Goal: Task Accomplishment & Management: Complete application form

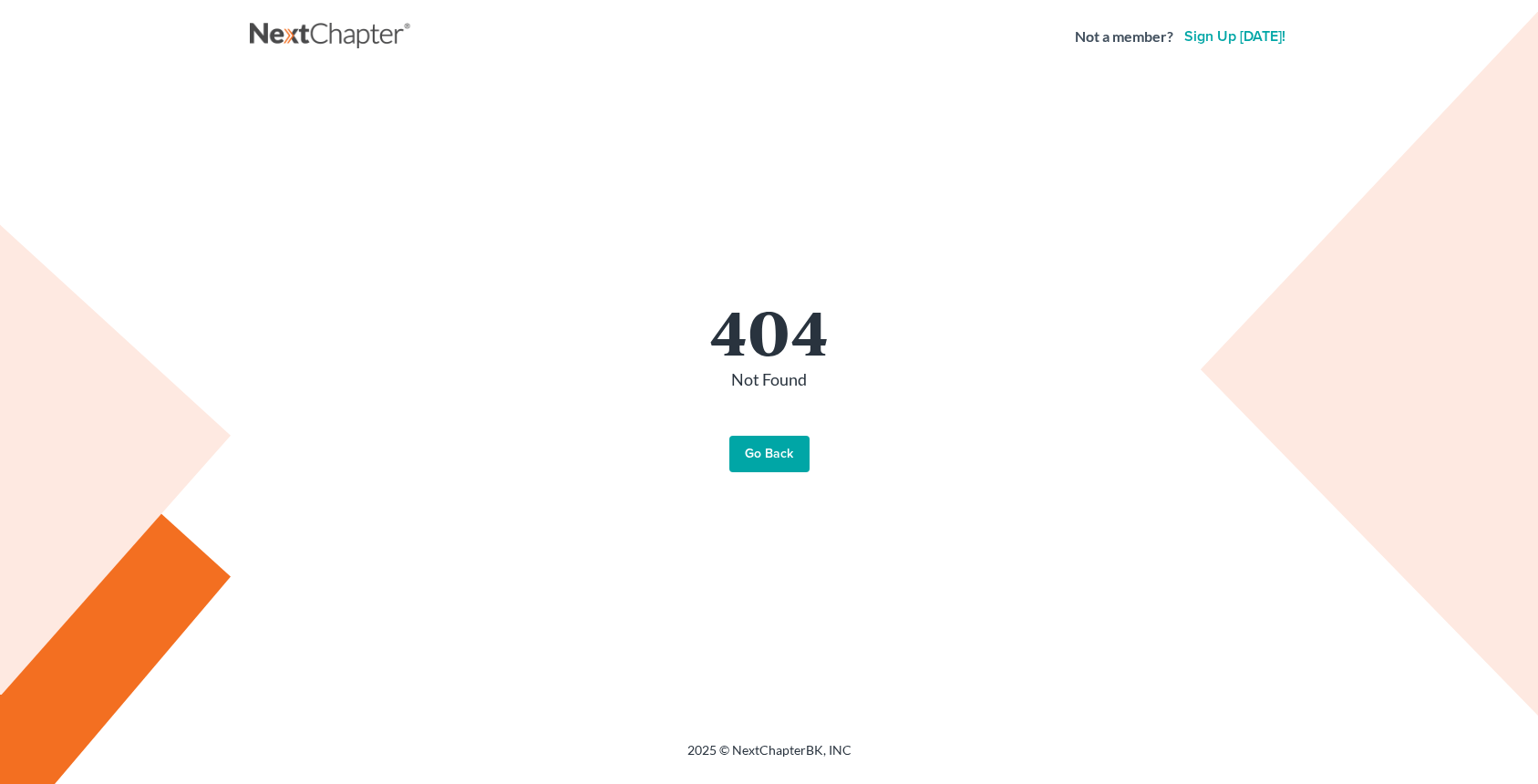
click at [754, 458] on link "Go Back" at bounding box center [769, 455] width 81 height 37
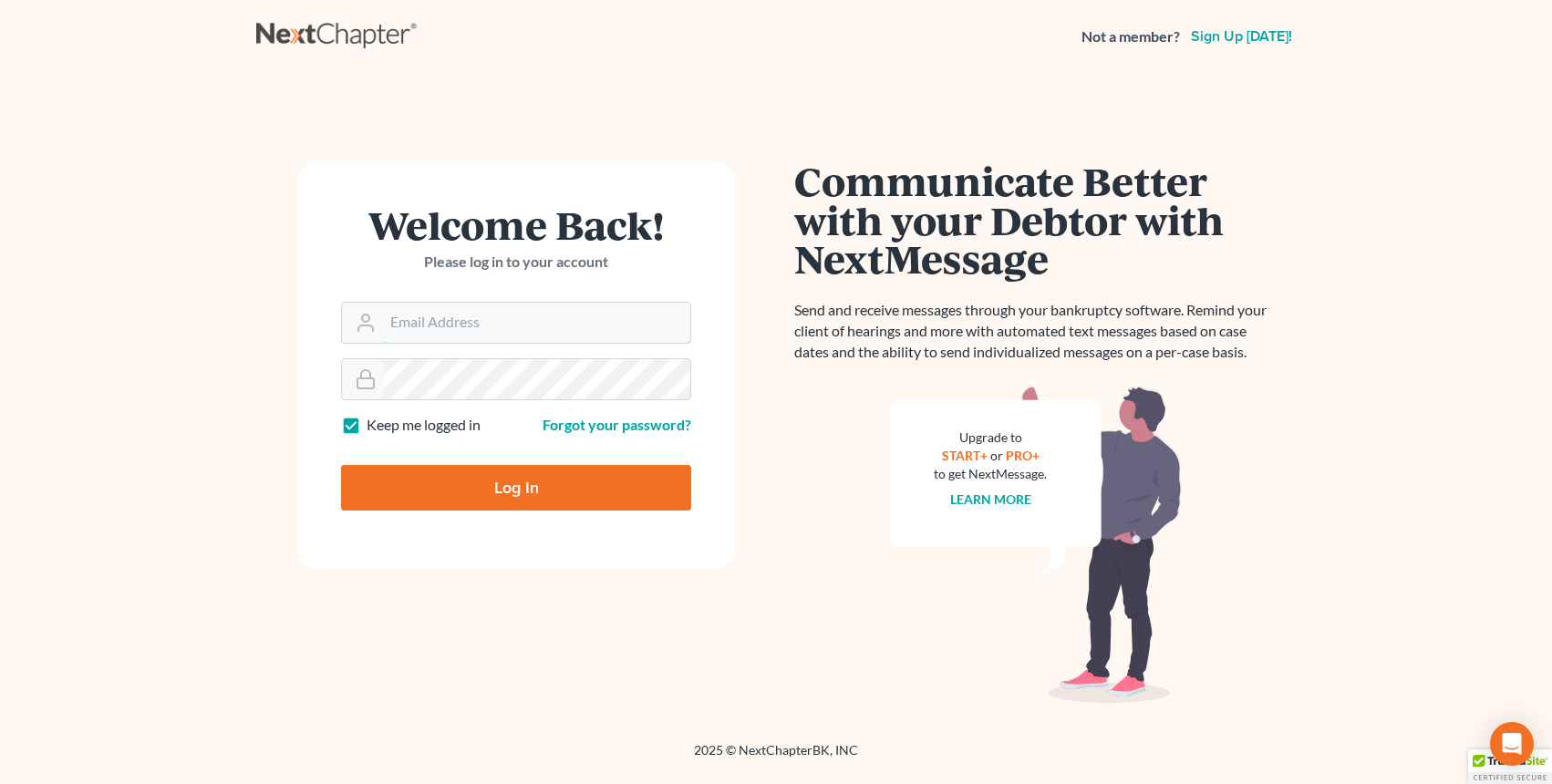
type input "[EMAIL_ADDRESS][DOMAIN_NAME]"
click at [559, 498] on input "Log In" at bounding box center [516, 488] width 350 height 46
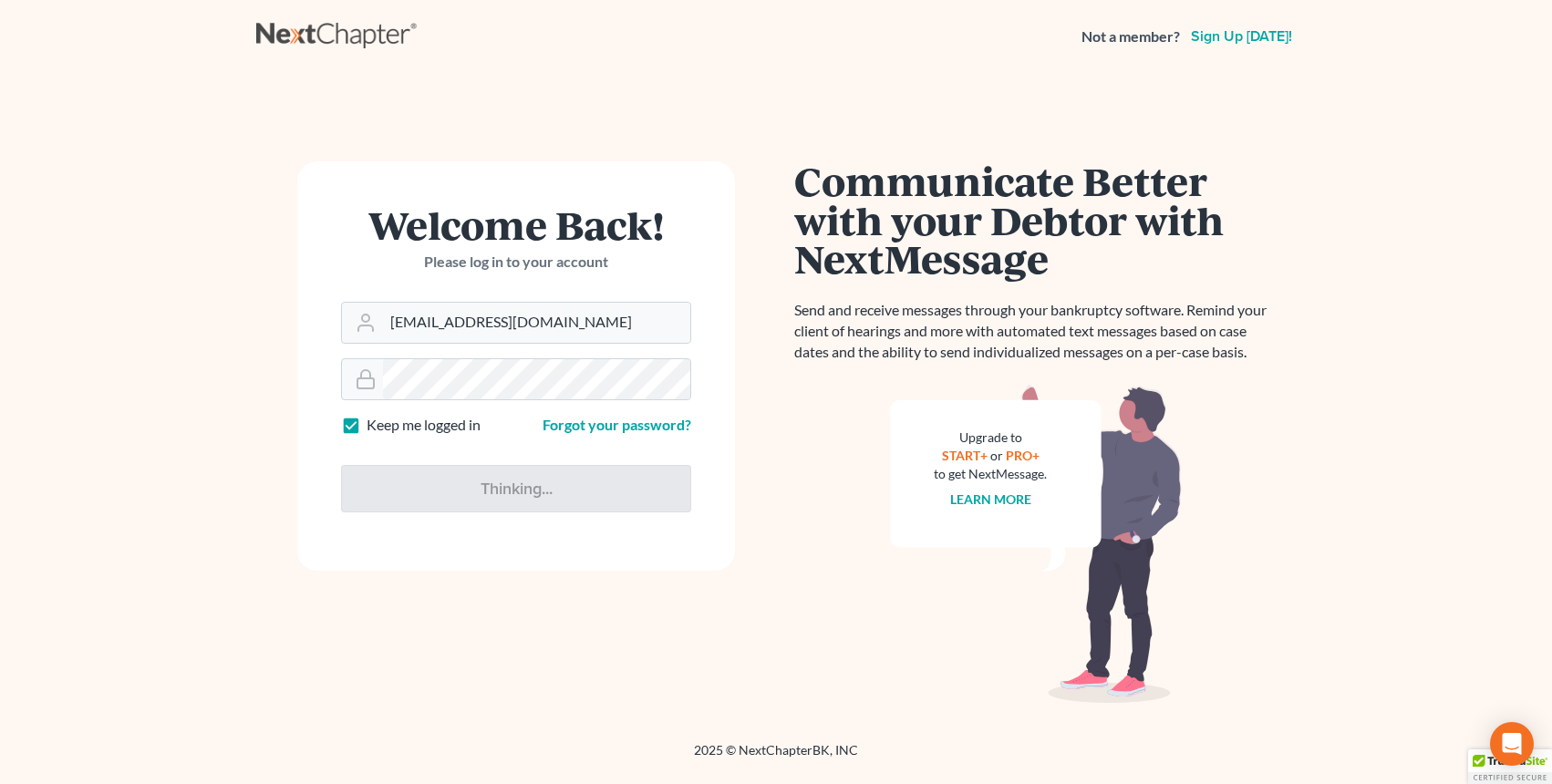
type input "Thinking..."
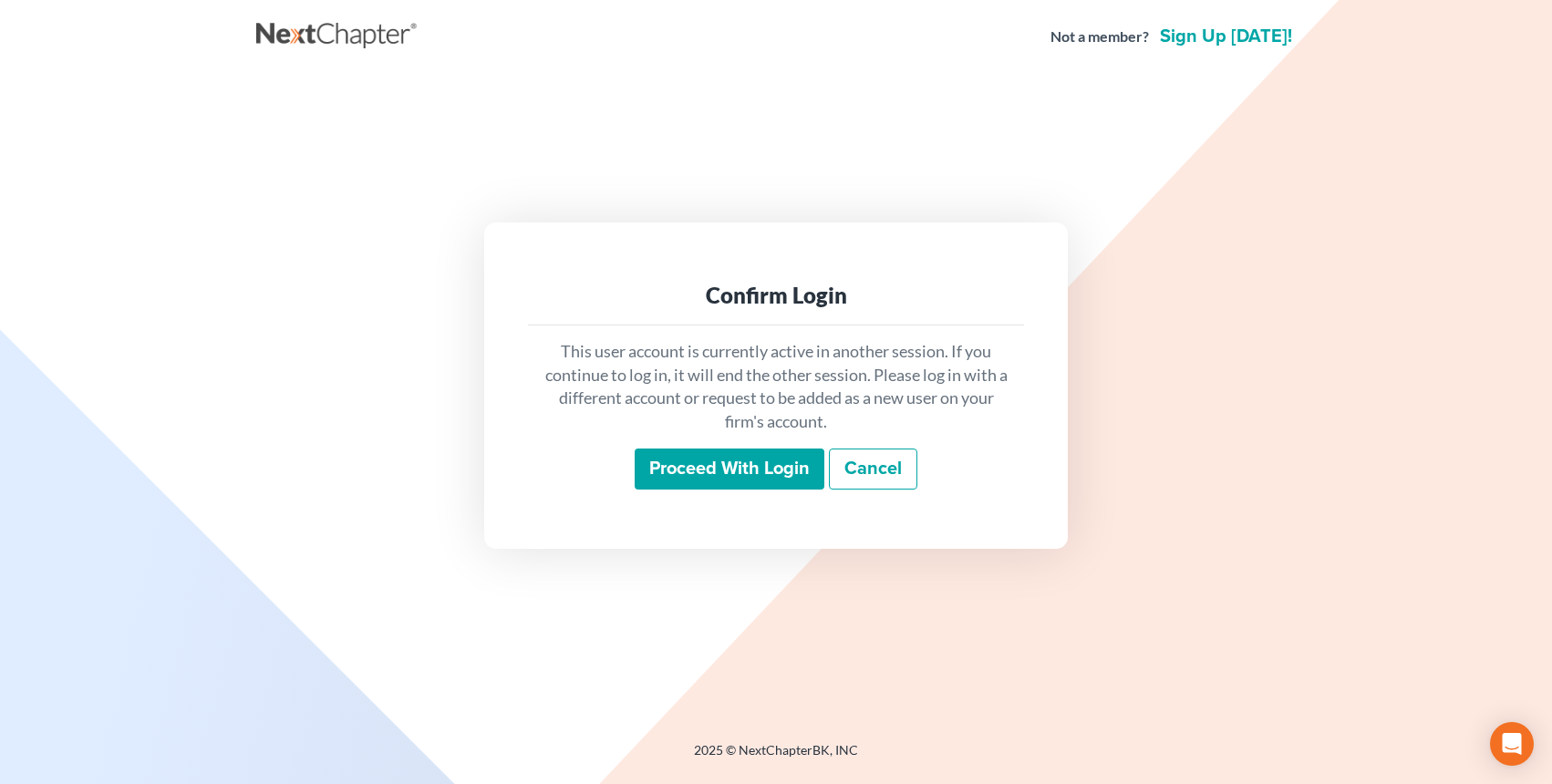
click at [727, 475] on input "Proceed with login" at bounding box center [729, 469] width 190 height 42
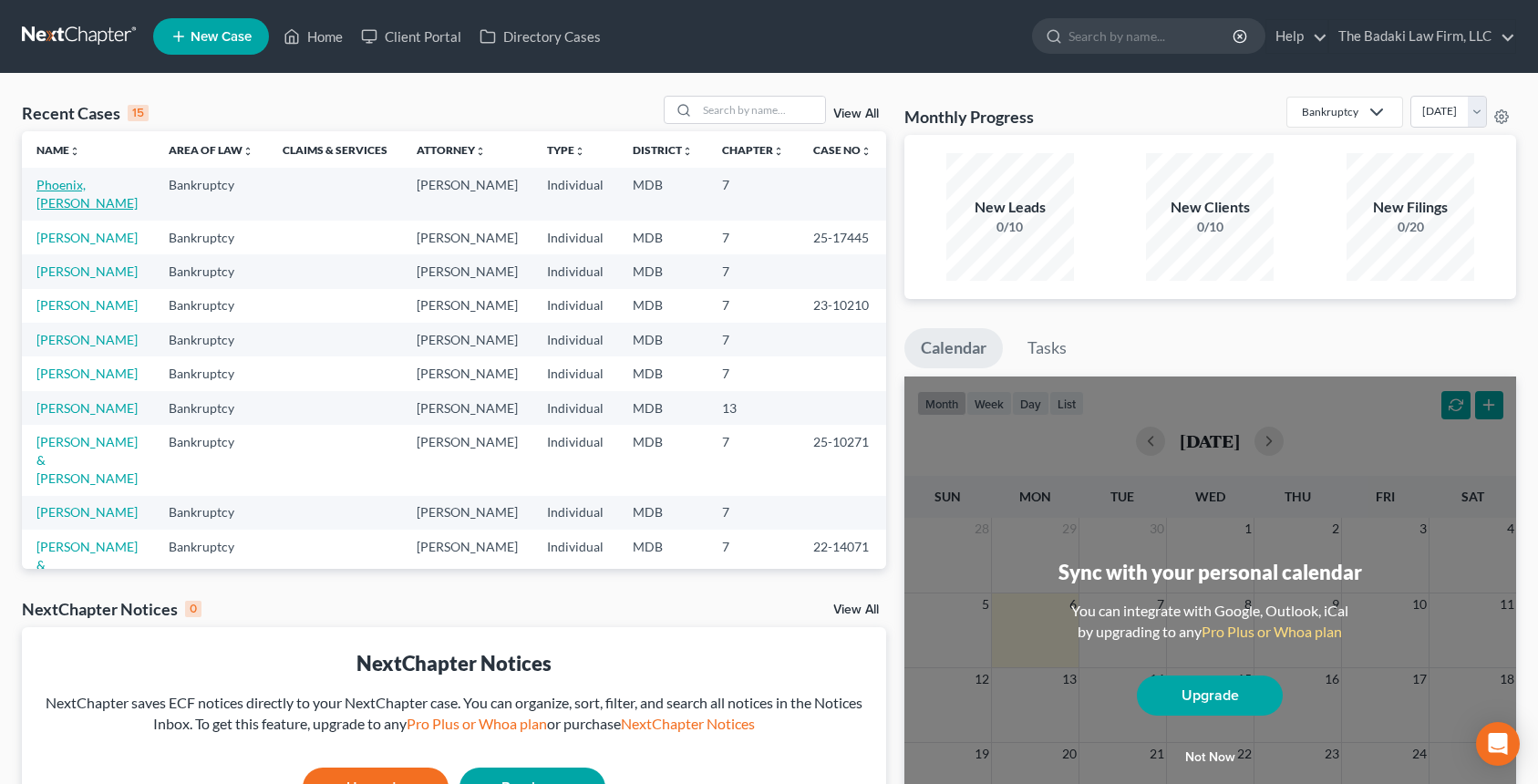
click at [117, 178] on link "Phoenix, [PERSON_NAME]" at bounding box center [87, 193] width 101 height 34
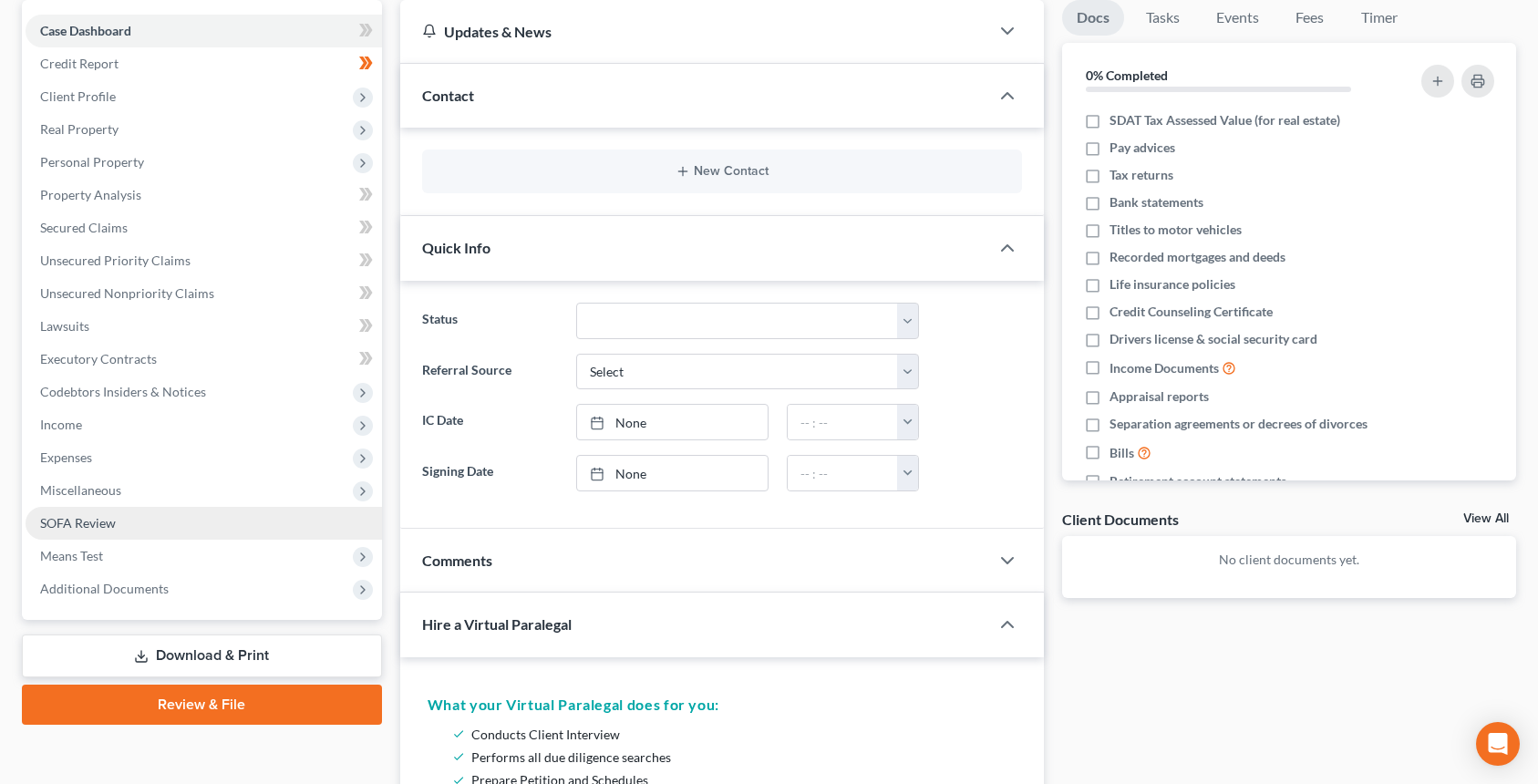
scroll to position [183, 0]
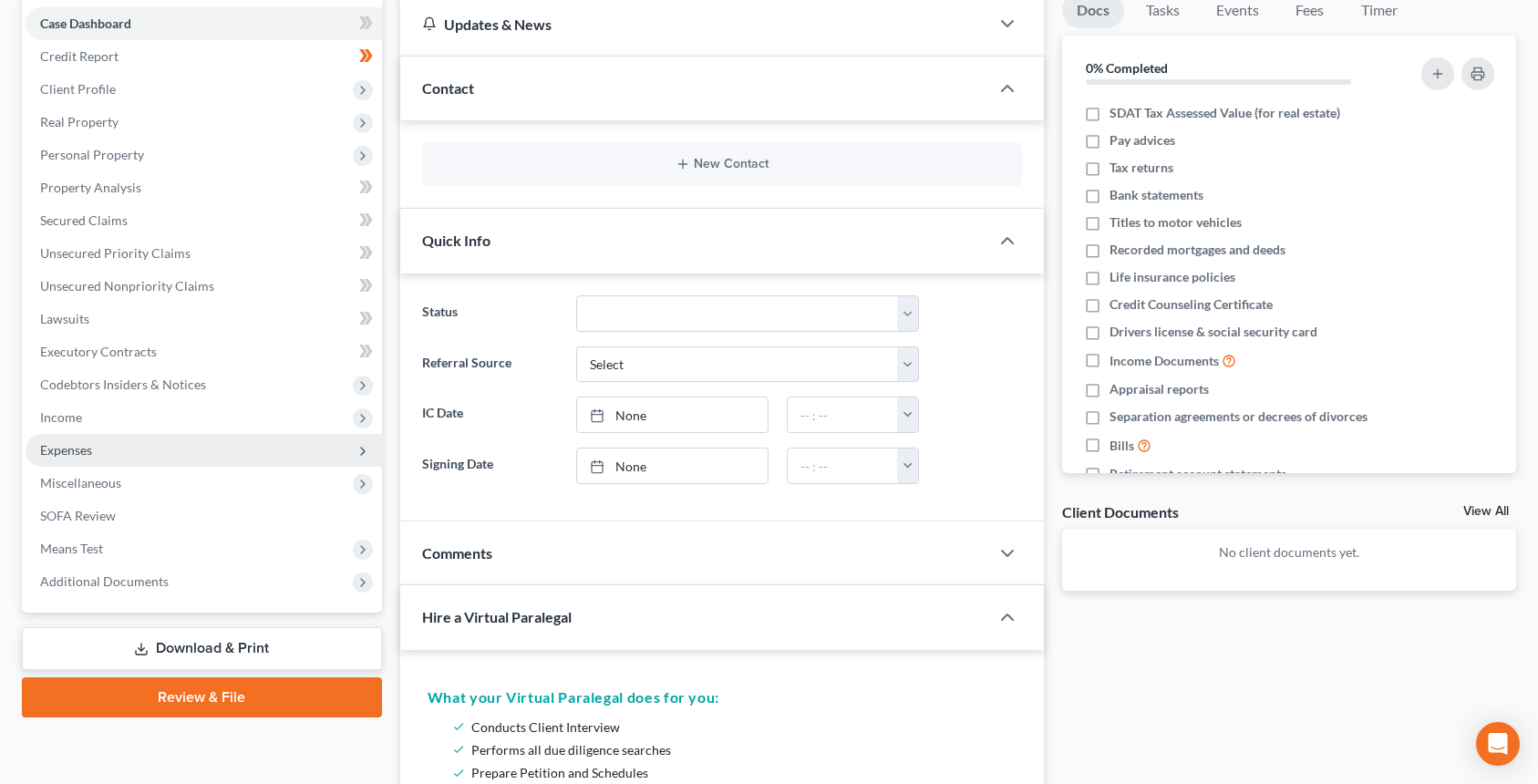
click at [132, 448] on span "Expenses" at bounding box center [203, 451] width 357 height 33
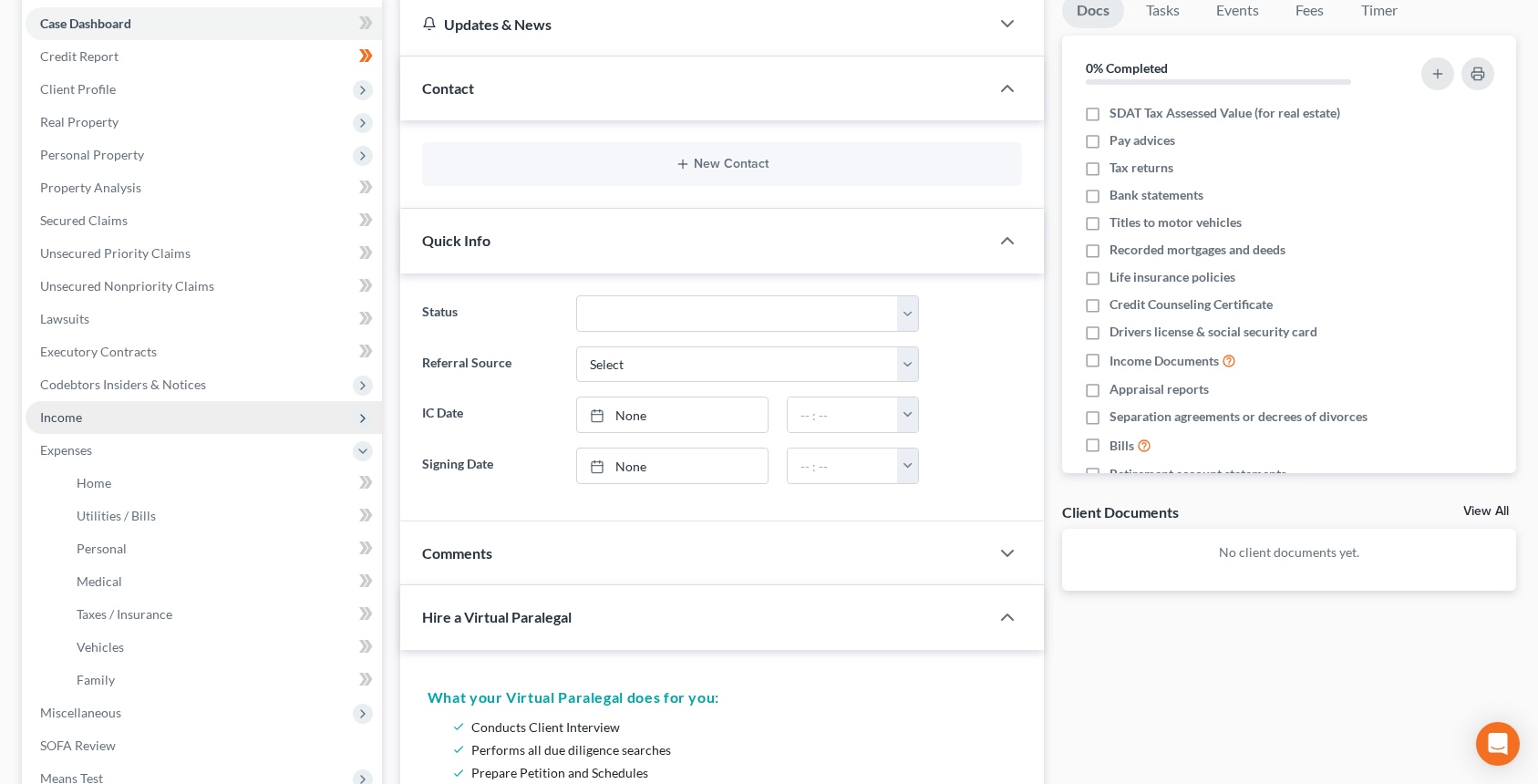
click at [105, 413] on span "Income" at bounding box center [203, 418] width 357 height 33
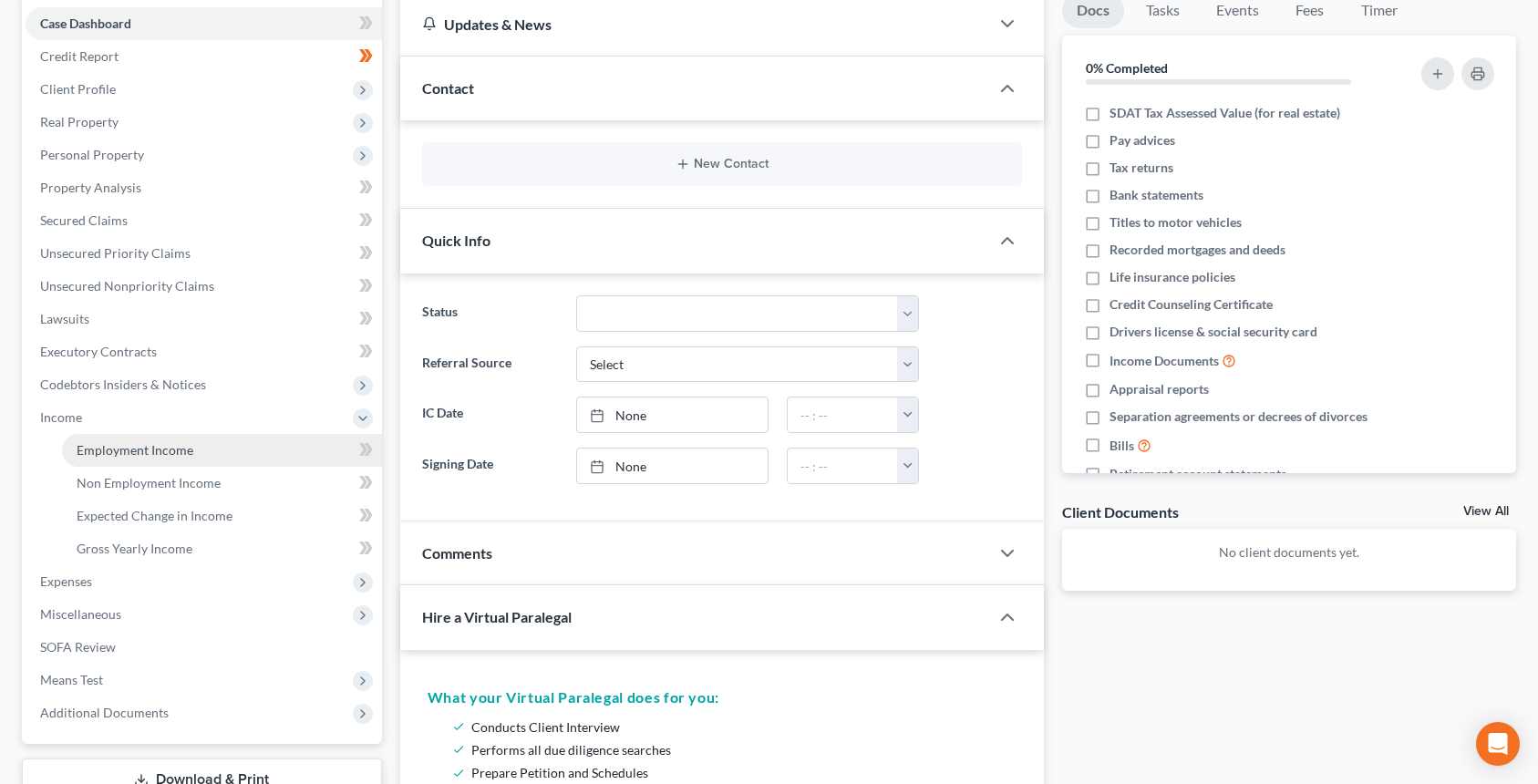
click at [215, 454] on link "Employment Income" at bounding box center [222, 451] width 320 height 33
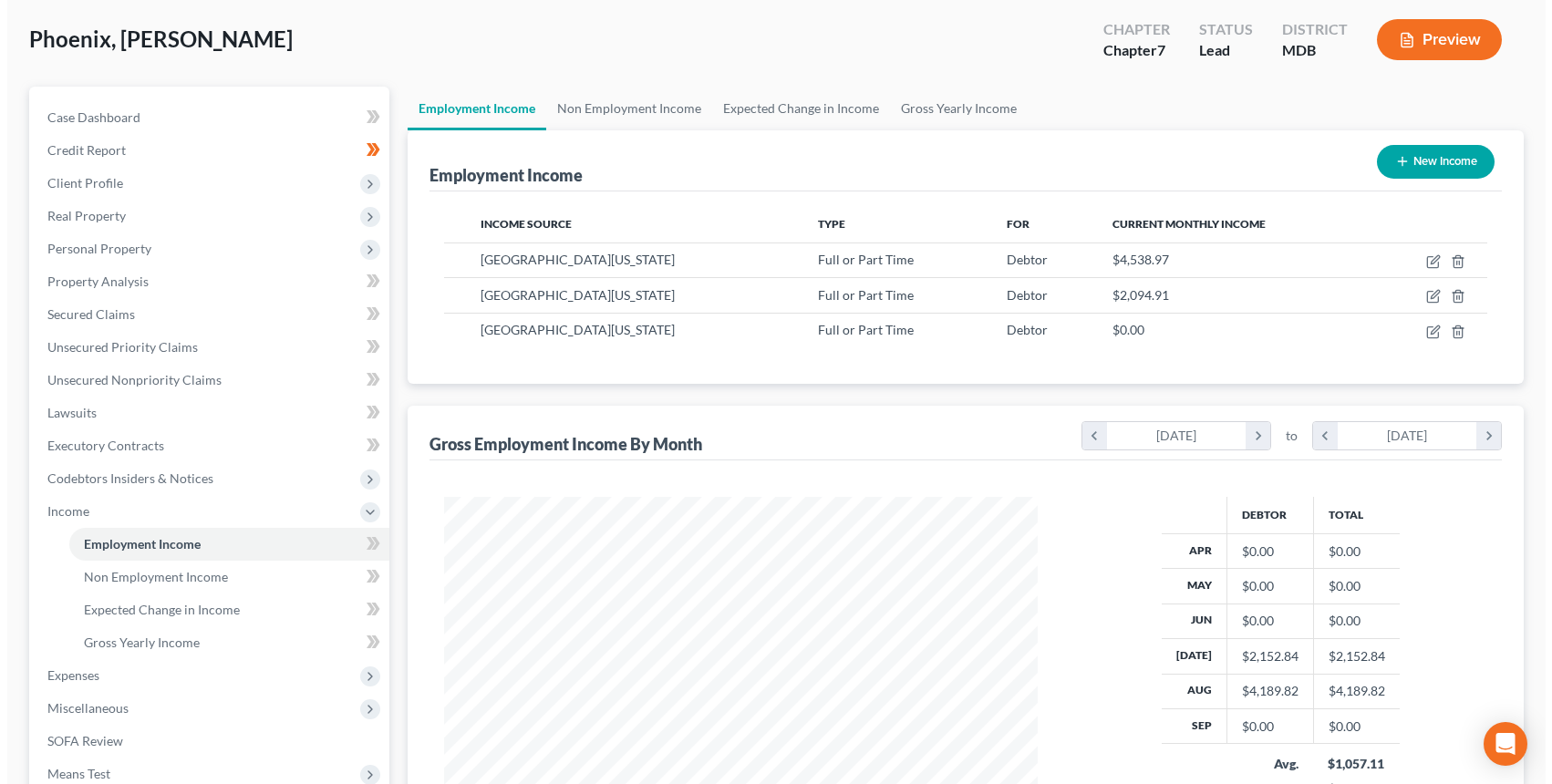
scroll to position [317, 0]
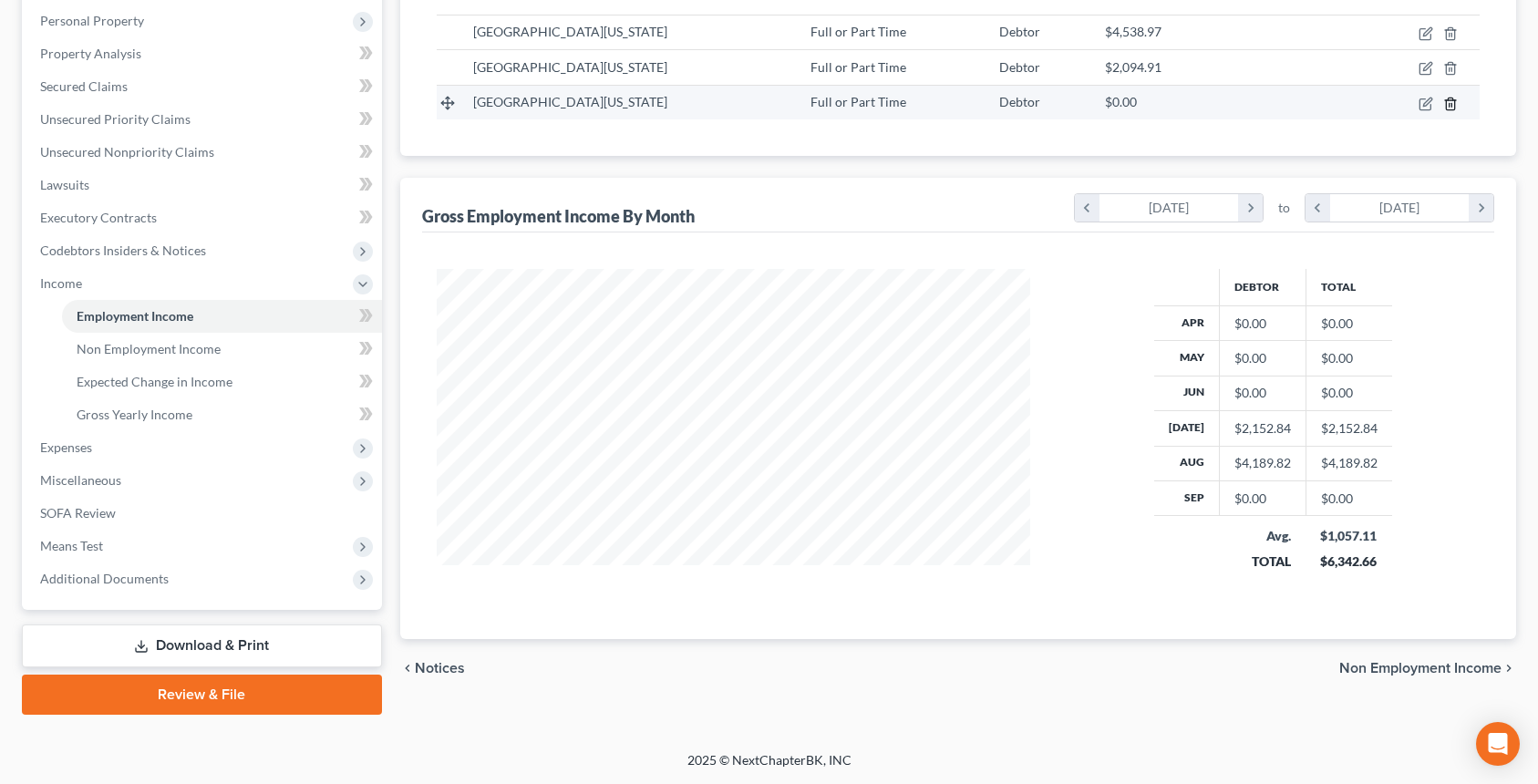
click at [1445, 104] on icon "button" at bounding box center [1451, 103] width 15 height 15
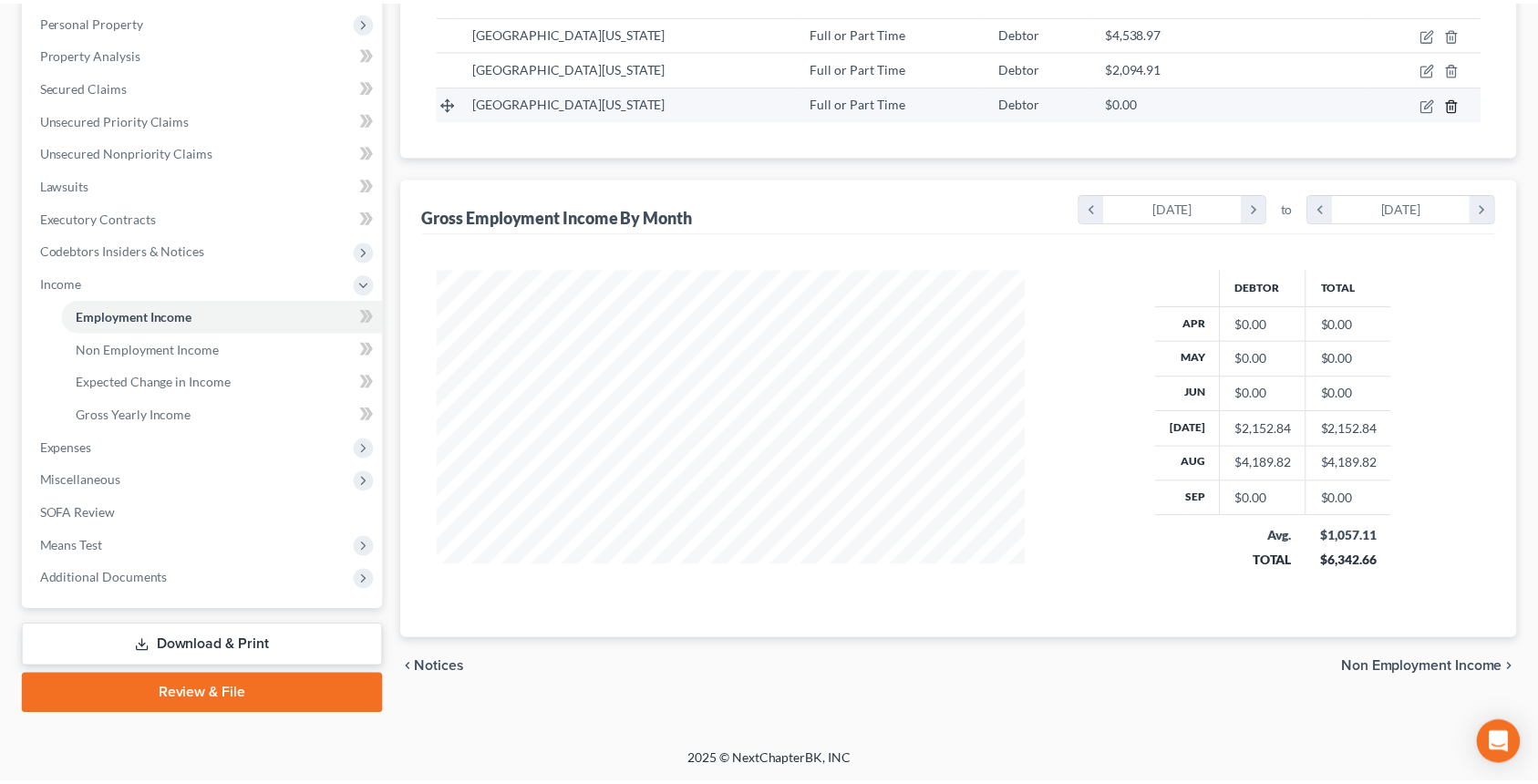
scroll to position [327, 636]
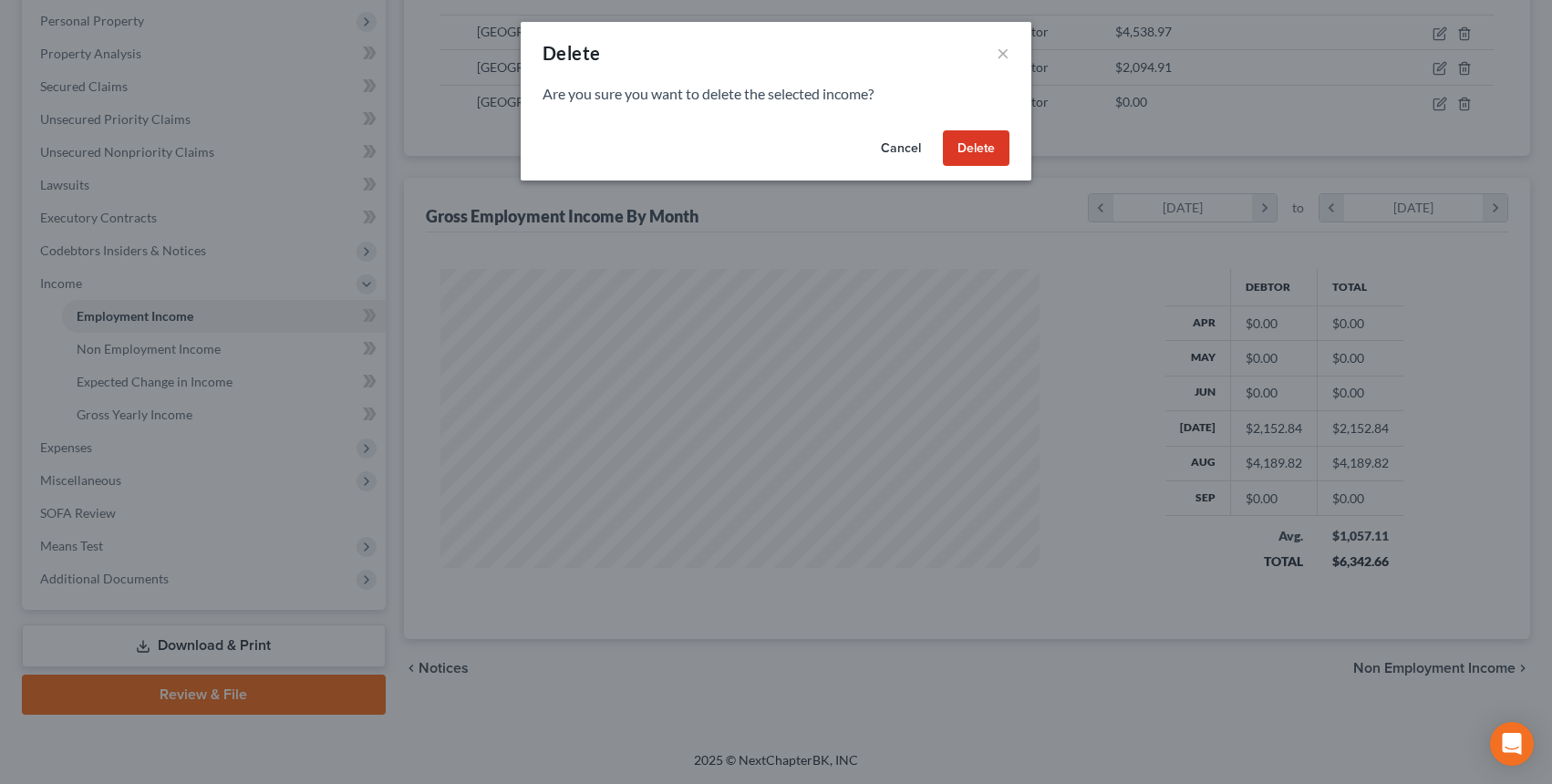
click at [984, 156] on button "Delete" at bounding box center [976, 149] width 67 height 37
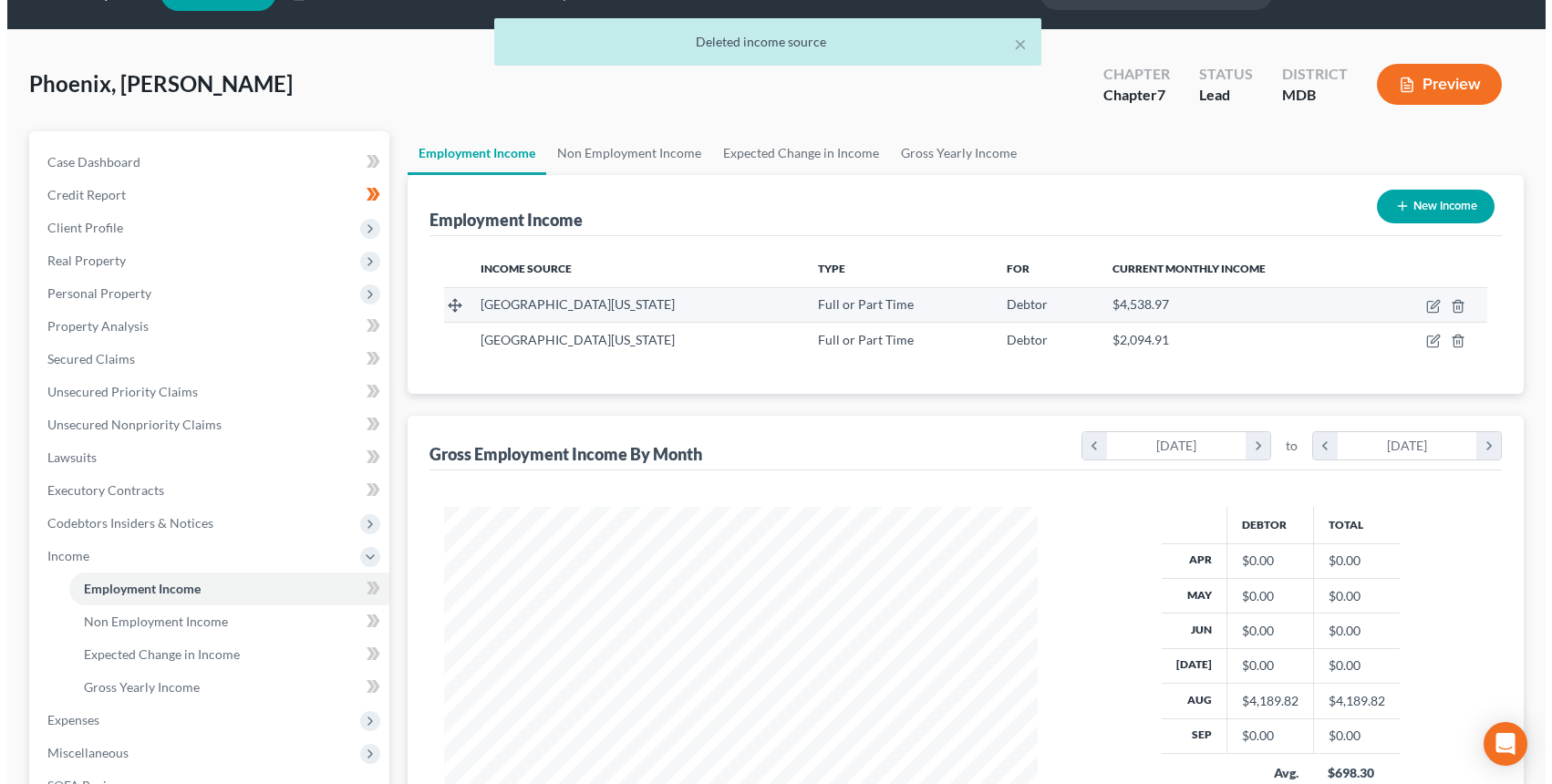
scroll to position [0, 0]
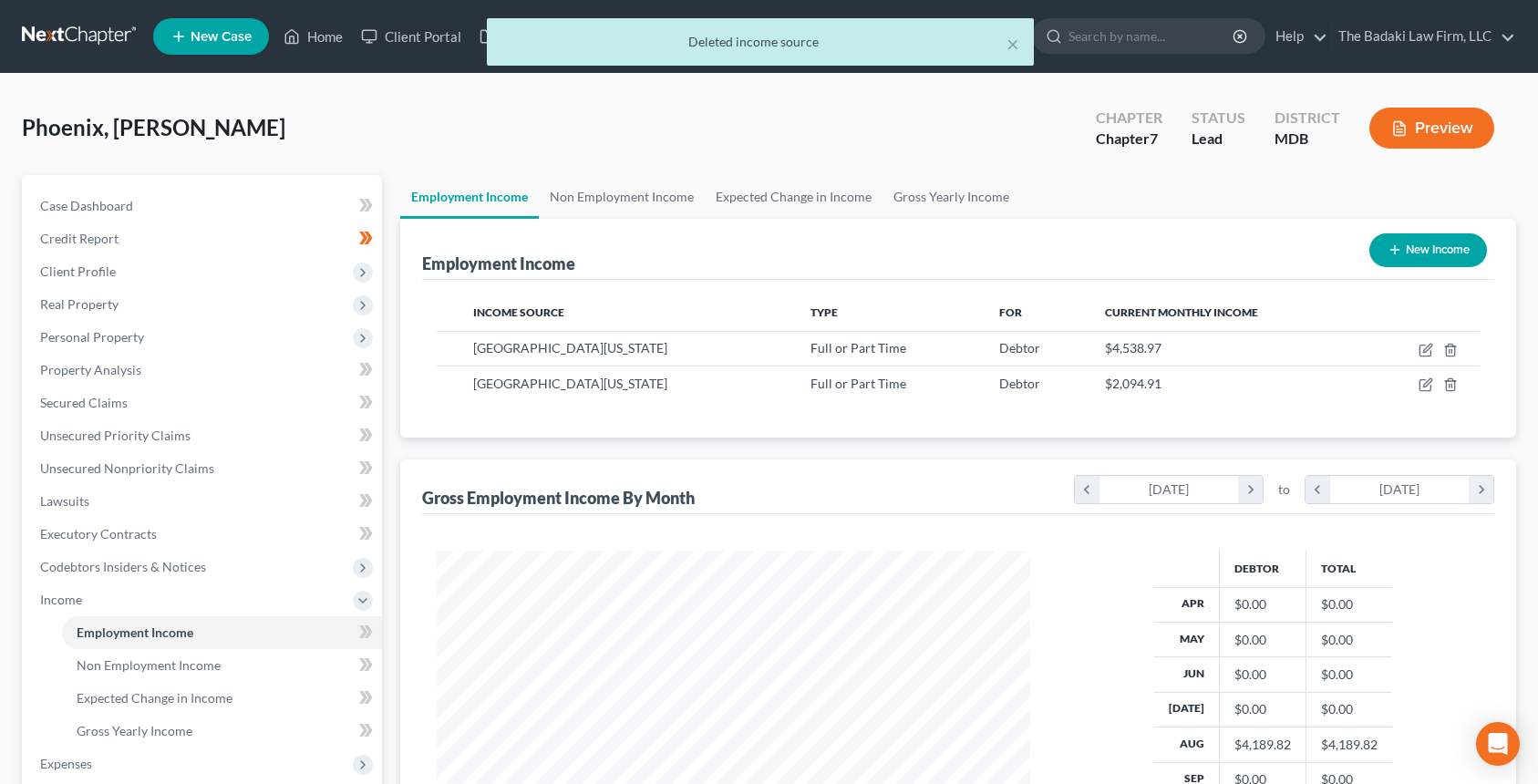
click at [1431, 243] on button "New Income" at bounding box center [1428, 250] width 118 height 34
select select "0"
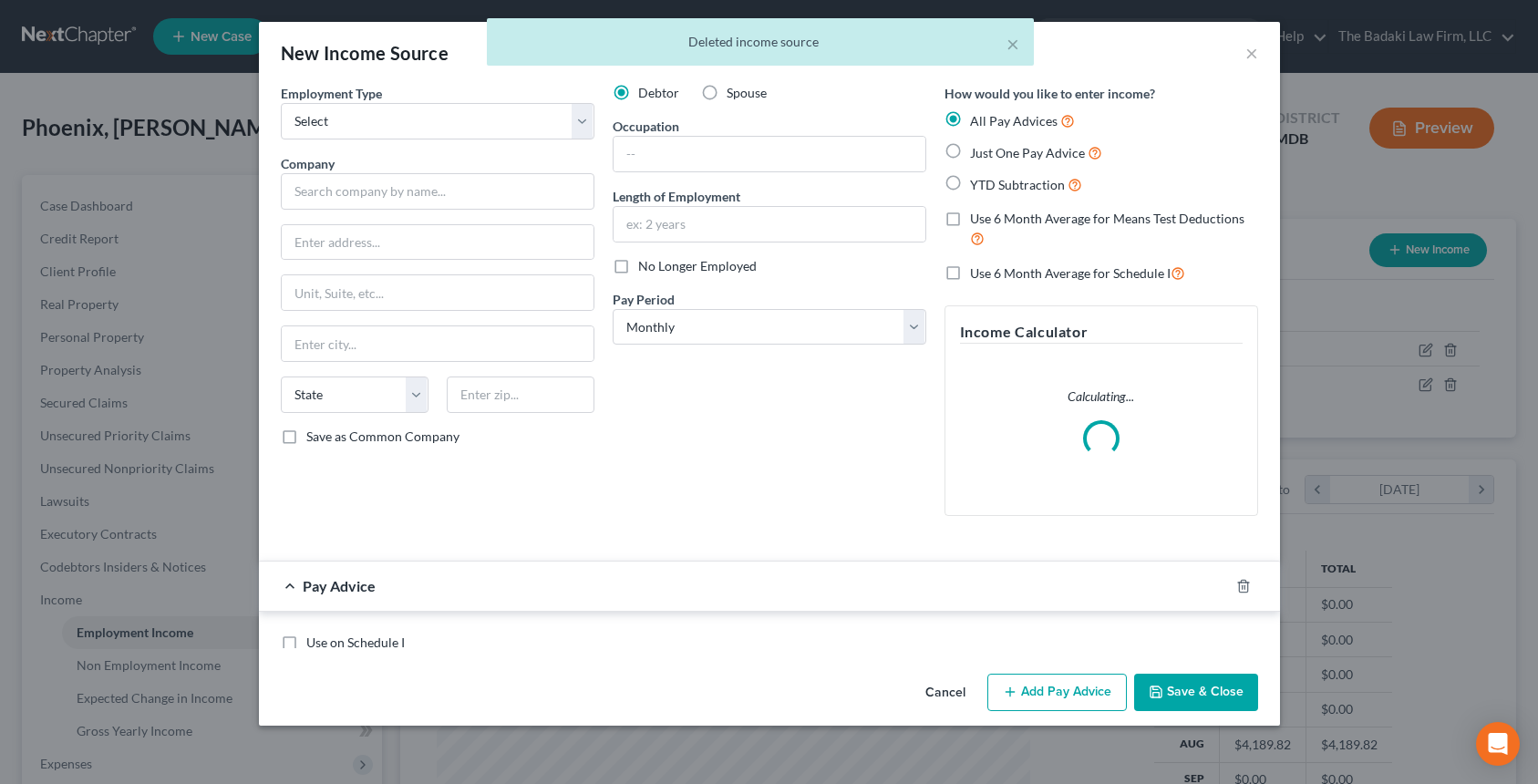
scroll to position [327, 636]
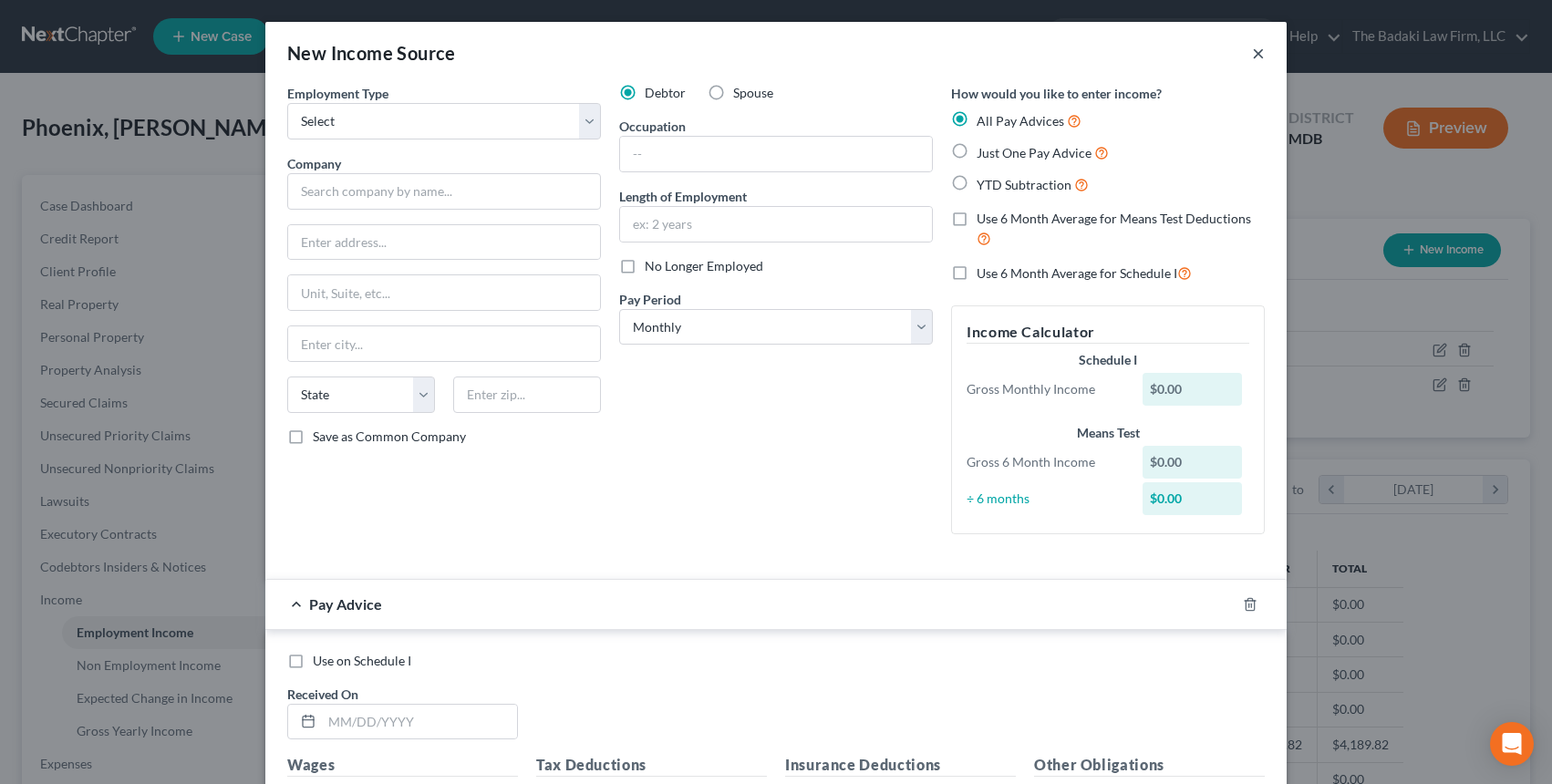
click at [1253, 50] on button "×" at bounding box center [1258, 52] width 13 height 22
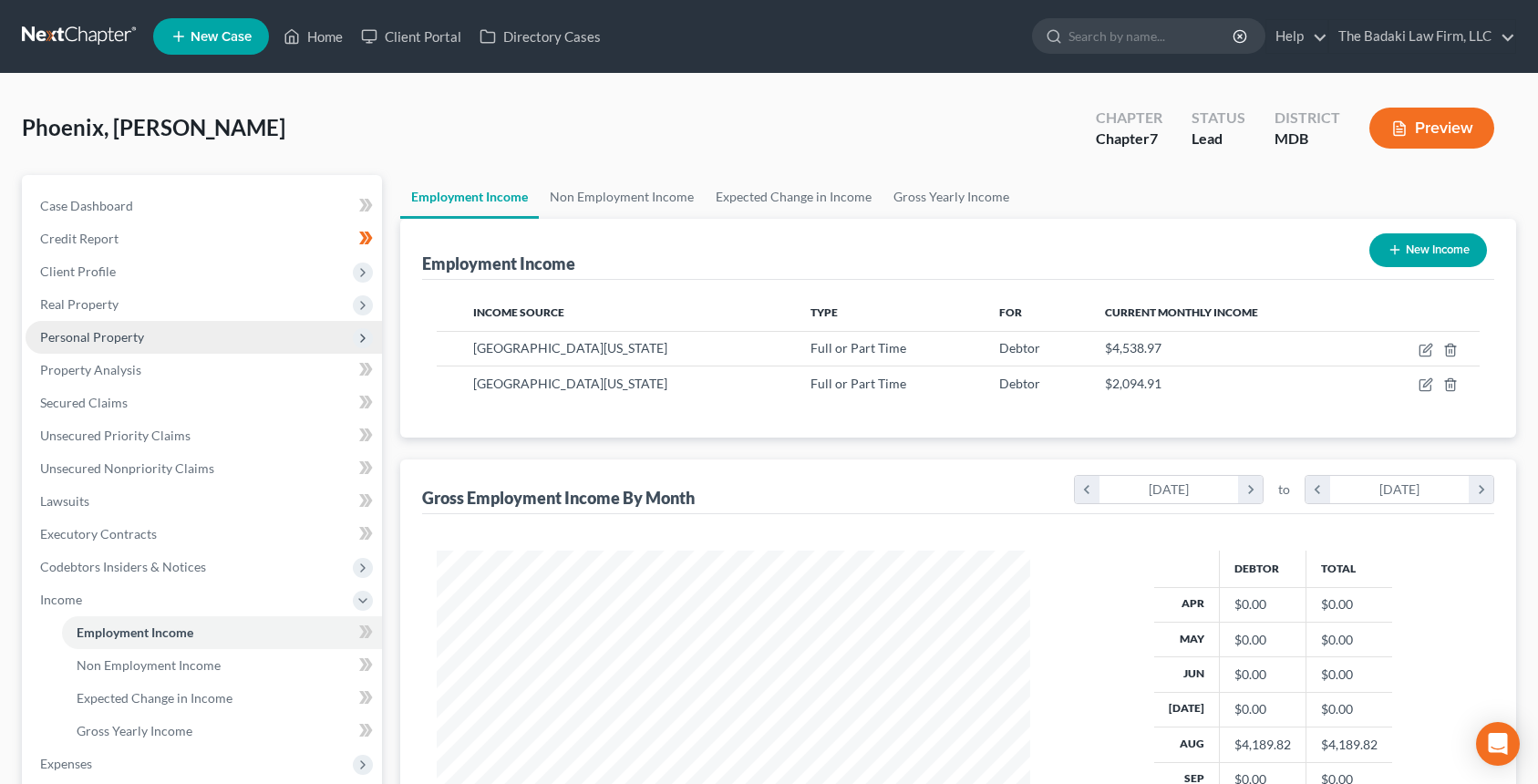
scroll to position [317, 0]
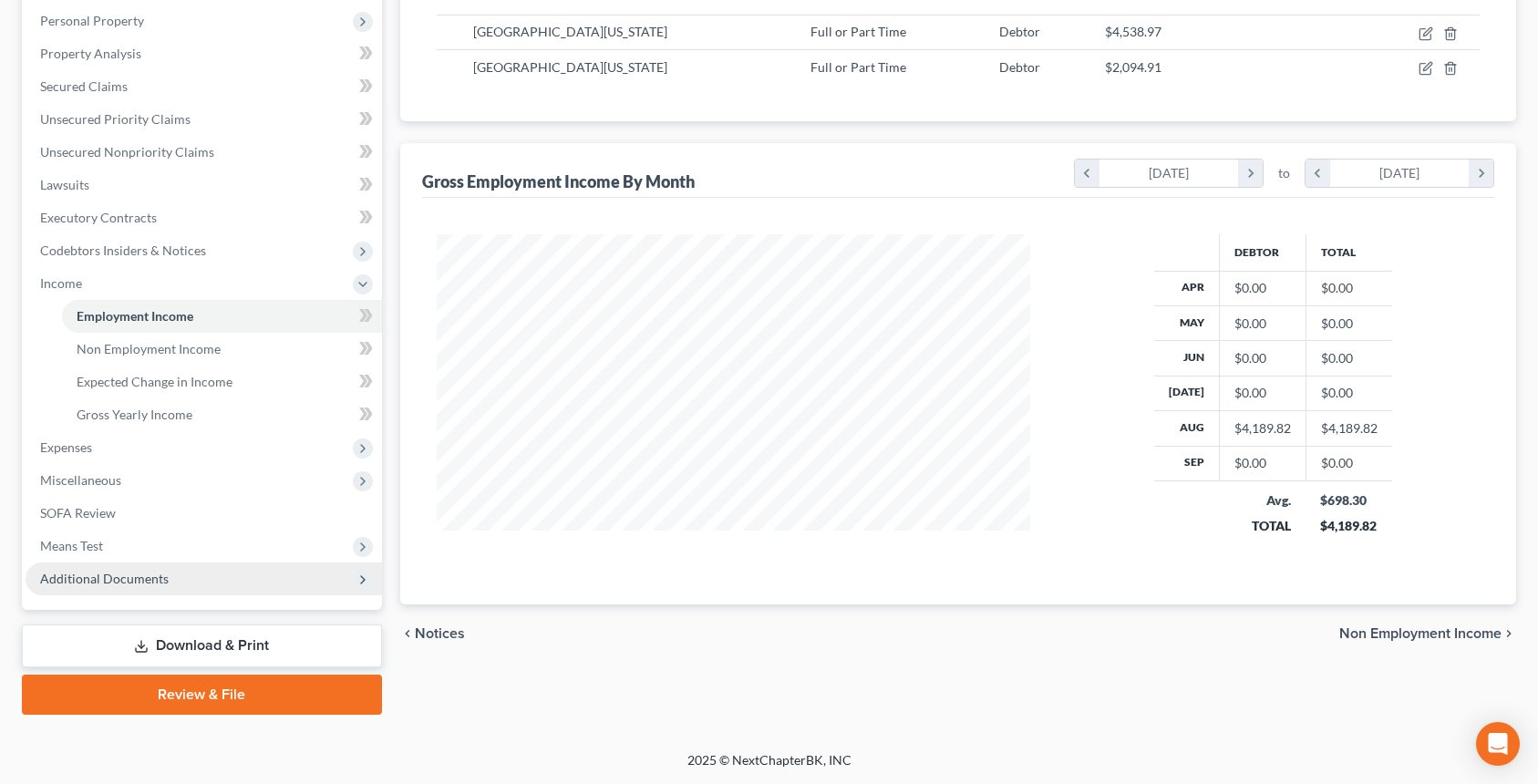
click at [177, 581] on span "Additional Documents" at bounding box center [203, 579] width 357 height 33
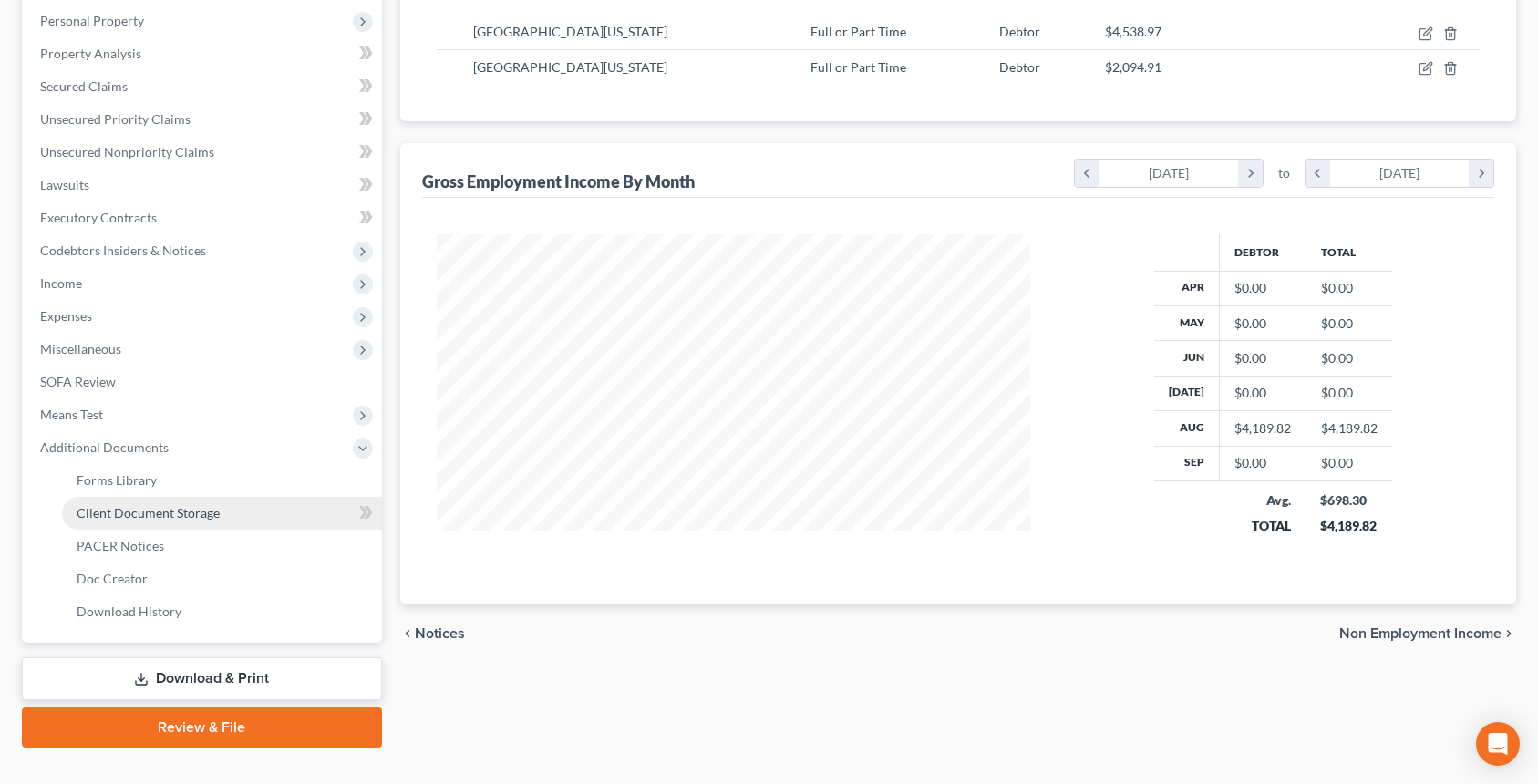
click at [151, 496] on link "Client Document Storage" at bounding box center [222, 513] width 320 height 33
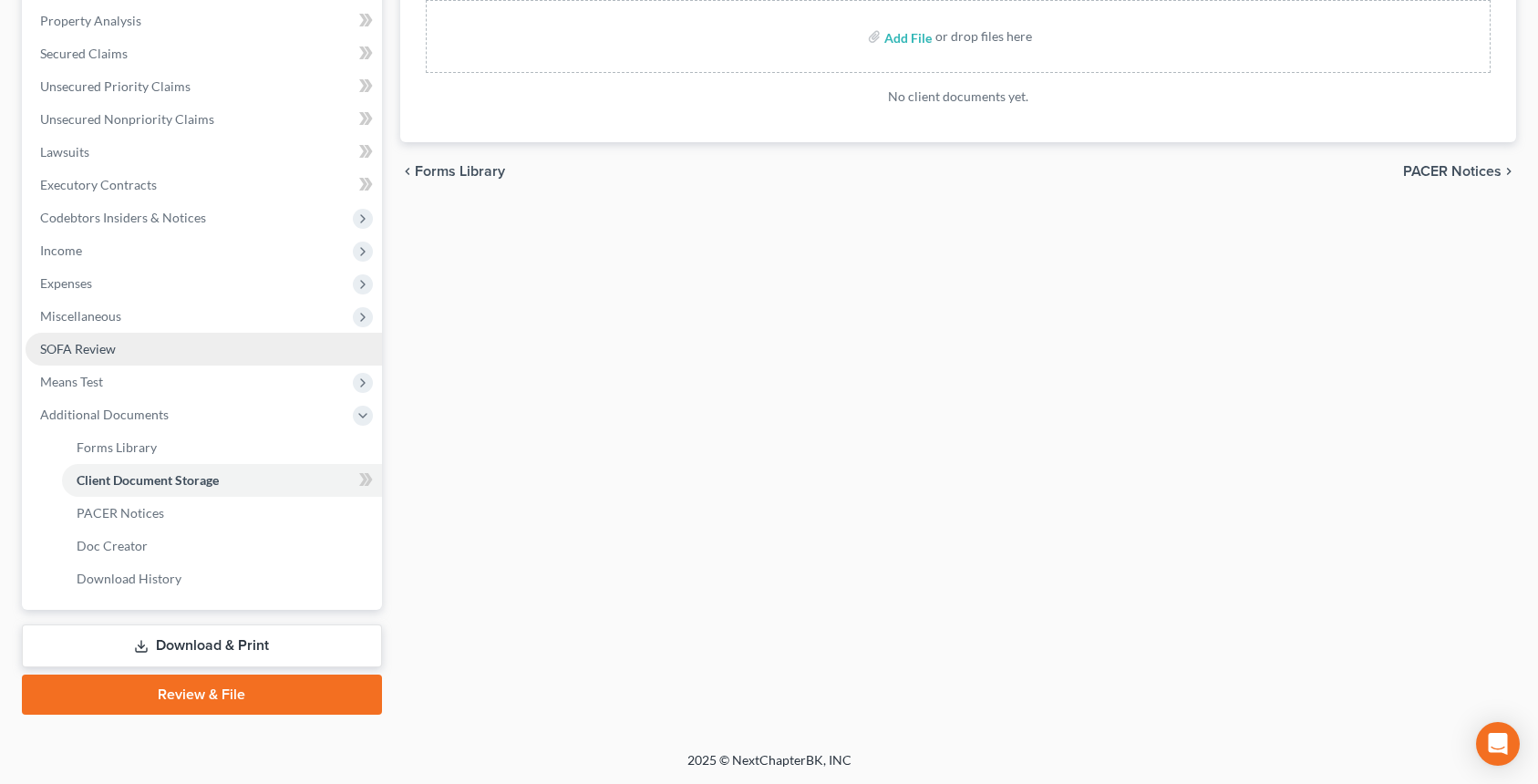
scroll to position [258, 0]
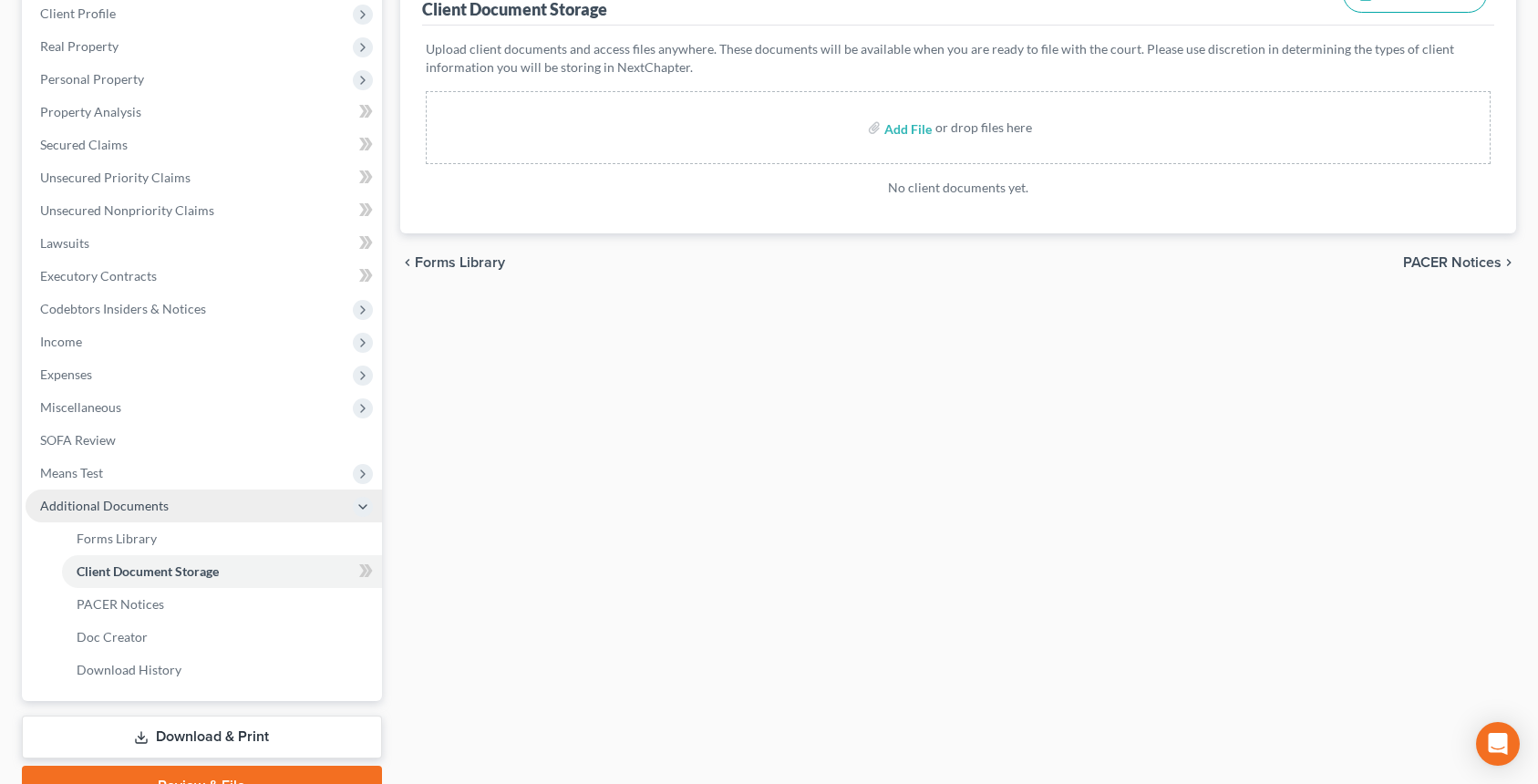
click at [147, 501] on span "Additional Documents" at bounding box center [104, 505] width 128 height 16
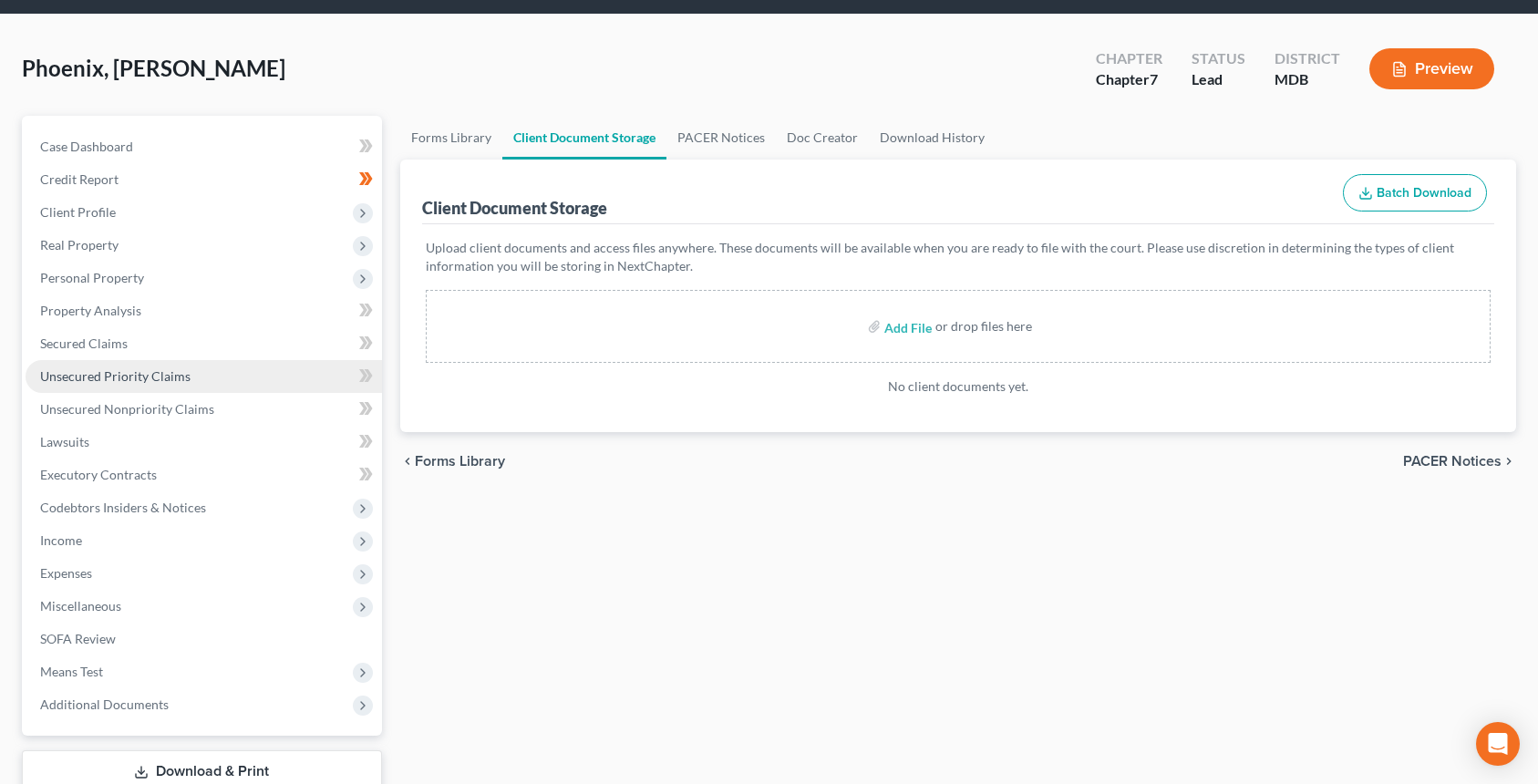
scroll to position [91, 0]
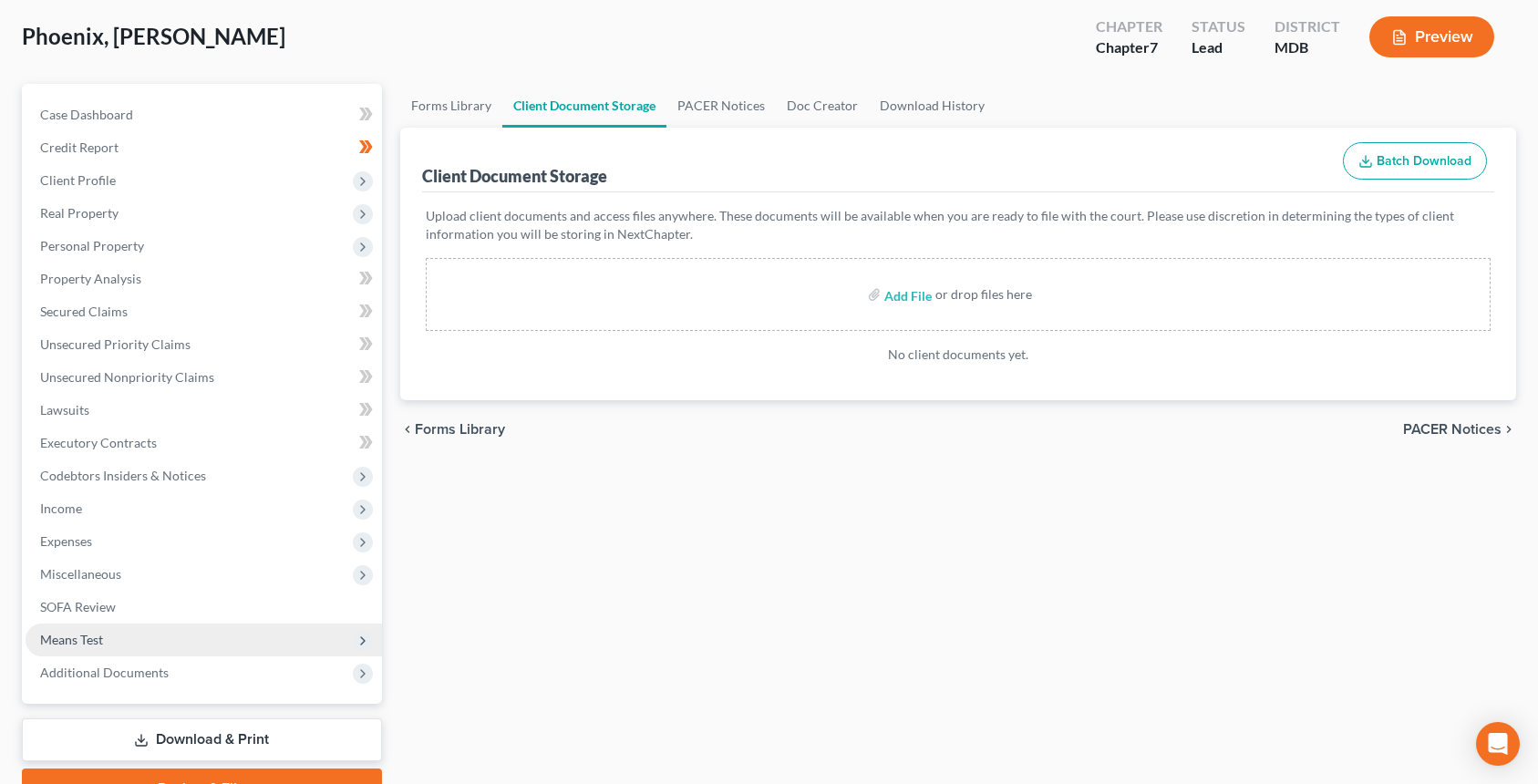
click at [246, 642] on span "Means Test" at bounding box center [203, 640] width 357 height 33
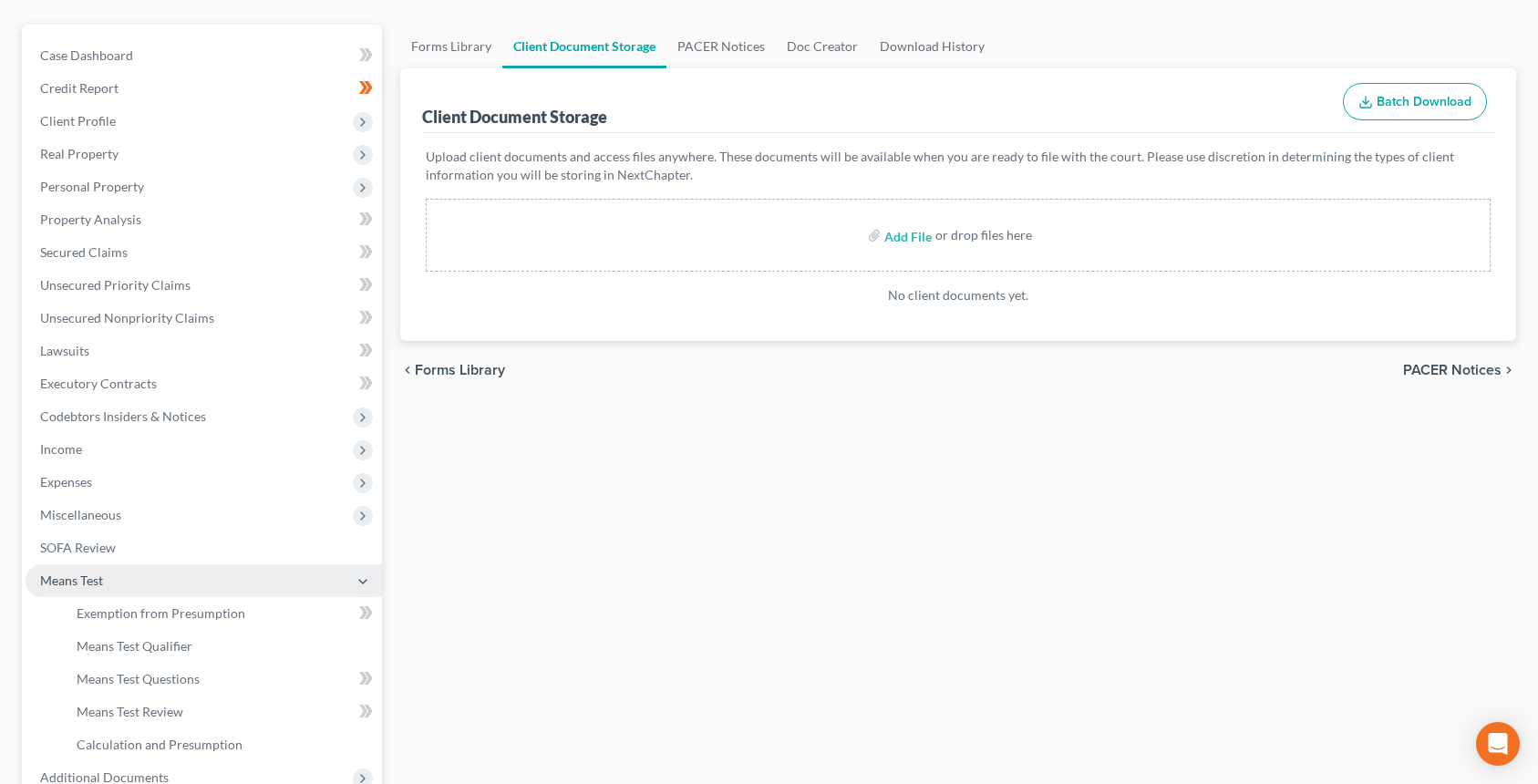
scroll to position [183, 0]
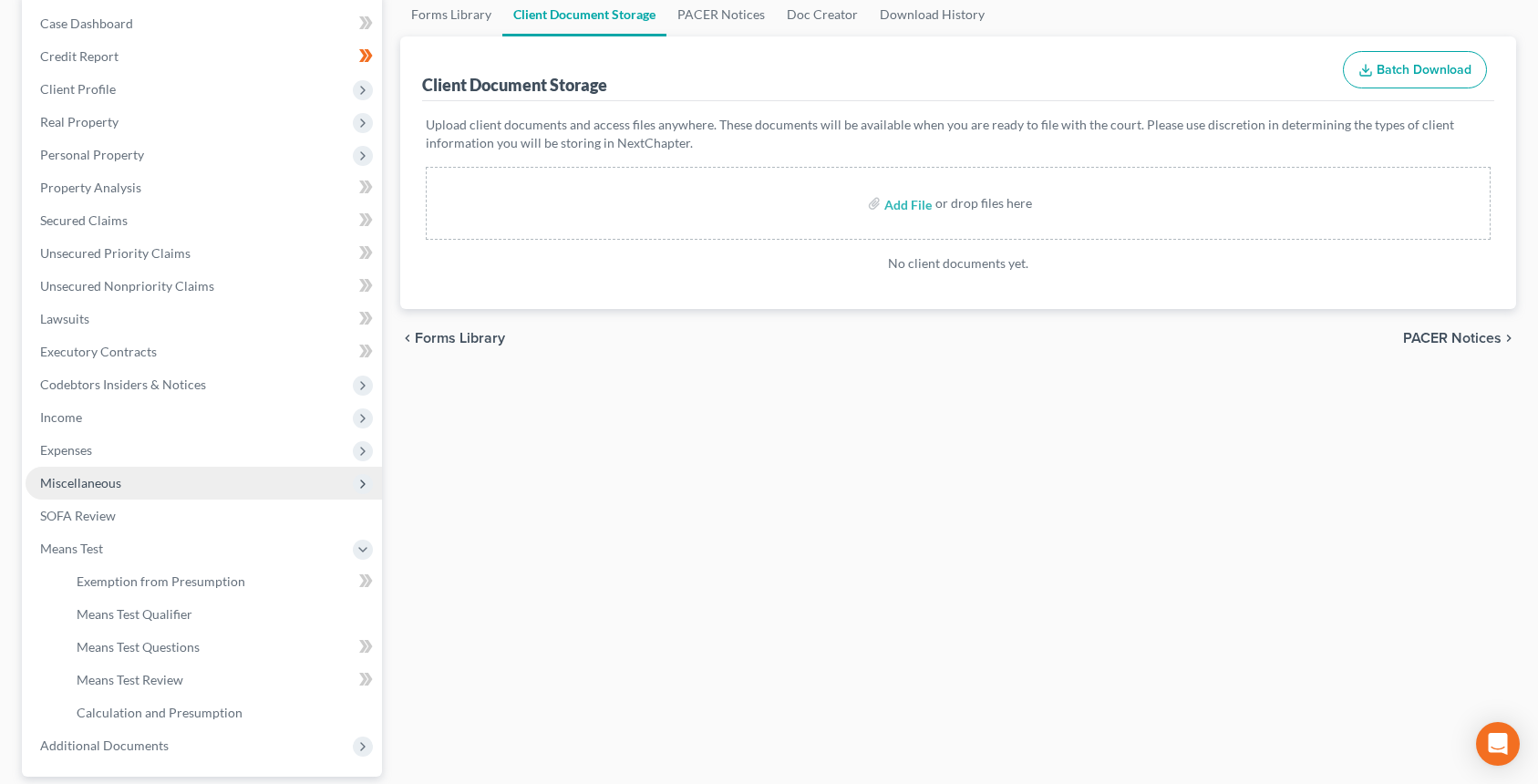
click at [136, 477] on span "Miscellaneous" at bounding box center [203, 483] width 357 height 33
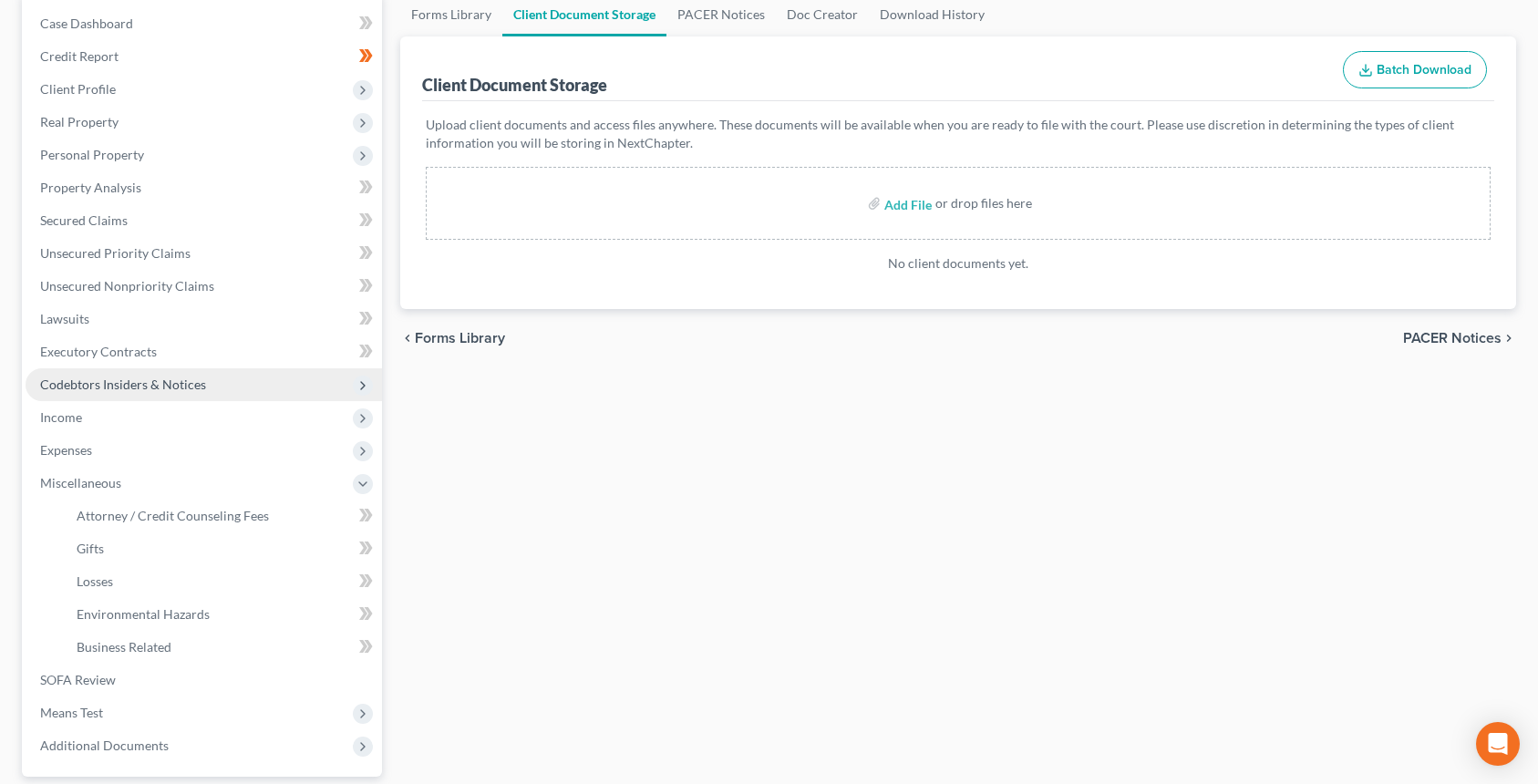
click at [159, 388] on span "Codebtors Insiders & Notices" at bounding box center [122, 385] width 166 height 16
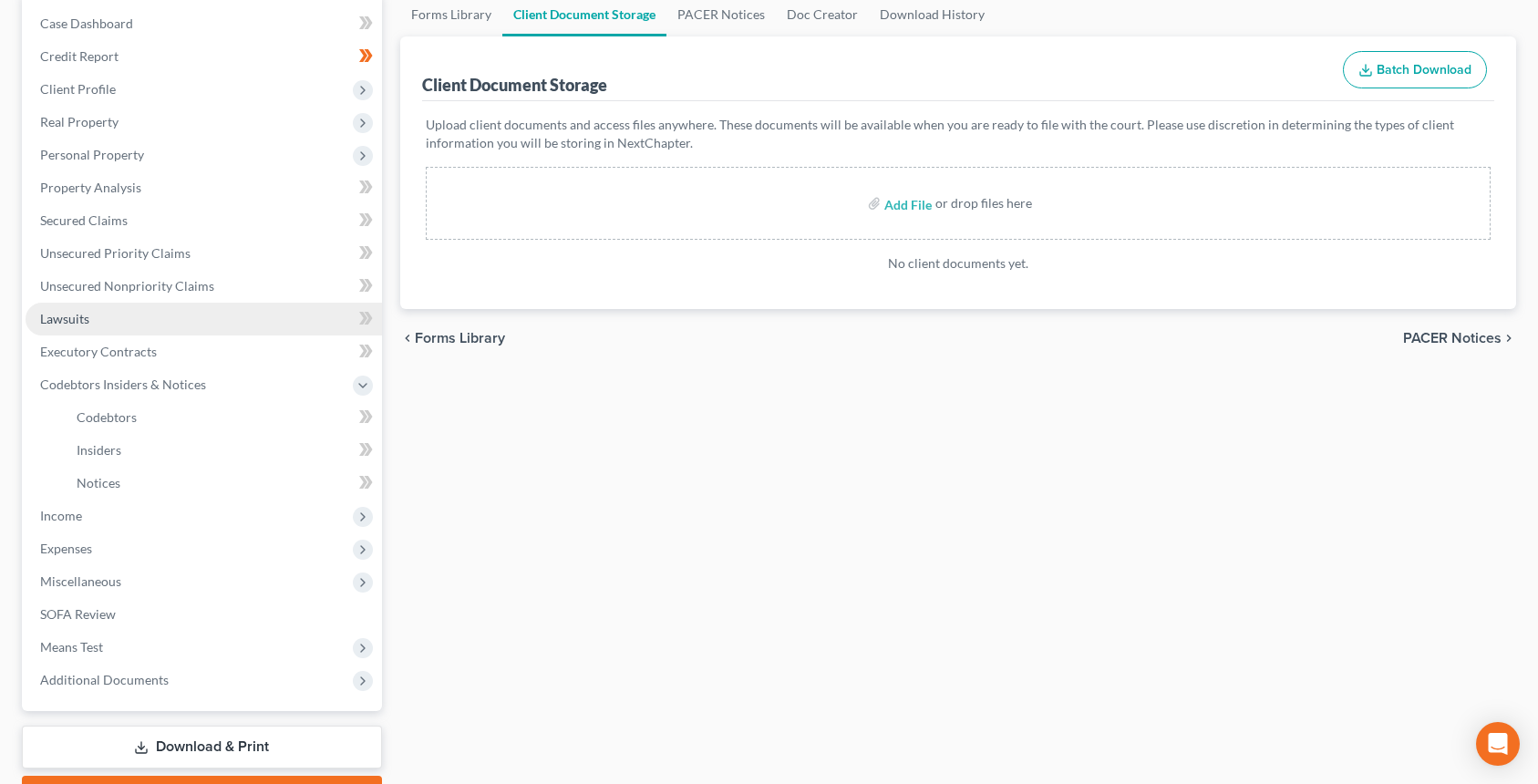
click at [162, 307] on link "Lawsuits" at bounding box center [203, 320] width 357 height 33
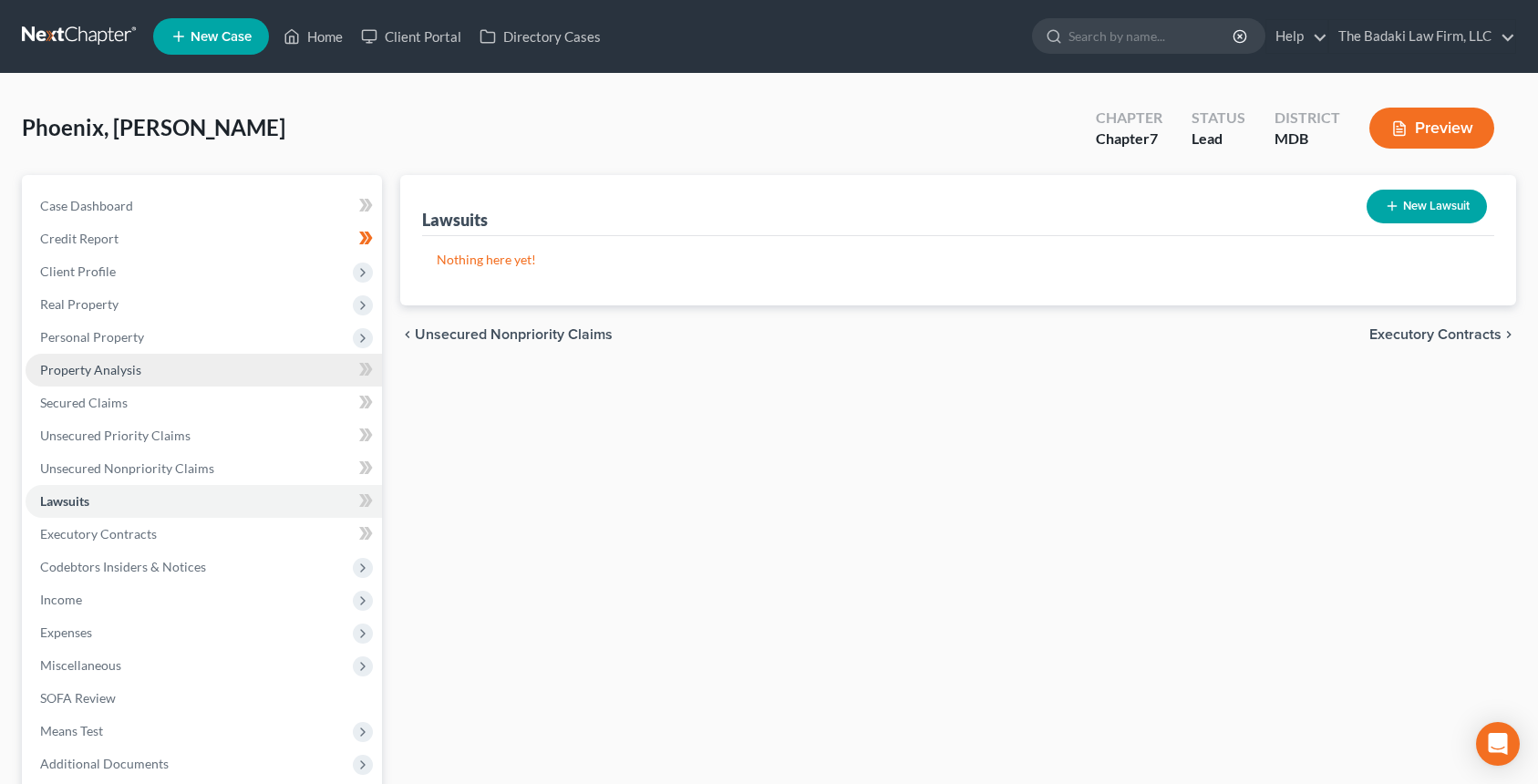
click at [139, 379] on link "Property Analysis" at bounding box center [203, 370] width 357 height 33
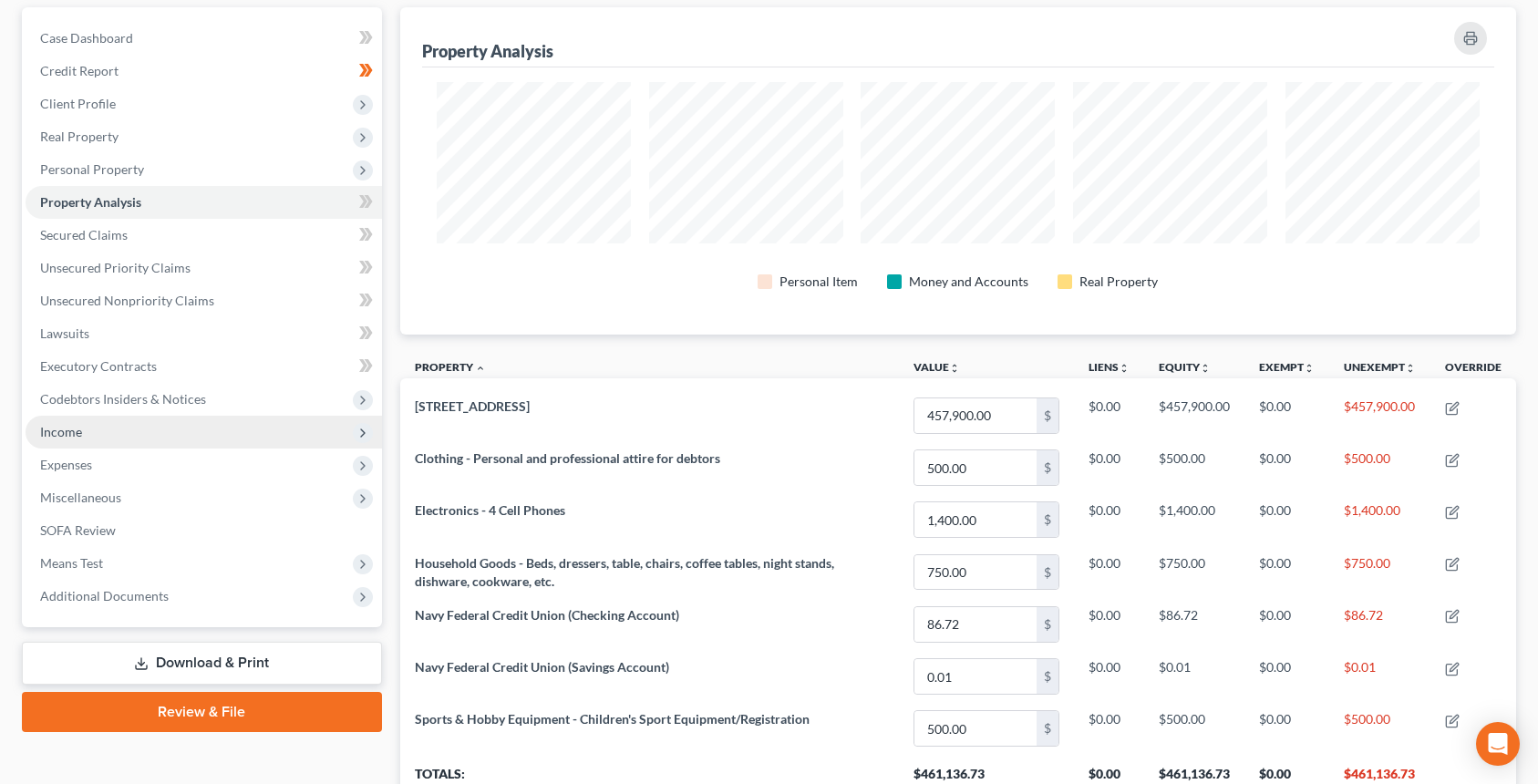
scroll to position [135, 0]
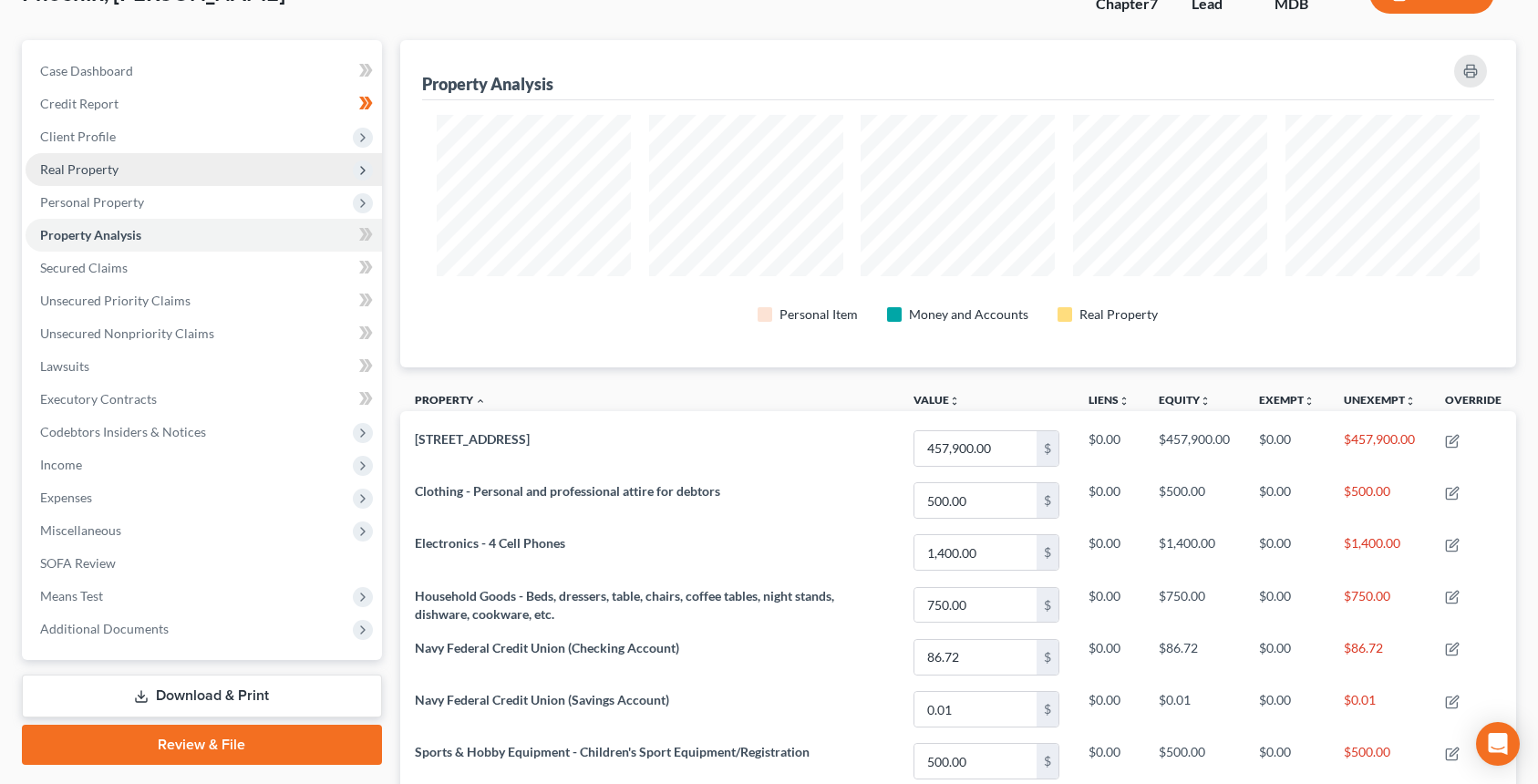
click at [167, 181] on span "Real Property" at bounding box center [203, 170] width 357 height 33
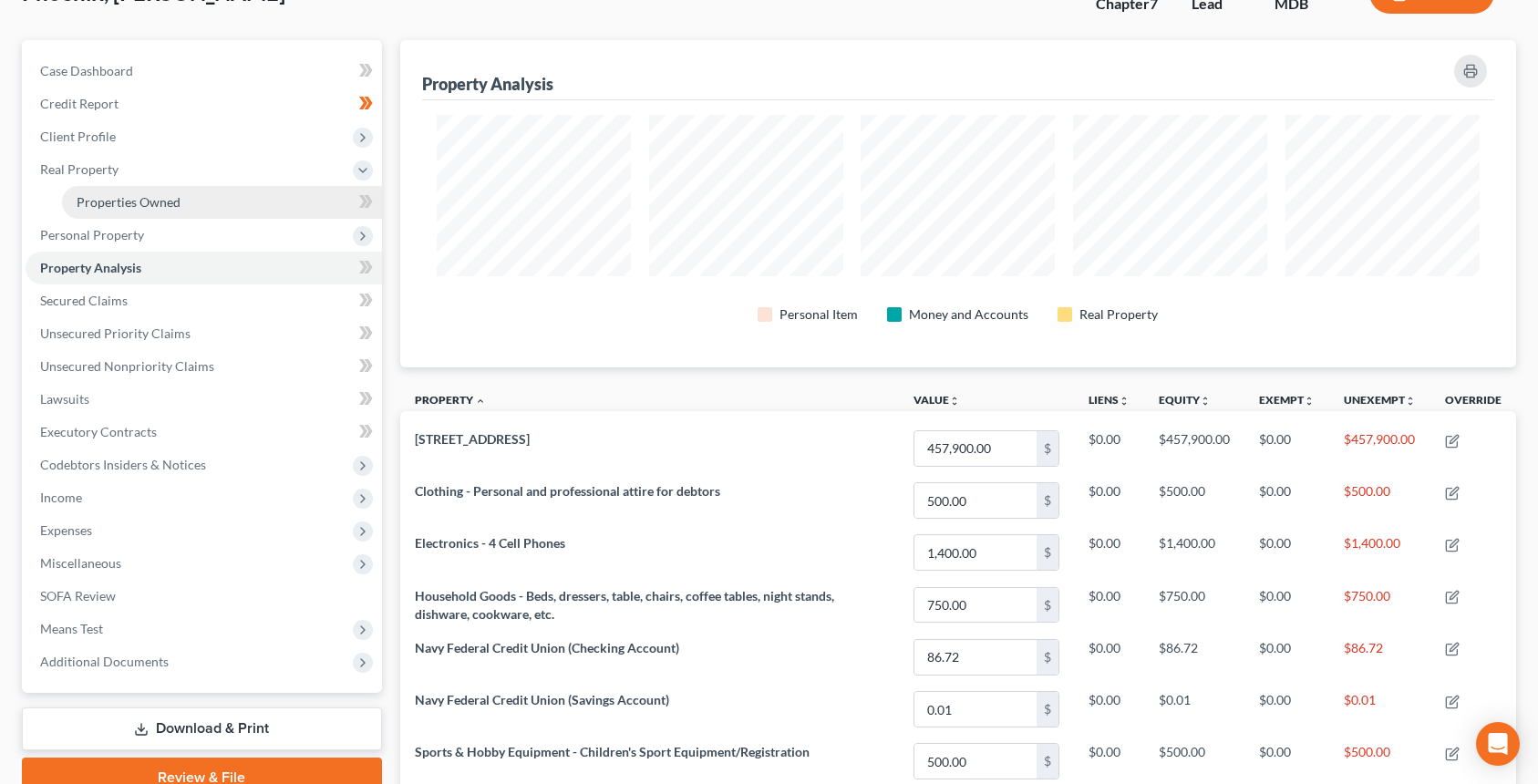
click at [166, 211] on link "Properties Owned" at bounding box center [222, 202] width 320 height 33
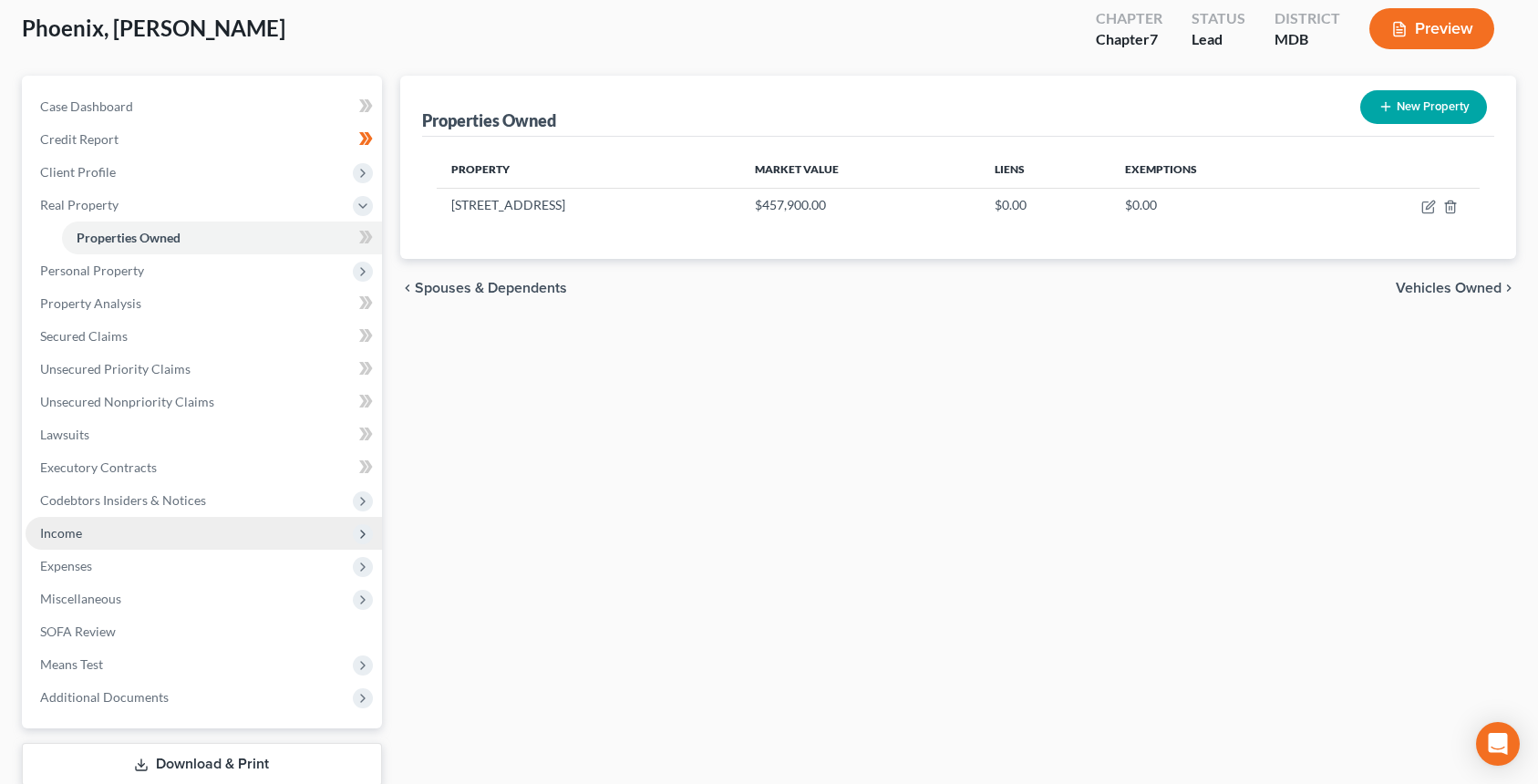
scroll to position [218, 0]
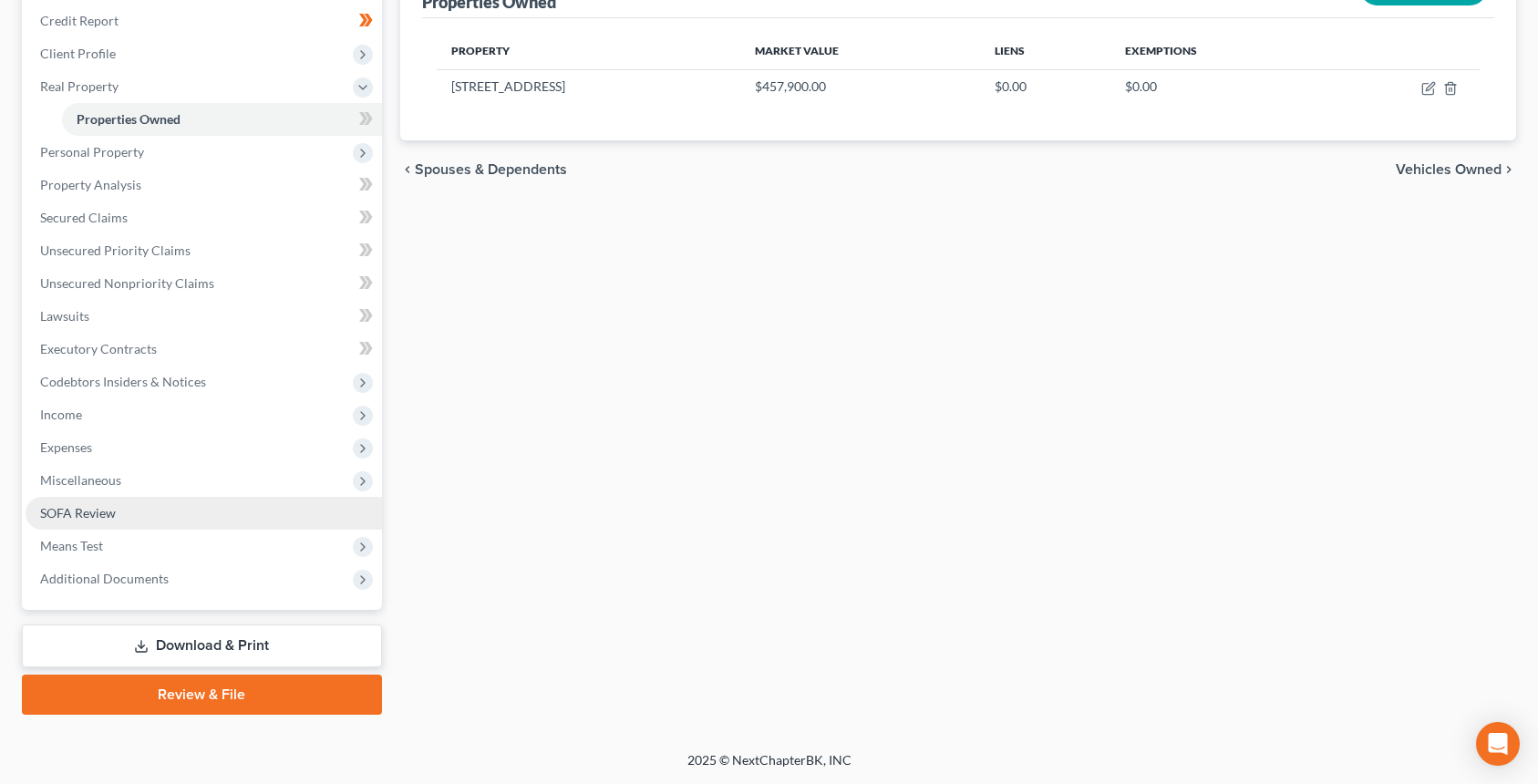
click at [182, 522] on link "SOFA Review" at bounding box center [203, 513] width 357 height 33
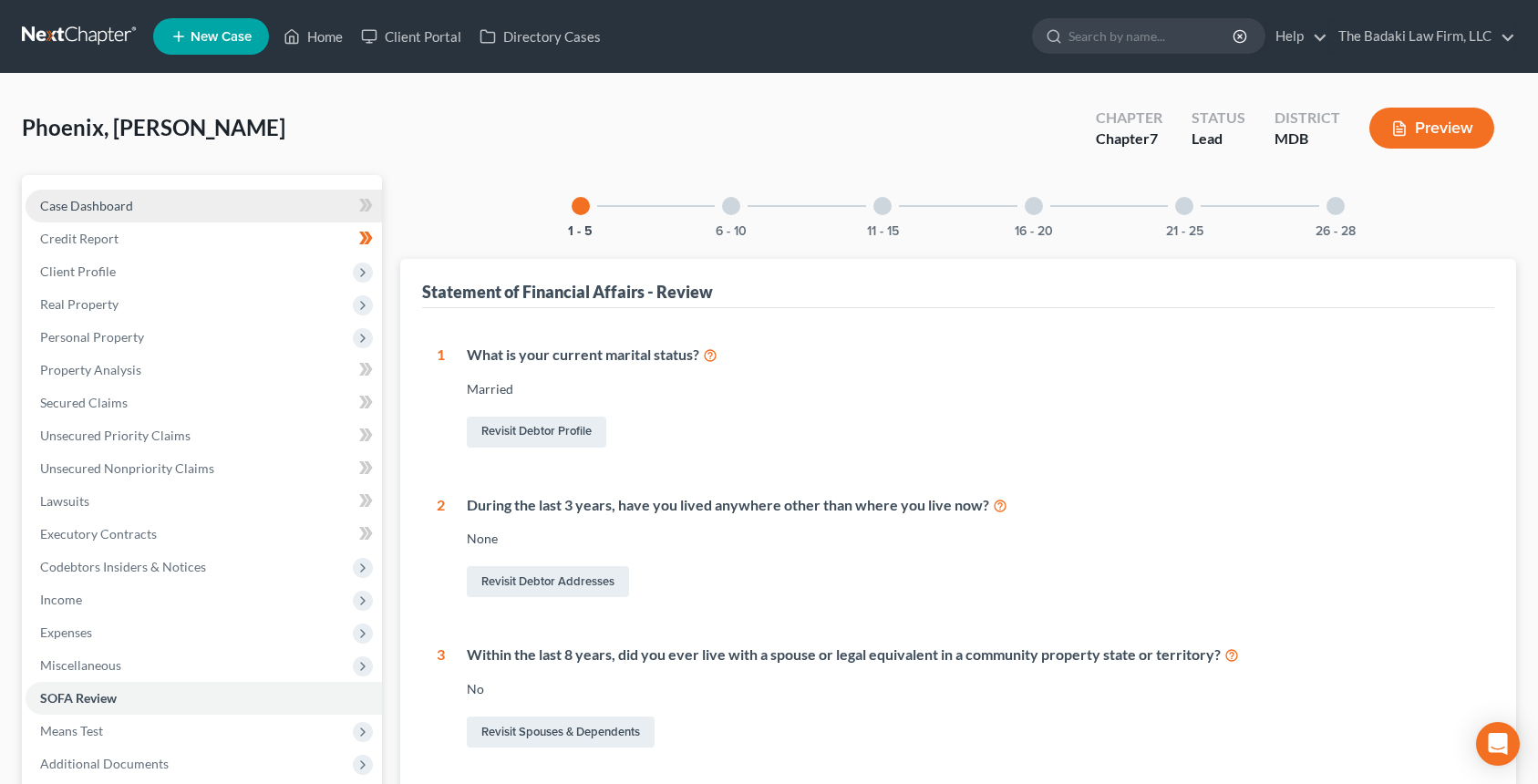
click at [256, 203] on link "Case Dashboard" at bounding box center [203, 206] width 357 height 33
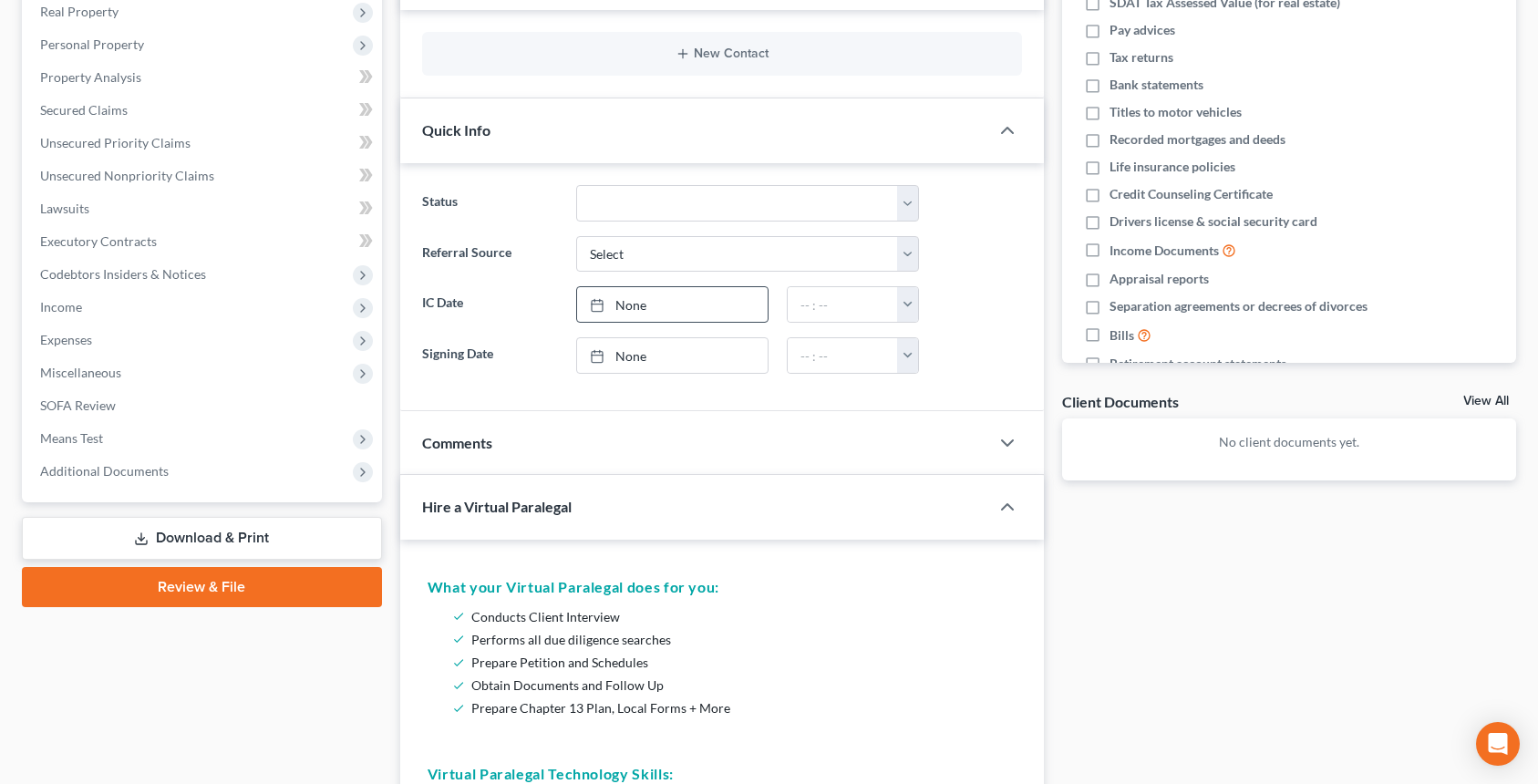
scroll to position [183, 0]
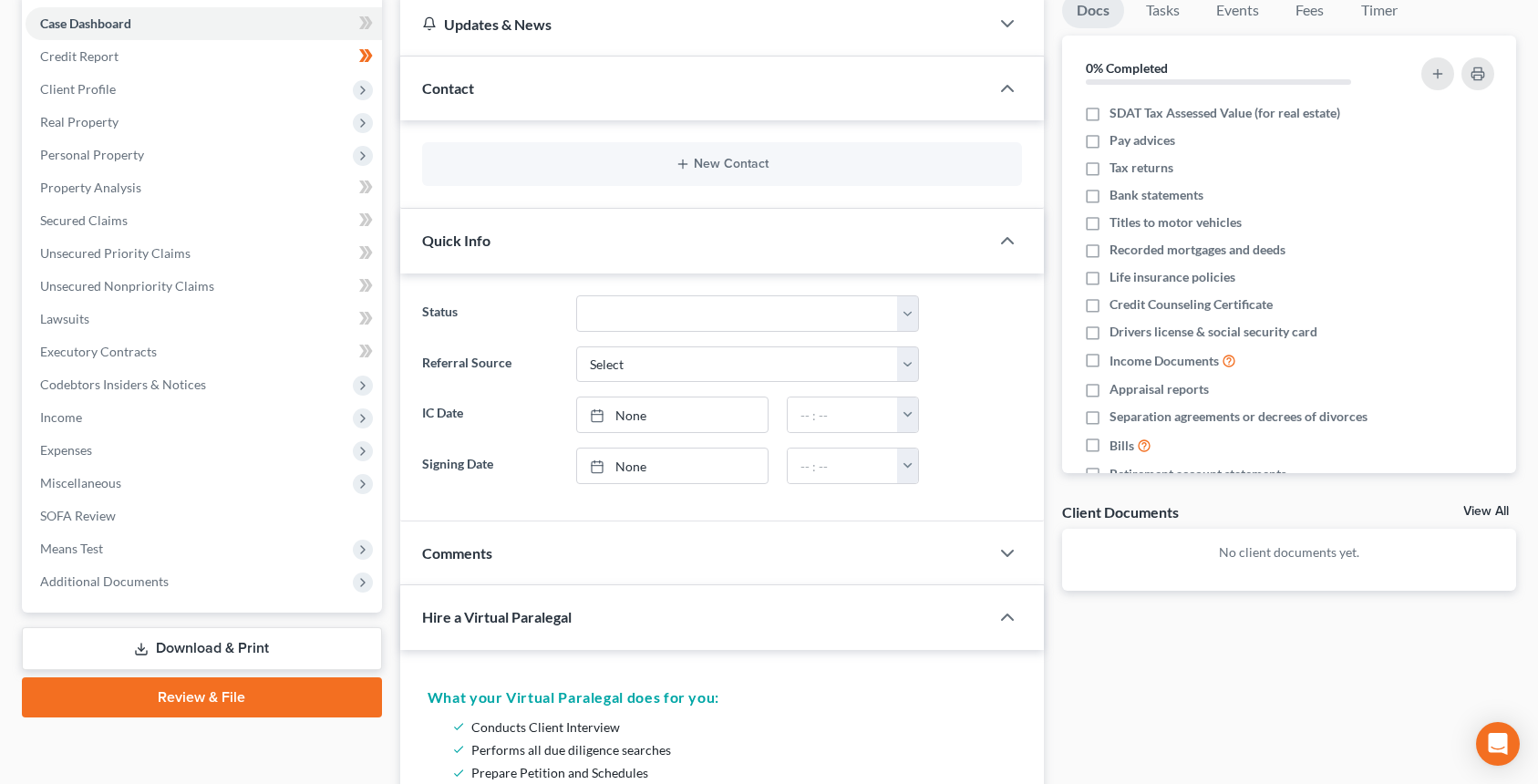
click at [481, 102] on div "Contact" at bounding box center [695, 87] width 589 height 63
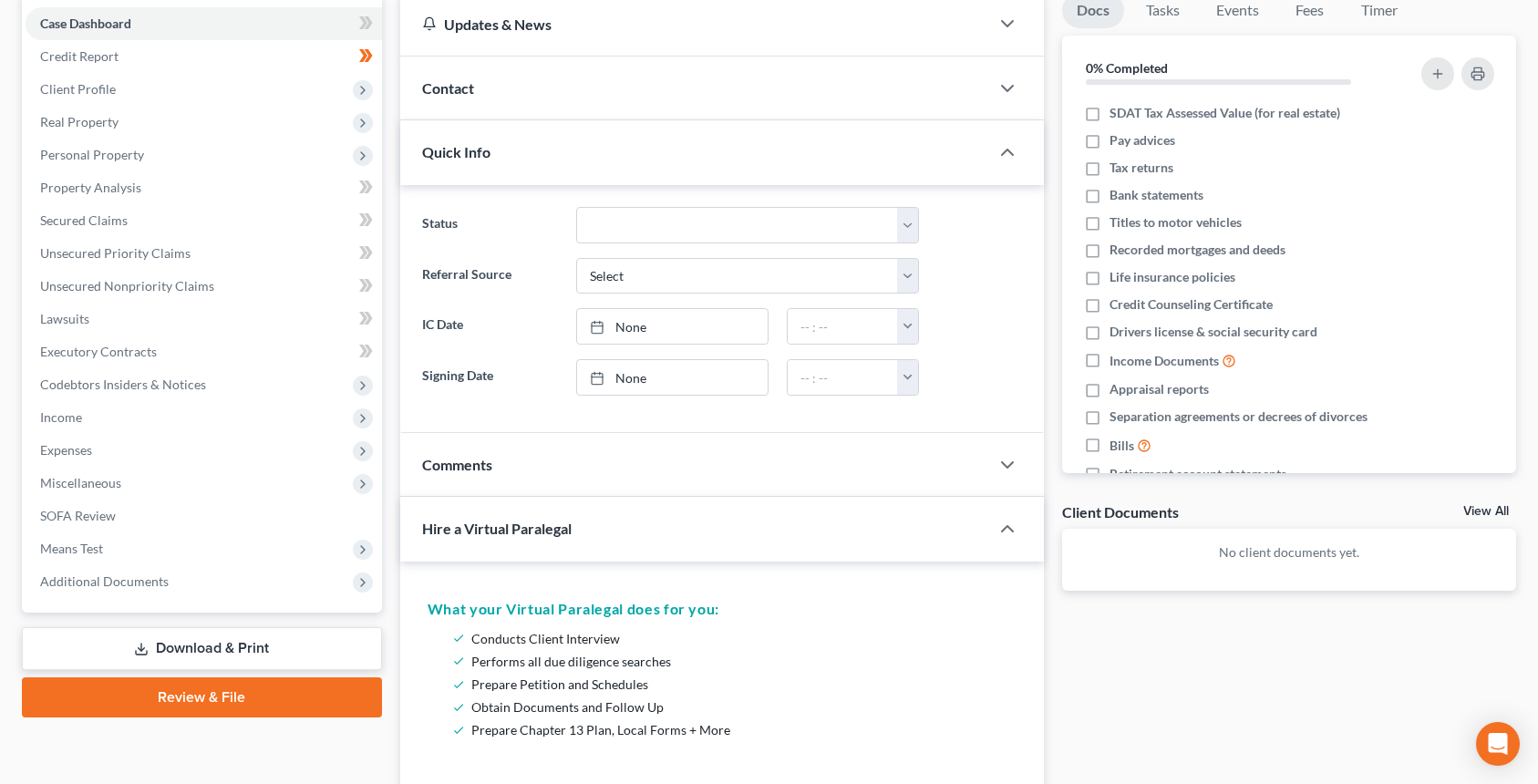
click at [490, 123] on div "Quick Info" at bounding box center [695, 152] width 589 height 63
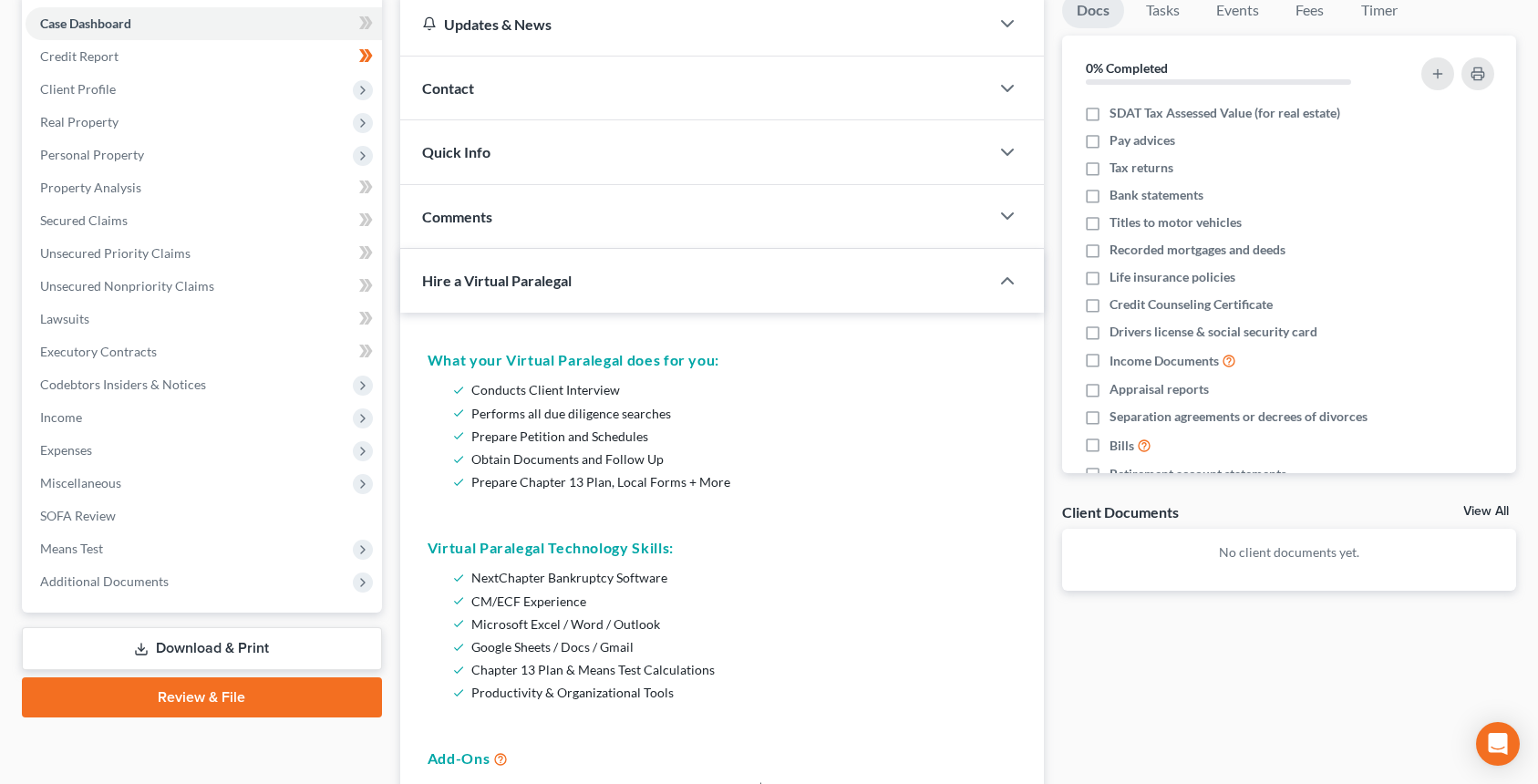
click at [488, 102] on div "Contact" at bounding box center [695, 87] width 589 height 63
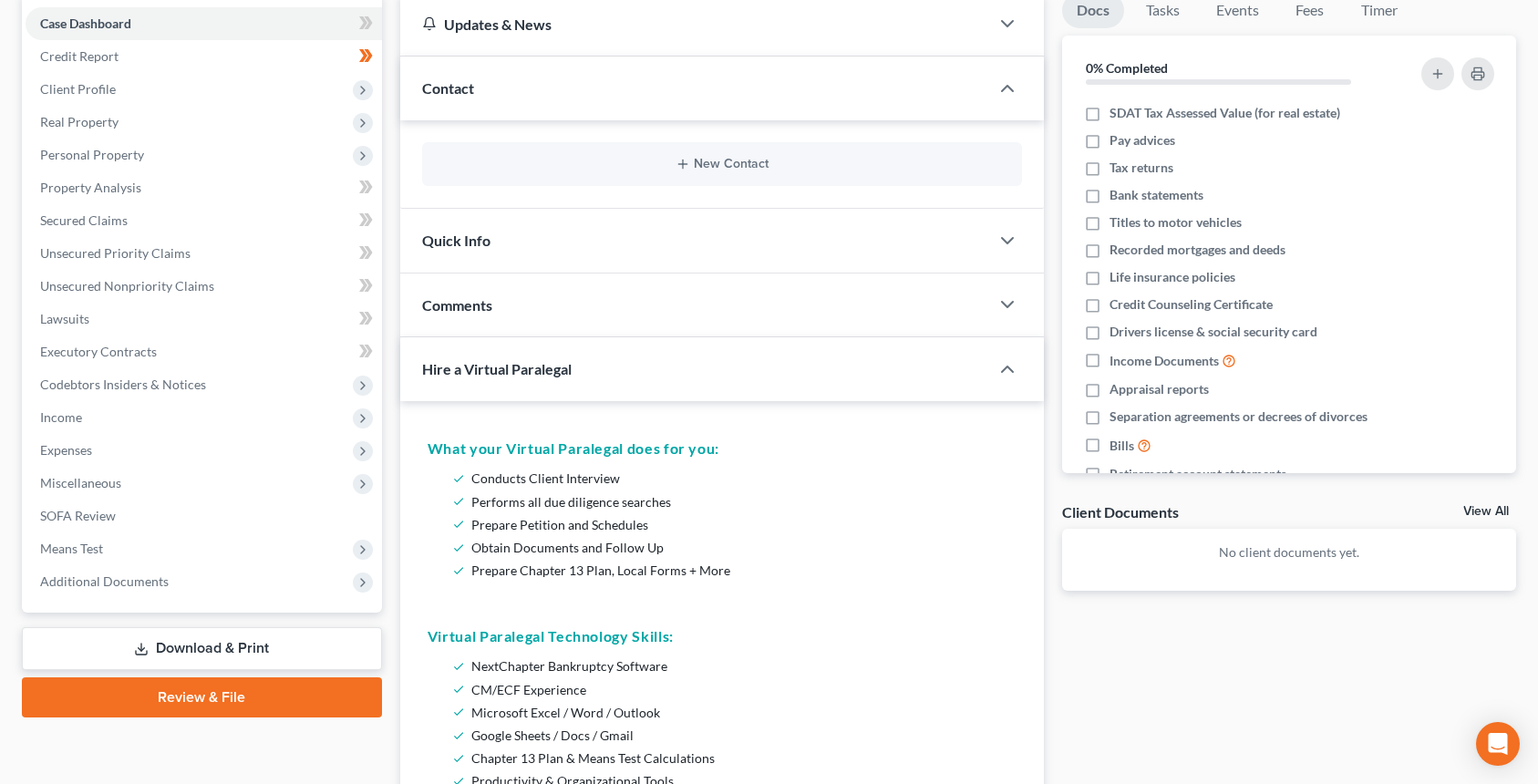
click at [511, 228] on div "Quick Info" at bounding box center [695, 240] width 589 height 63
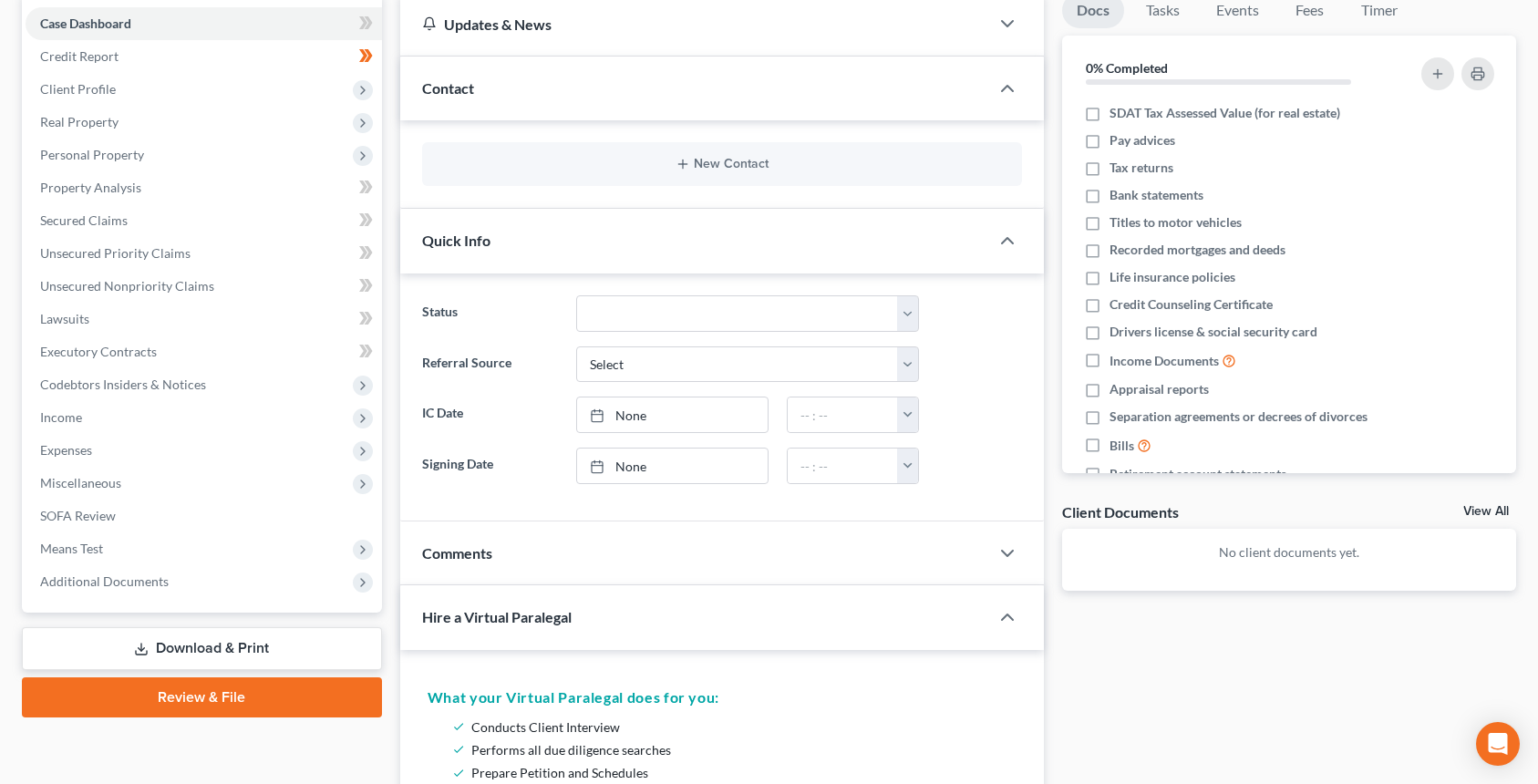
click at [564, 556] on div "Comments" at bounding box center [695, 553] width 589 height 63
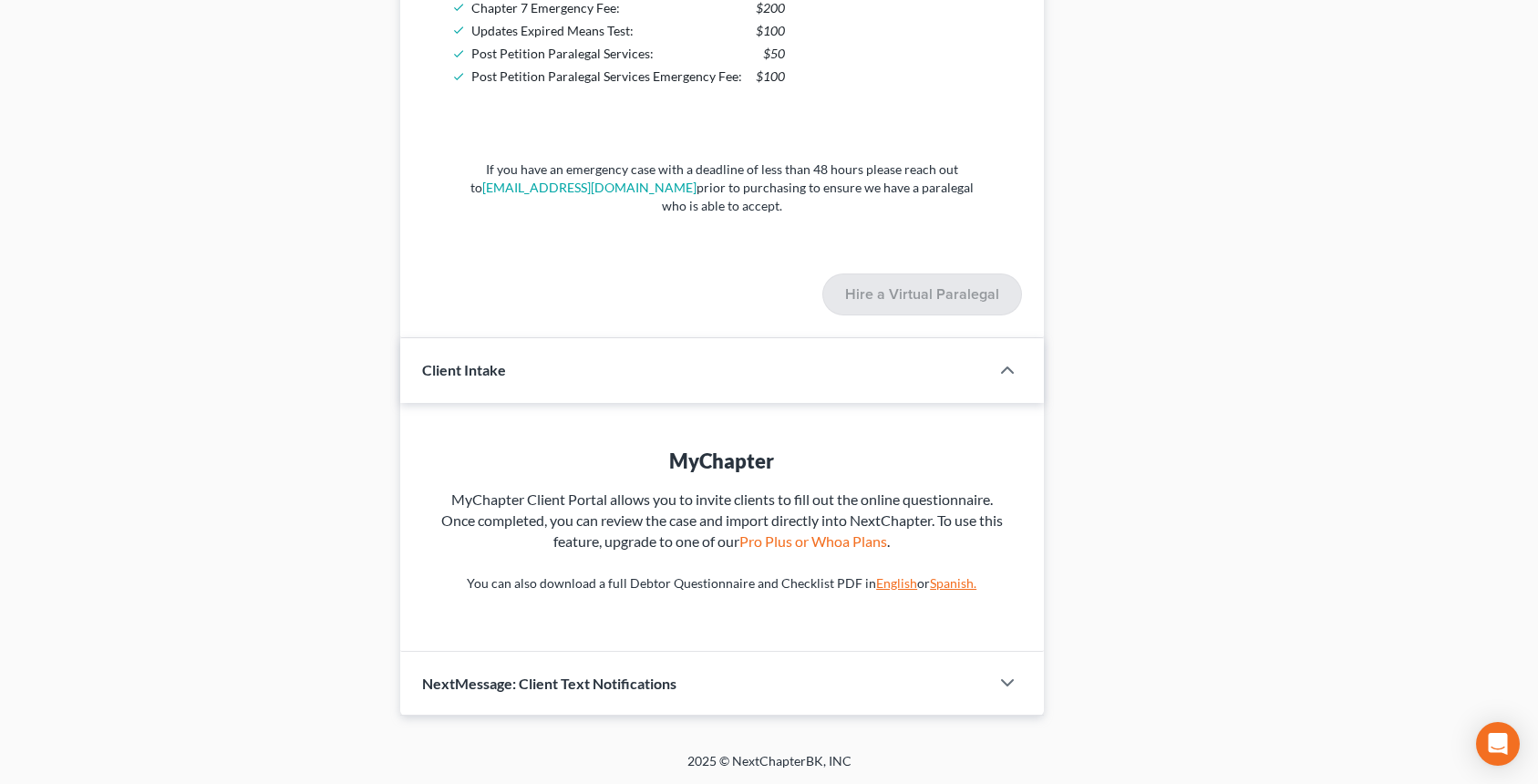
scroll to position [1526, 0]
click at [775, 544] on link "Pro Plus or Whoa Plans" at bounding box center [813, 540] width 148 height 17
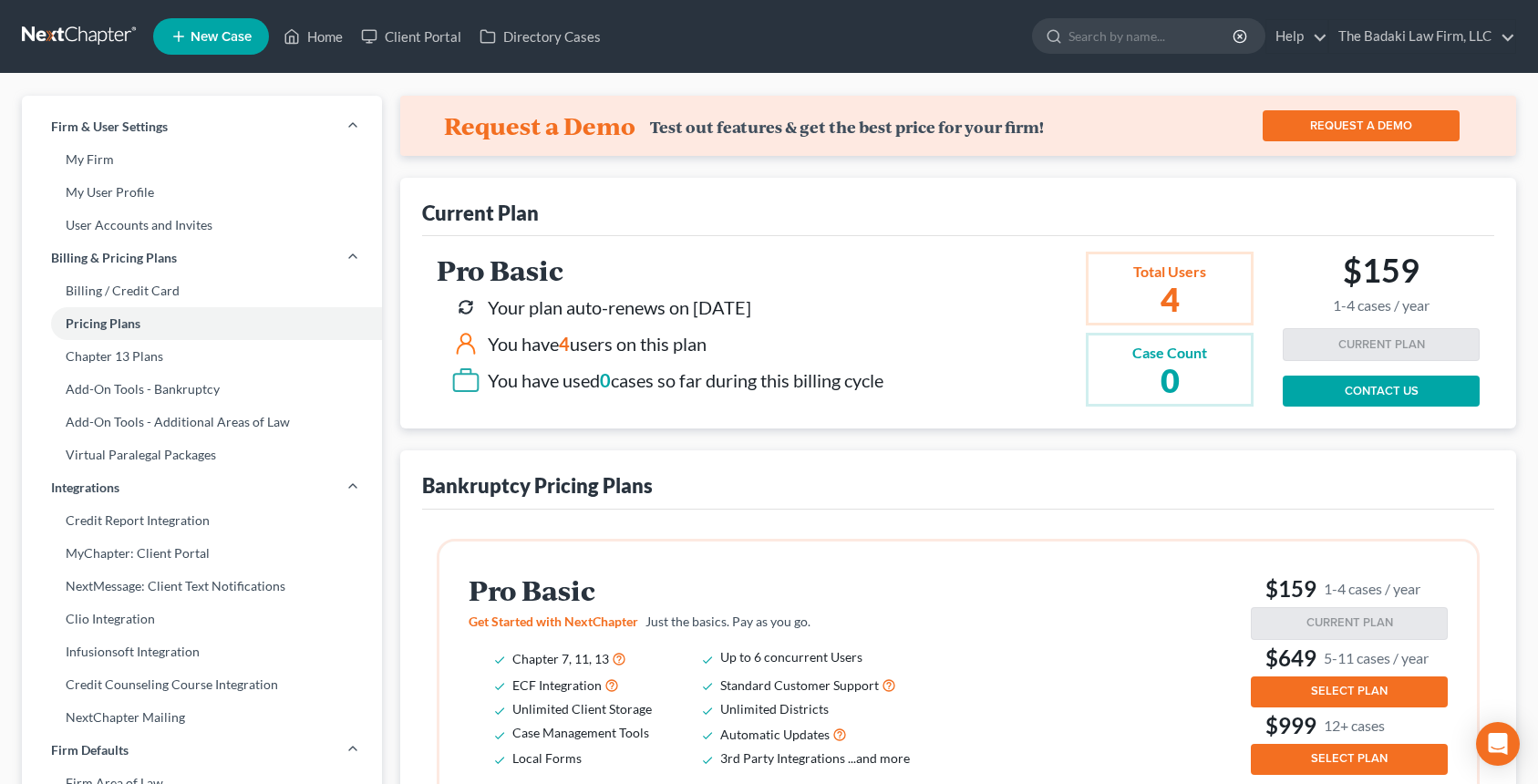
drag, startPoint x: 762, startPoint y: 293, endPoint x: 988, endPoint y: 387, distance: 244.8
click at [988, 387] on div "Pro Basic Your plan auto-renews on [DATE] You have 4 users on this plan You hav…" at bounding box center [860, 329] width 846 height 155
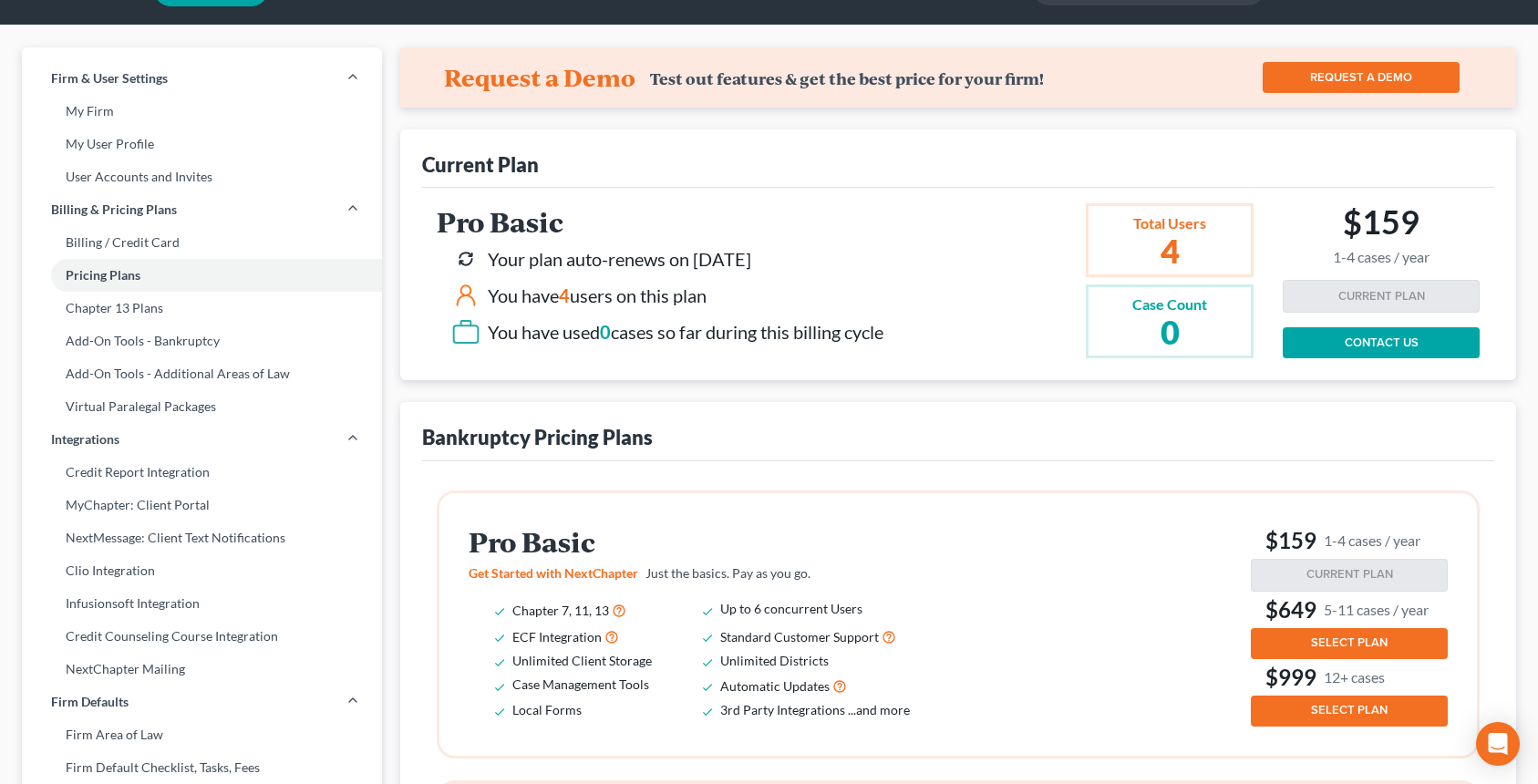
scroll to position [183, 0]
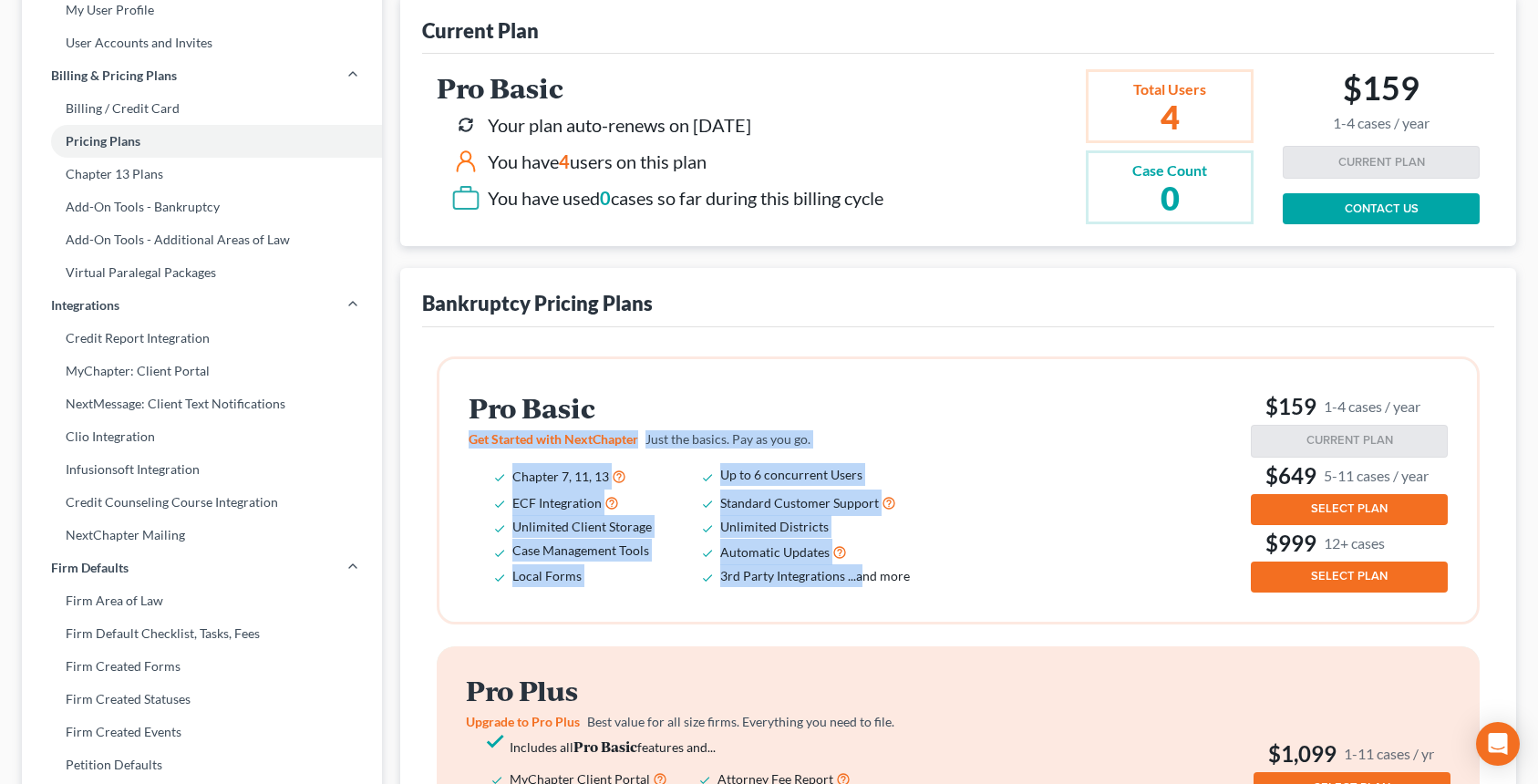
drag, startPoint x: 466, startPoint y: 429, endPoint x: 859, endPoint y: 573, distance: 418.6
click at [859, 573] on div "Pro Basic Get Started with NextChapter Just the basics. Pay as you go. Chapter …" at bounding box center [958, 491] width 1038 height 262
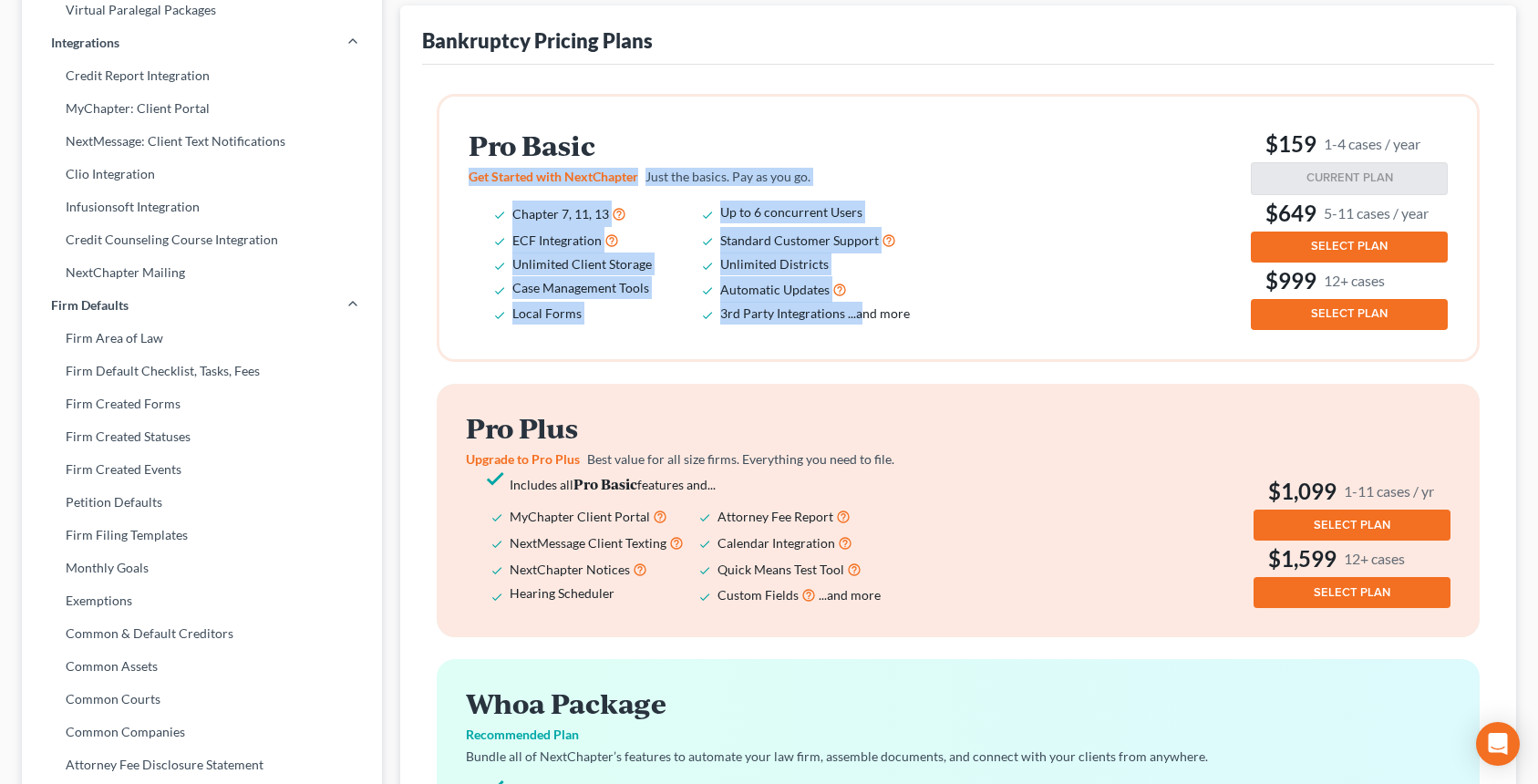
scroll to position [456, 0]
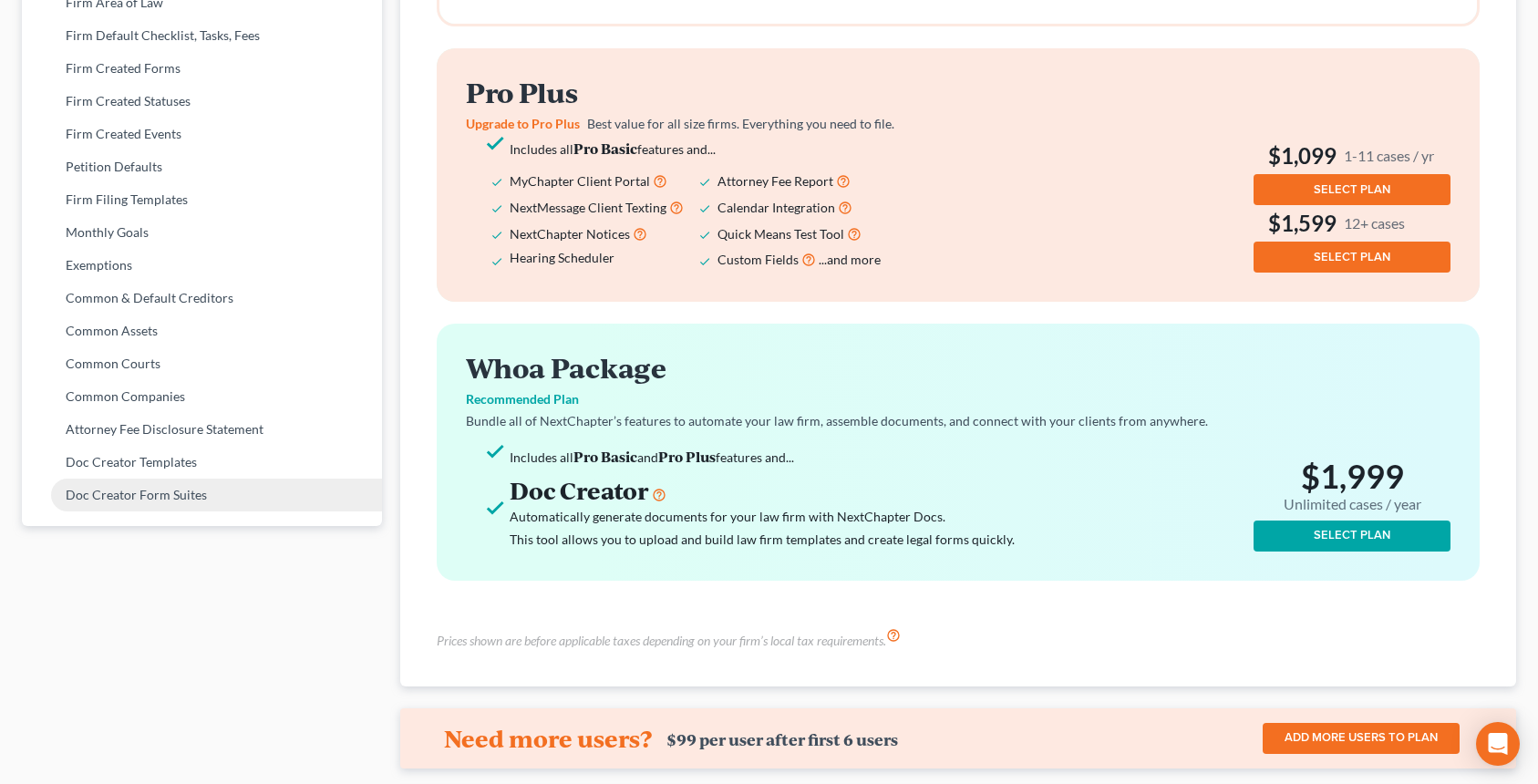
click at [143, 495] on link "Doc Creator Form Suites" at bounding box center [202, 495] width 360 height 33
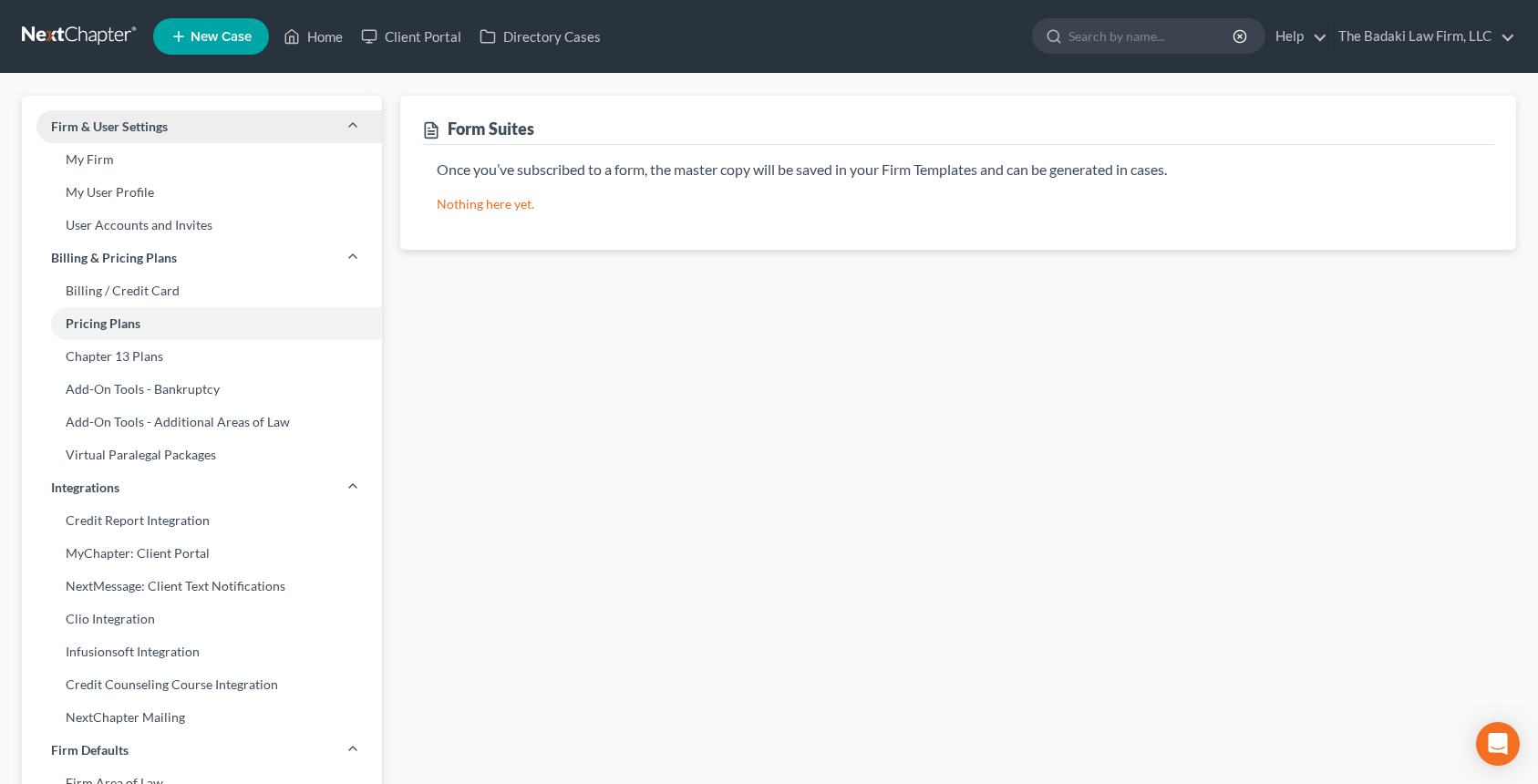
click at [133, 131] on span "Firm & User Settings" at bounding box center [110, 126] width 117 height 18
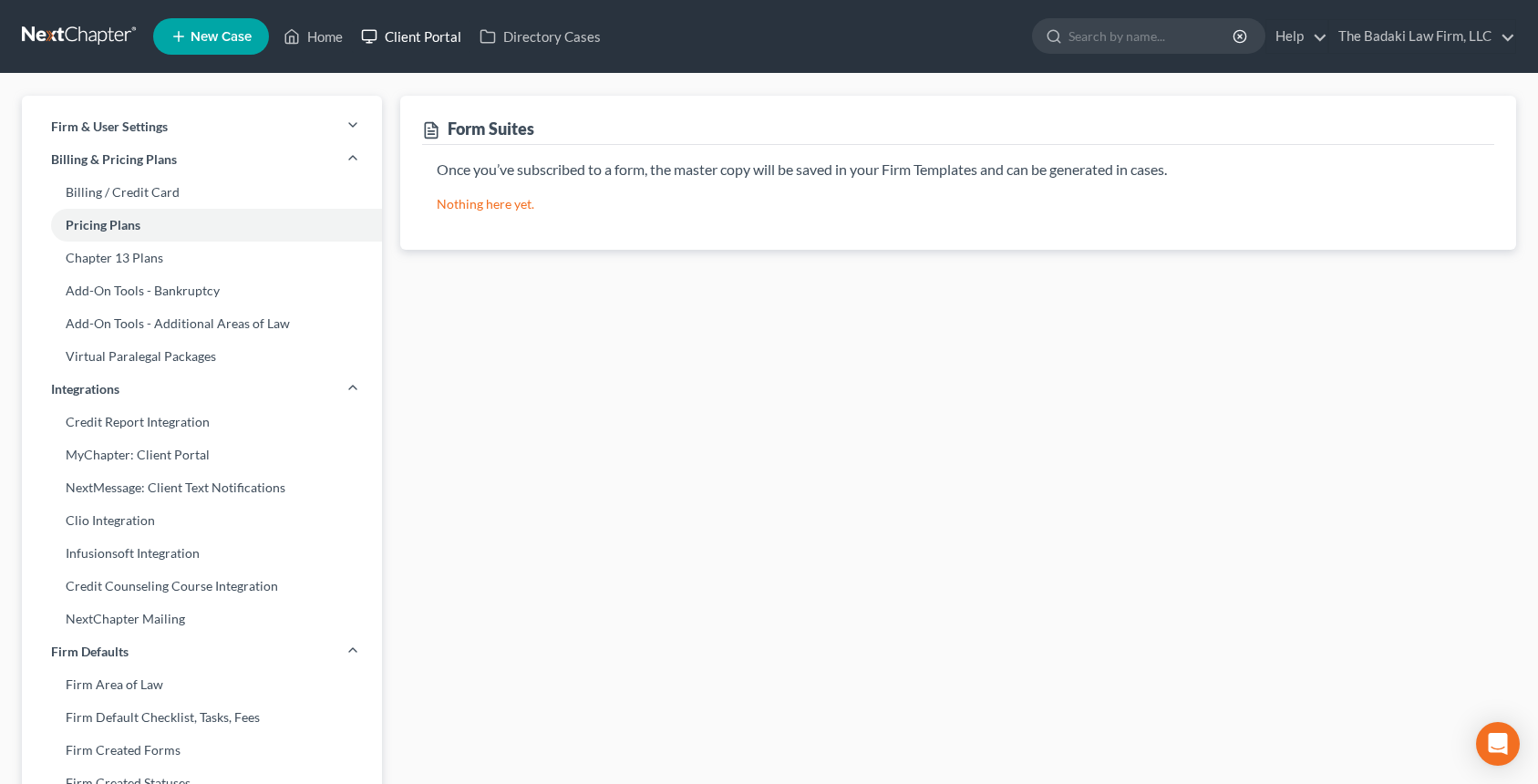
click at [392, 37] on link "Client Portal" at bounding box center [411, 37] width 119 height 33
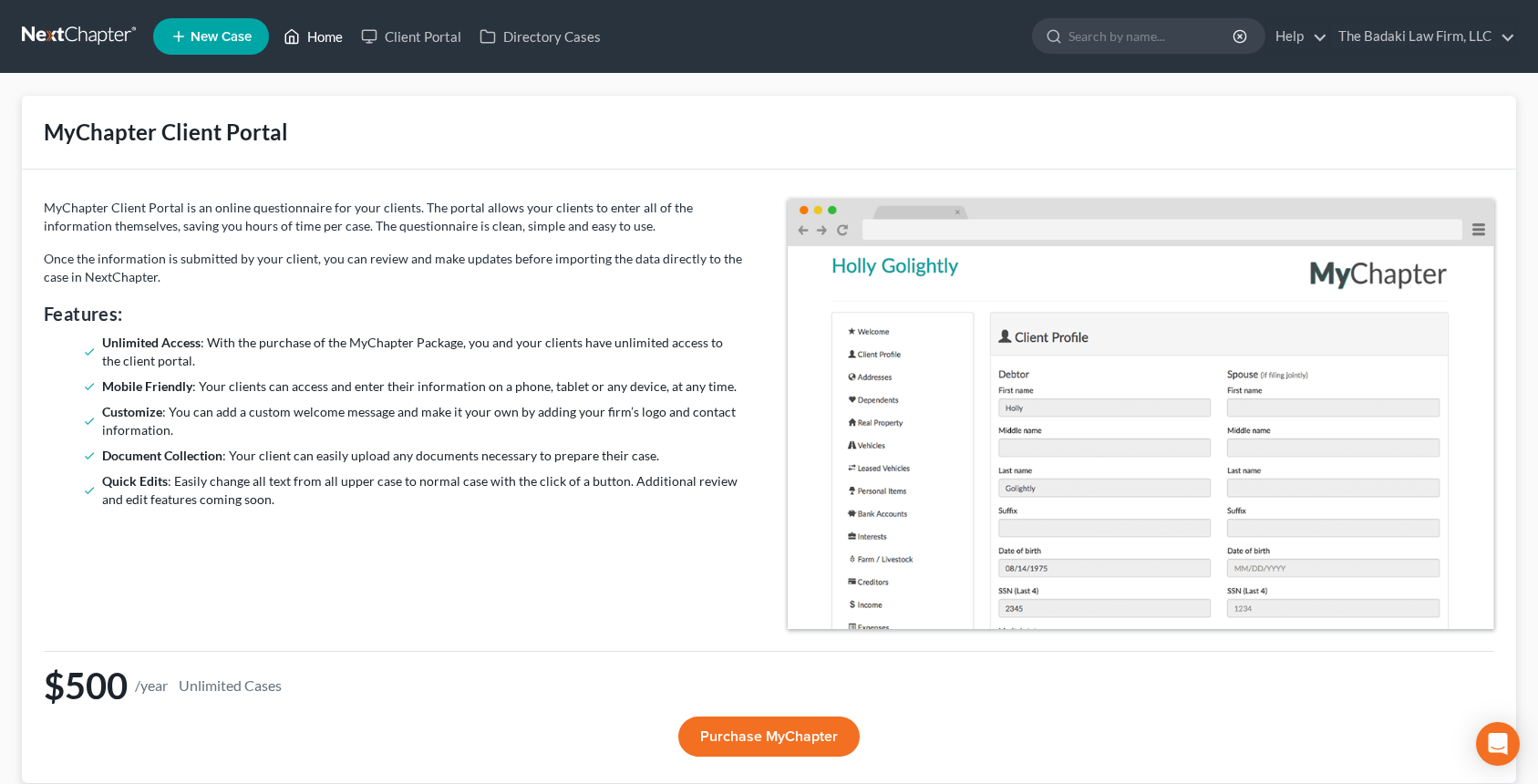
click at [303, 37] on link "Home" at bounding box center [313, 37] width 78 height 33
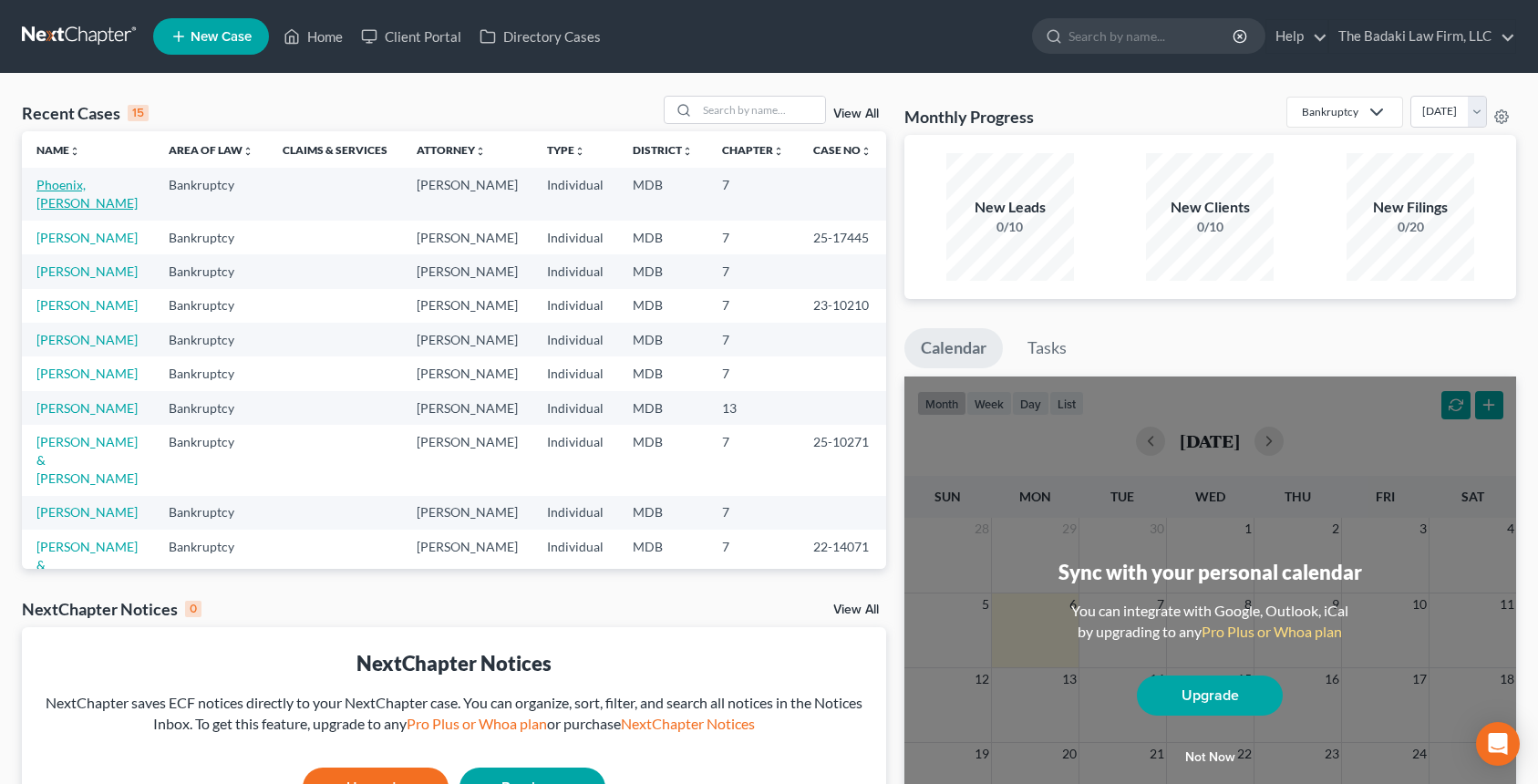
click at [80, 185] on link "Phoenix, [PERSON_NAME]" at bounding box center [87, 193] width 101 height 34
select select "4"
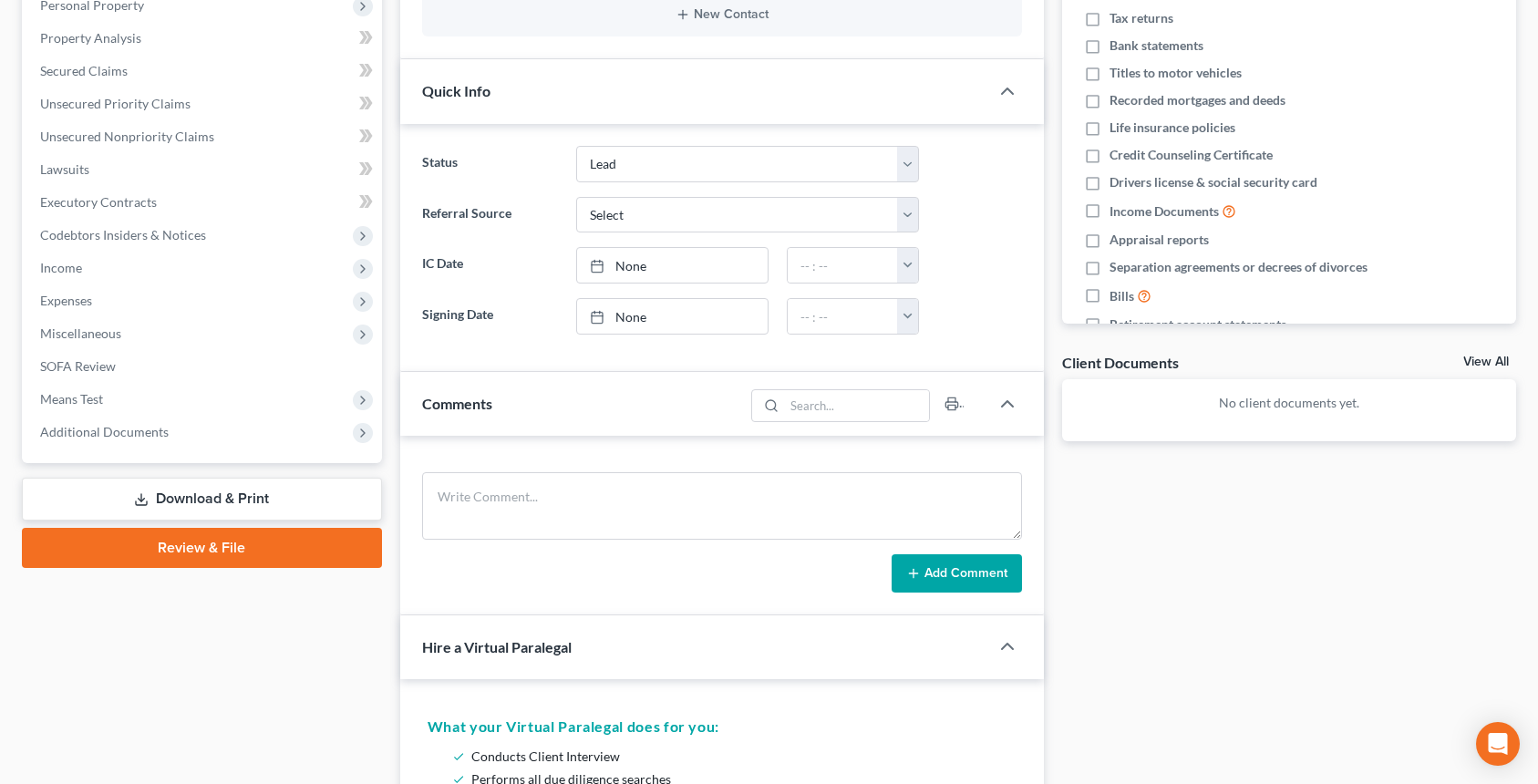
scroll to position [547, 0]
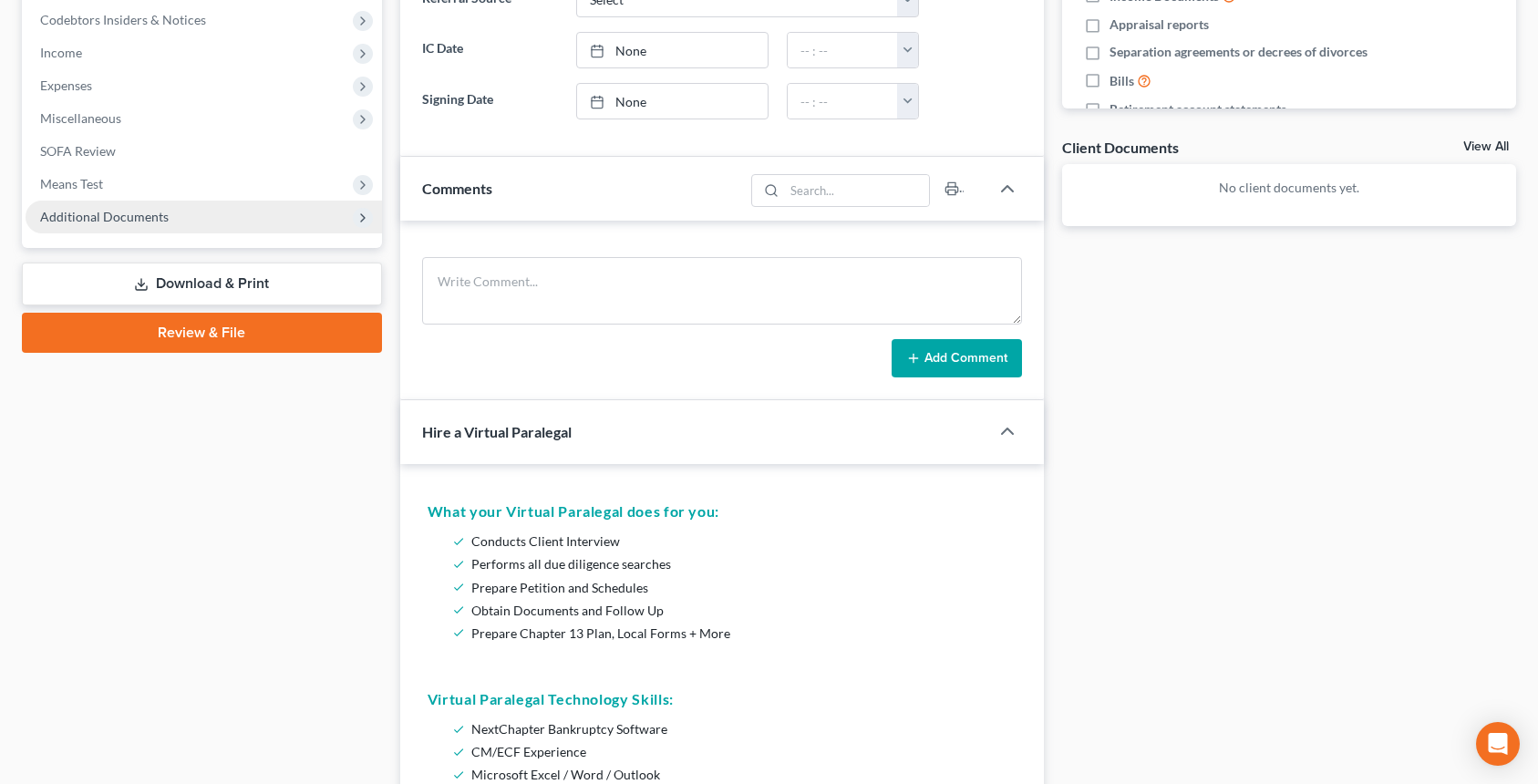
click at [96, 215] on span "Additional Documents" at bounding box center [104, 217] width 128 height 16
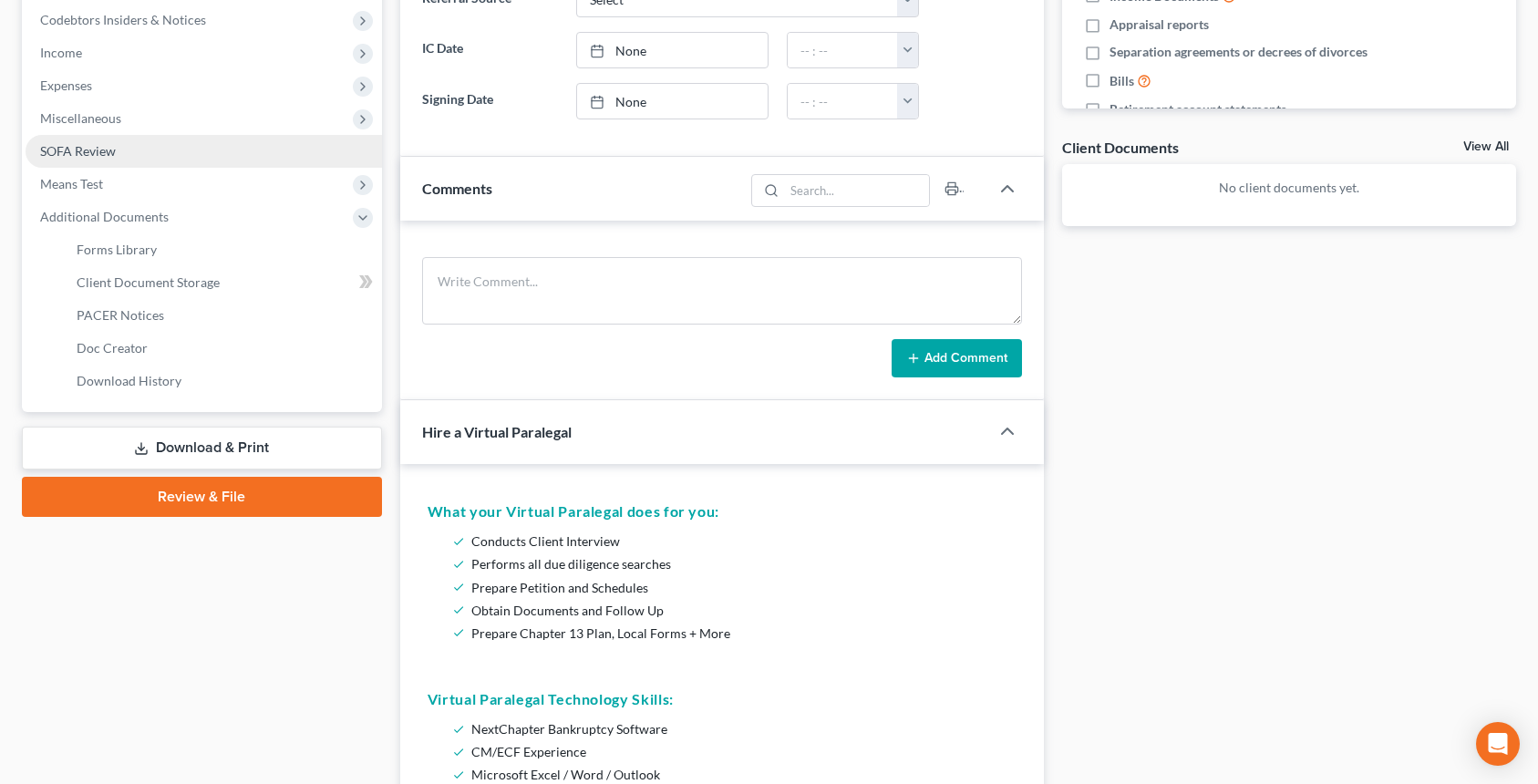
click at [64, 154] on span "SOFA Review" at bounding box center [78, 151] width 76 height 16
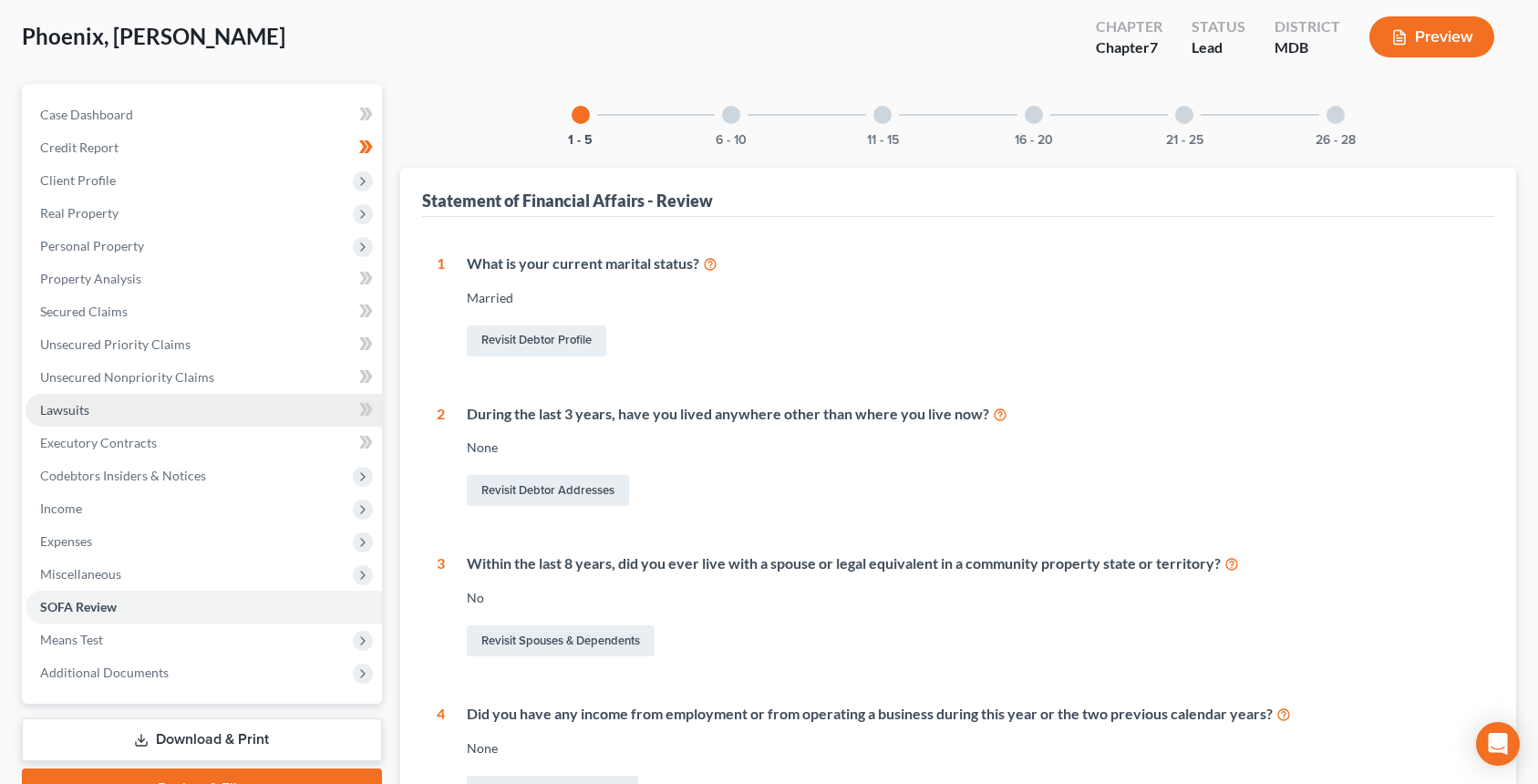
click at [89, 403] on link "Lawsuits" at bounding box center [203, 410] width 357 height 33
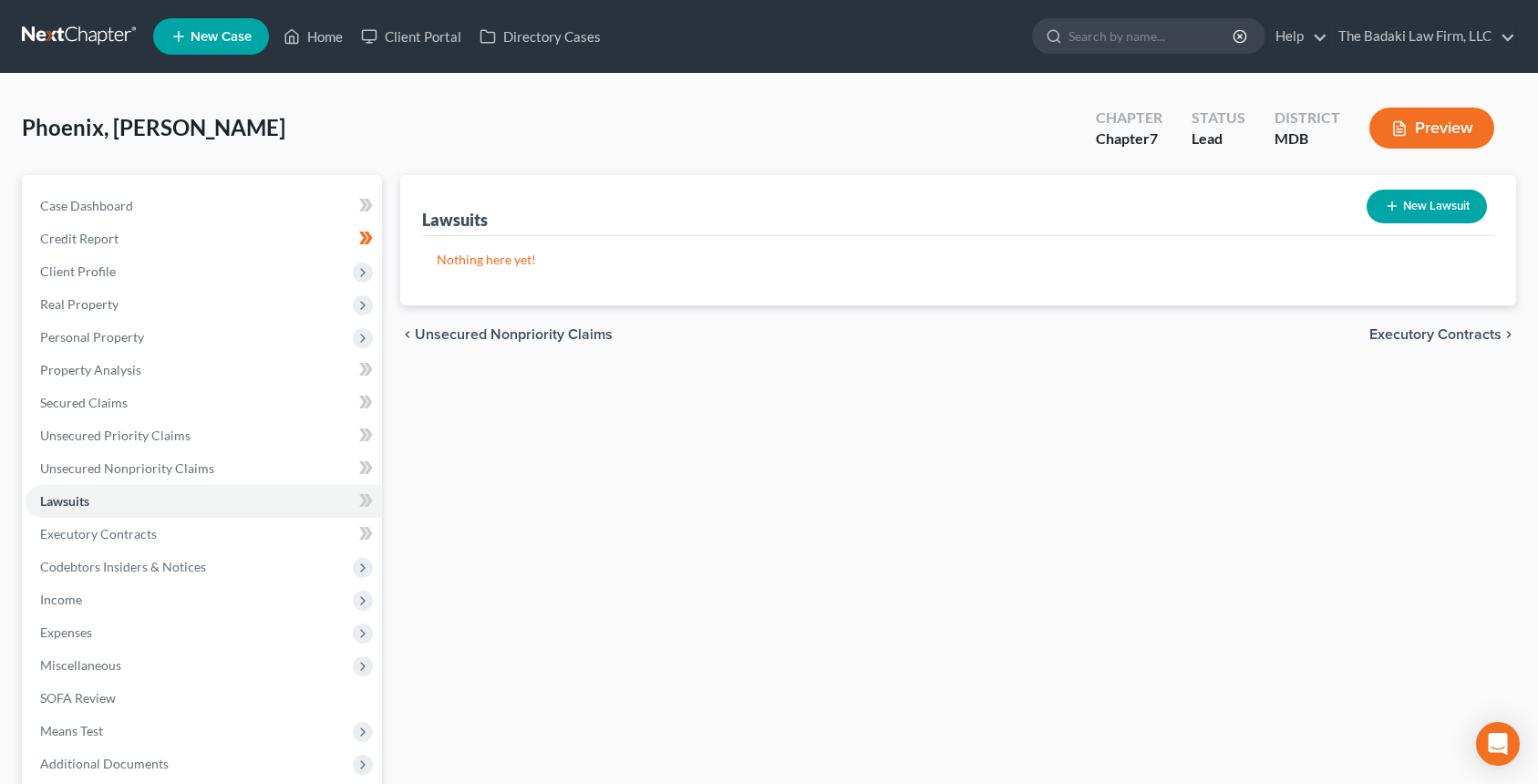
click at [1443, 216] on button "New Lawsuit" at bounding box center [1427, 206] width 120 height 34
select select "0"
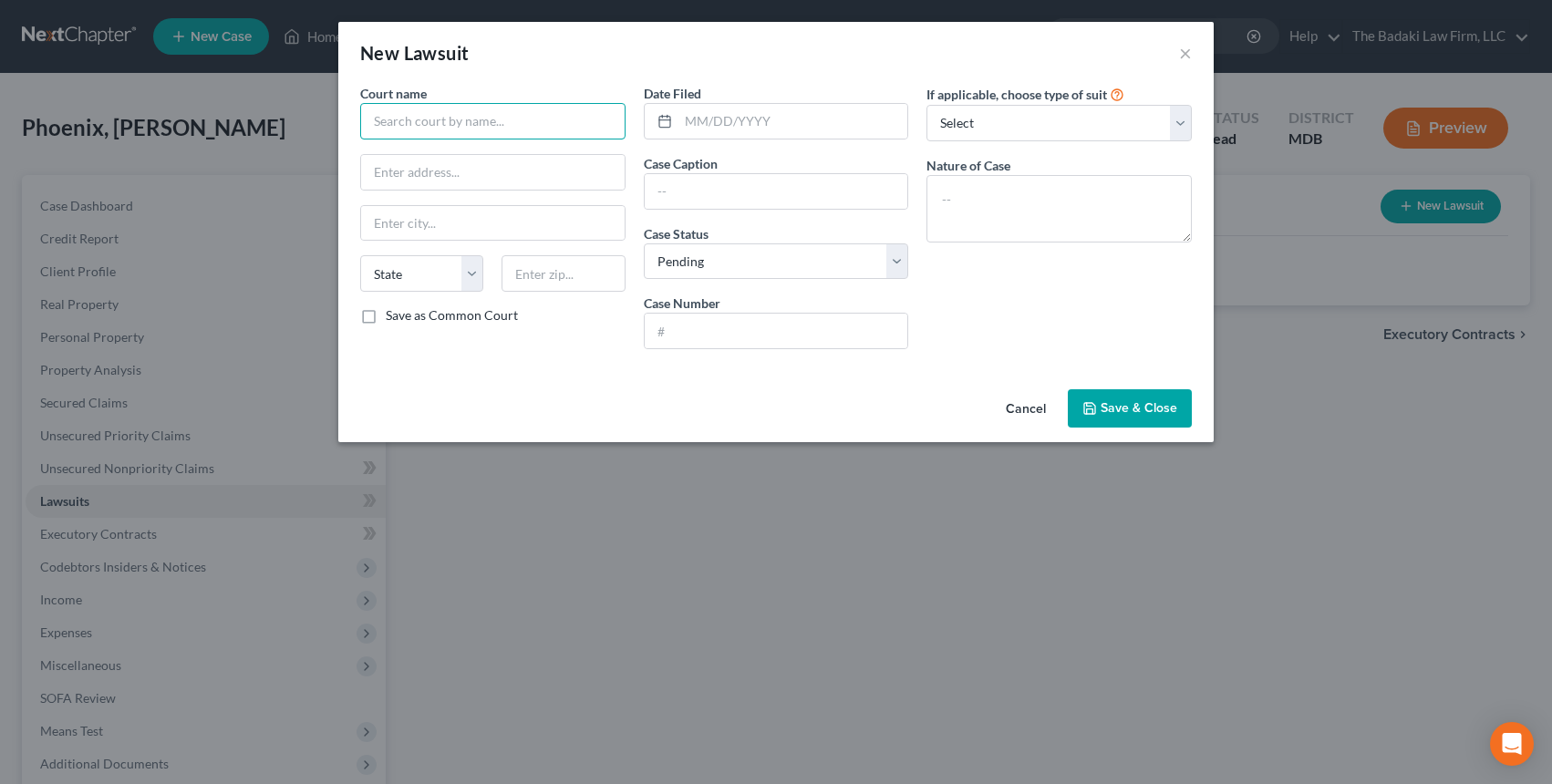
click at [508, 134] on input "text" at bounding box center [493, 121] width 265 height 37
drag, startPoint x: 1034, startPoint y: 146, endPoint x: 1032, endPoint y: 132, distance: 14.1
click at [1034, 144] on div "If applicable, choose type of suit Select Repossession Garnishment Foreclosure …" at bounding box center [1059, 223] width 284 height 280
click at [1032, 132] on select "Select Repossession Garnishment Foreclosure Attached, Seized, Or Levied Other" at bounding box center [1058, 123] width 265 height 37
select select "1"
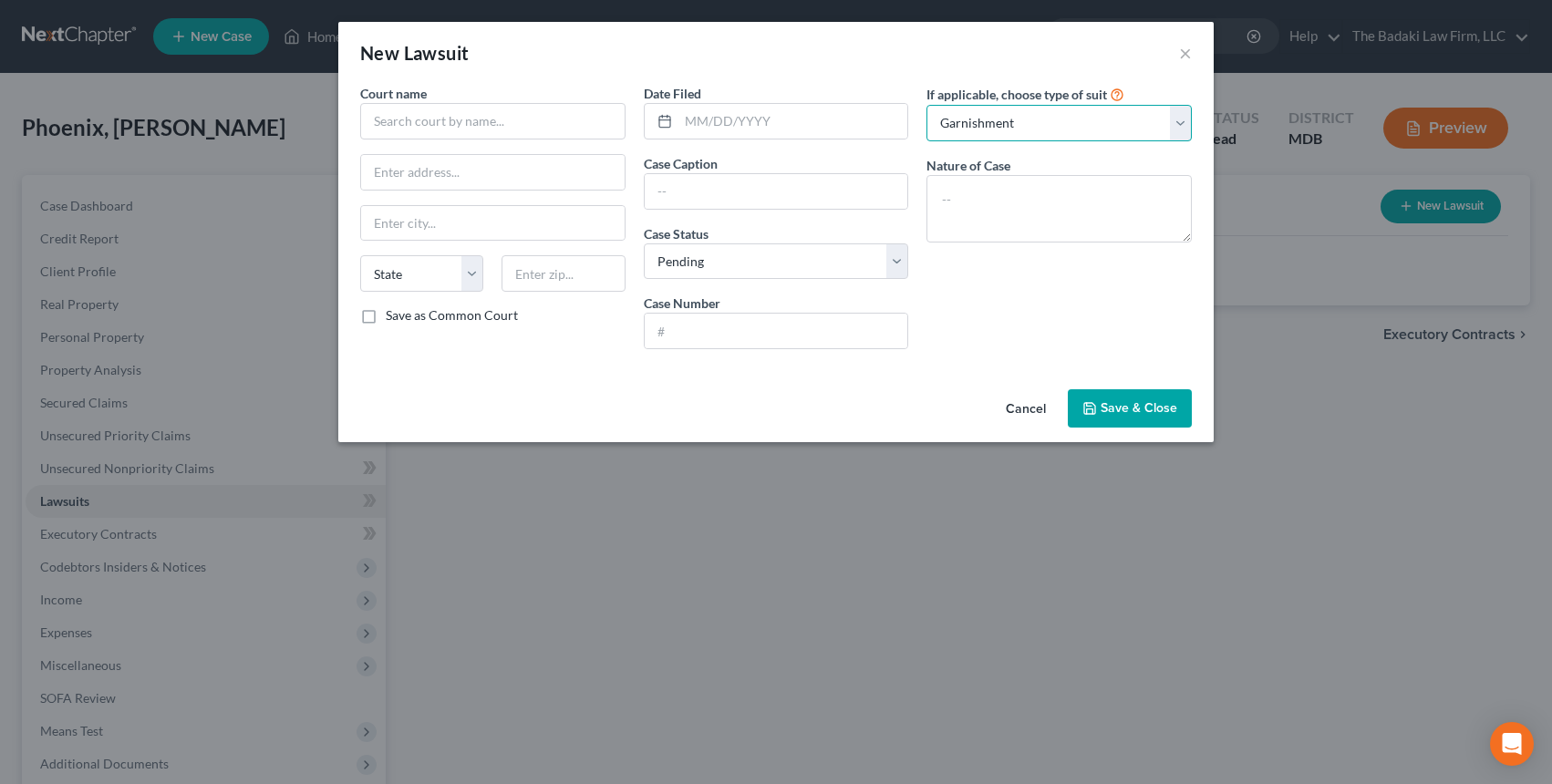
click at [926, 105] on select "Select Repossession Garnishment Foreclosure Attached, Seized, Or Levied Other" at bounding box center [1058, 123] width 265 height 37
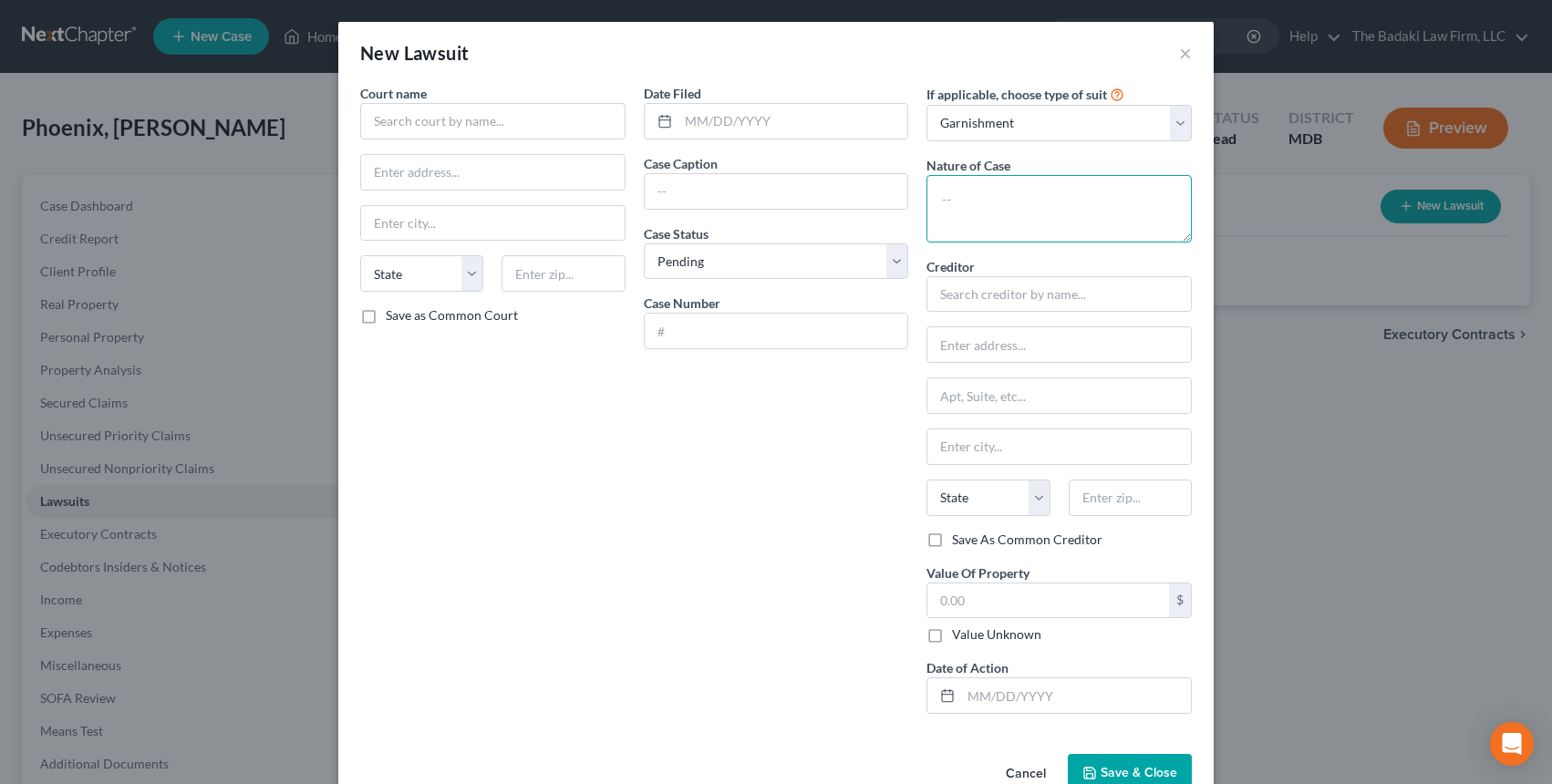
click at [957, 188] on textarea at bounding box center [1058, 208] width 265 height 67
drag, startPoint x: 963, startPoint y: 217, endPoint x: 1004, endPoint y: 204, distance: 43.0
click at [968, 215] on textarea at bounding box center [1058, 208] width 265 height 67
click at [993, 290] on input "text" at bounding box center [1058, 294] width 265 height 37
drag, startPoint x: 1008, startPoint y: 344, endPoint x: 1008, endPoint y: 355, distance: 11.0
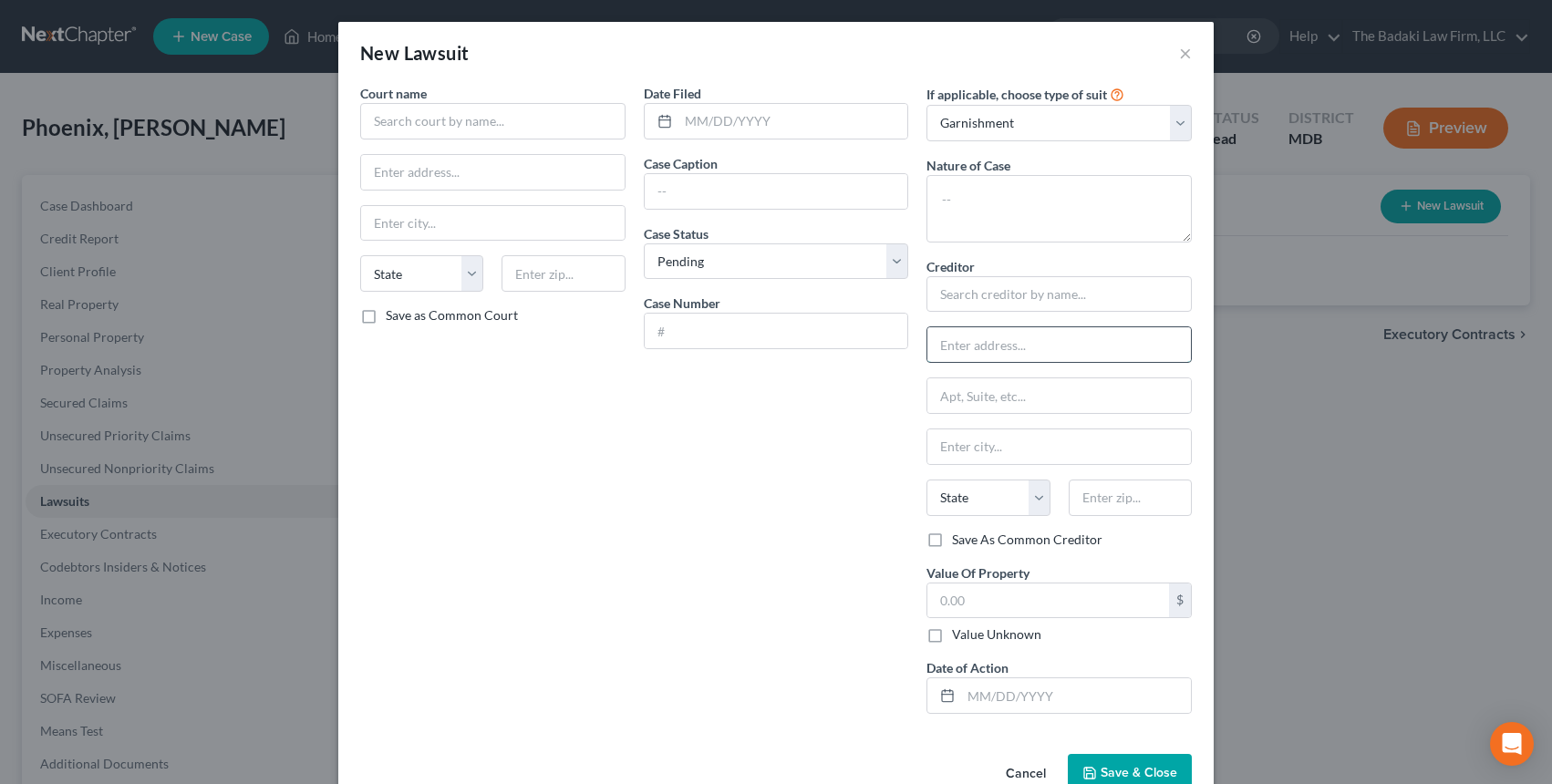
click at [1008, 344] on input "text" at bounding box center [1058, 345] width 263 height 35
click at [984, 600] on input "text" at bounding box center [1048, 601] width 242 height 35
click at [975, 641] on label "Value Unknown" at bounding box center [997, 634] width 89 height 18
click at [971, 637] on input "Value Unknown" at bounding box center [965, 631] width 12 height 12
checkbox input "true"
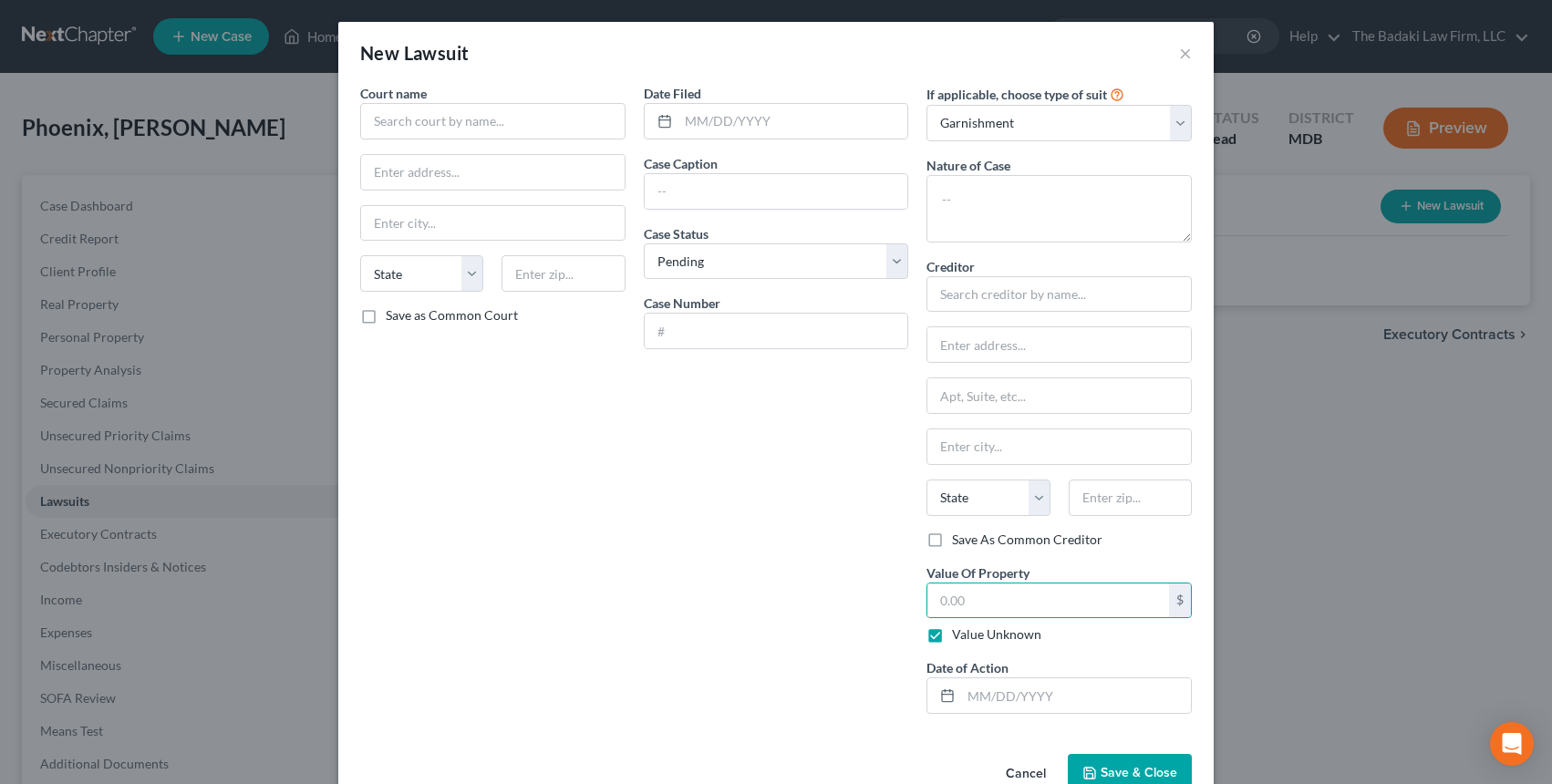
type input "0.00"
click at [972, 634] on label "Value Unknown" at bounding box center [997, 634] width 89 height 18
click at [971, 634] on input "Value Unknown" at bounding box center [965, 631] width 12 height 12
checkbox input "false"
click at [1170, 46] on div "New Lawsuit ×" at bounding box center [776, 53] width 876 height 62
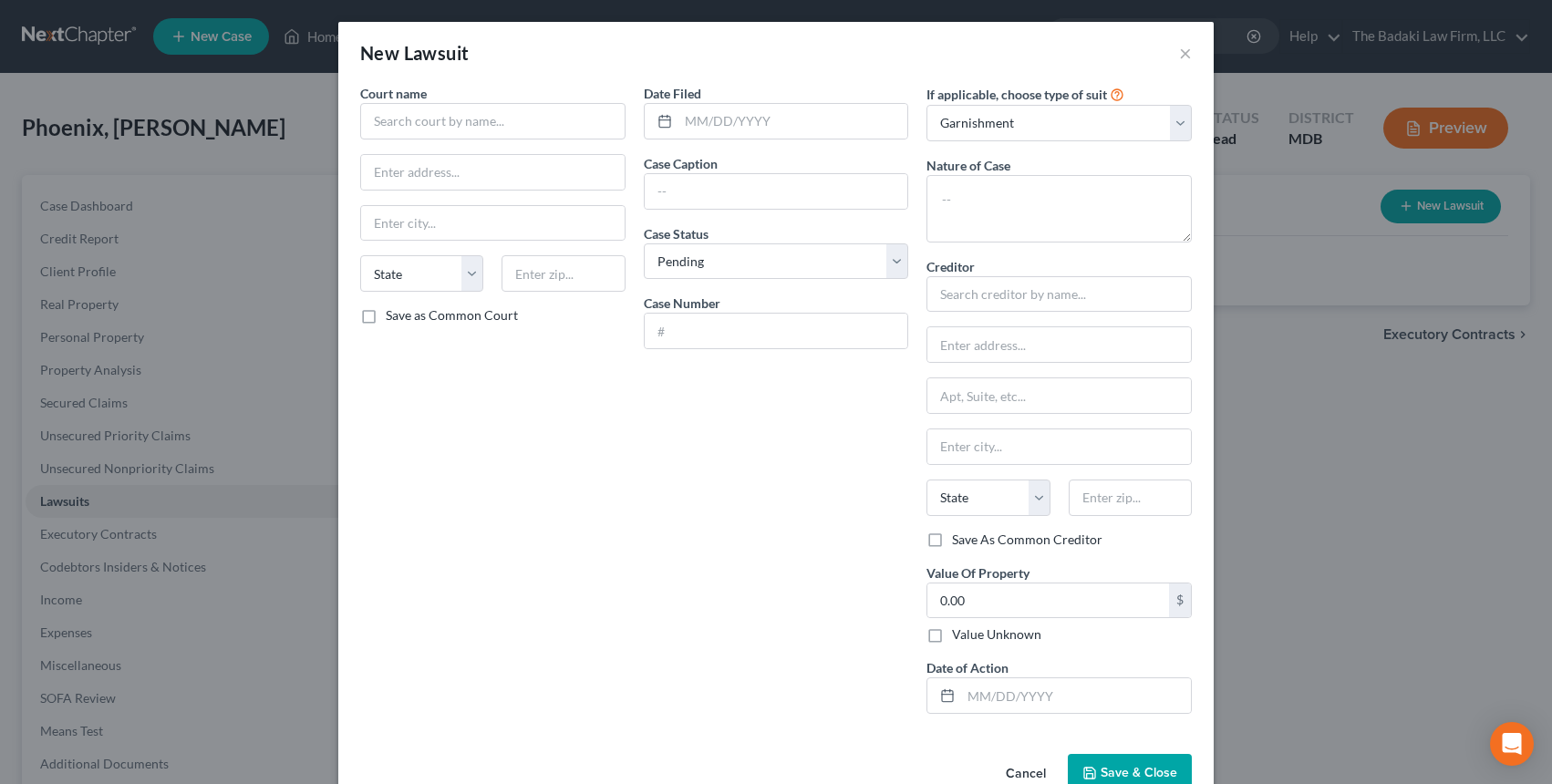
click at [1163, 65] on div "New Lawsuit ×" at bounding box center [776, 53] width 876 height 62
click at [1166, 64] on div "New Lawsuit ×" at bounding box center [776, 53] width 876 height 62
click at [1179, 53] on button "×" at bounding box center [1185, 52] width 13 height 22
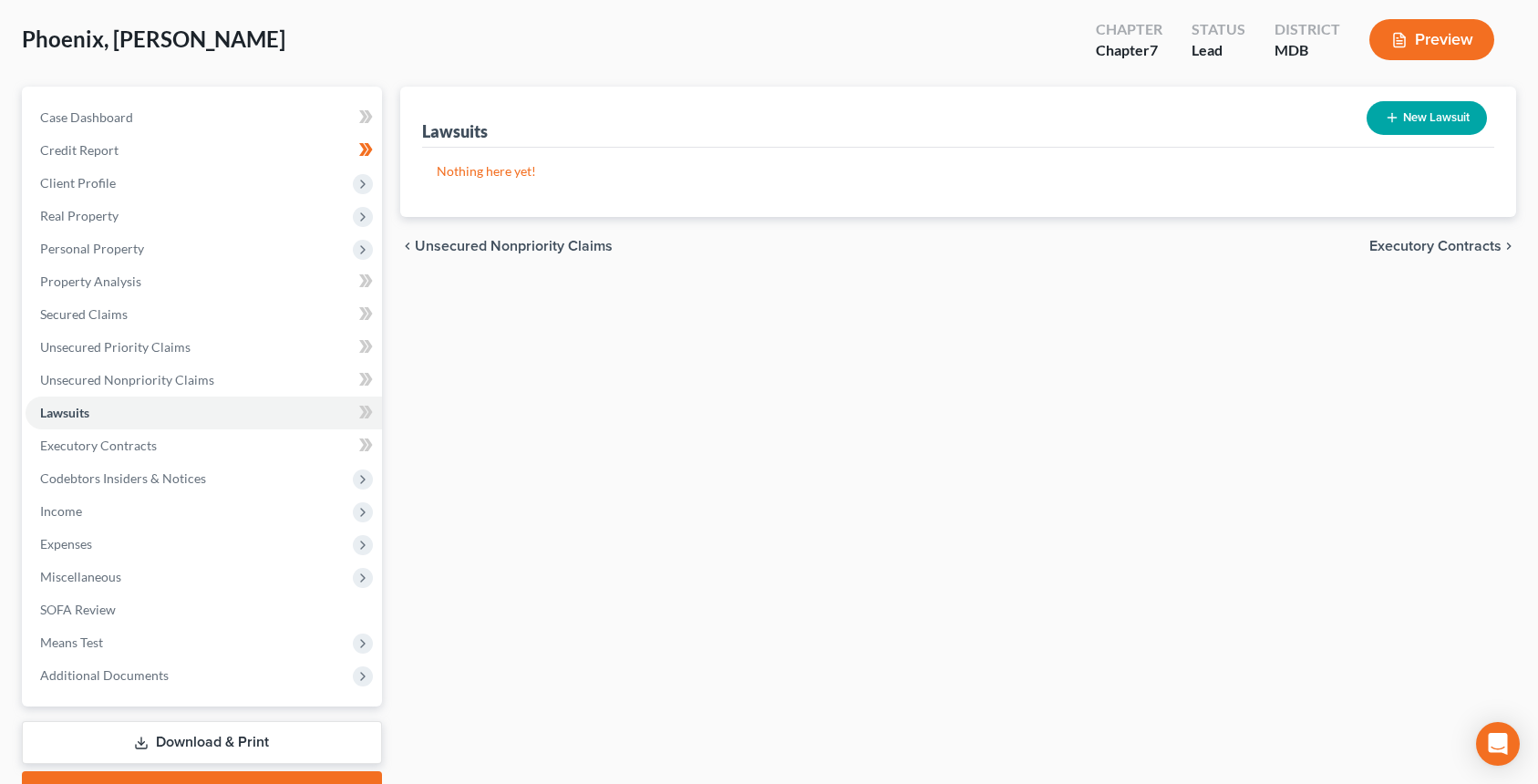
scroll to position [185, 0]
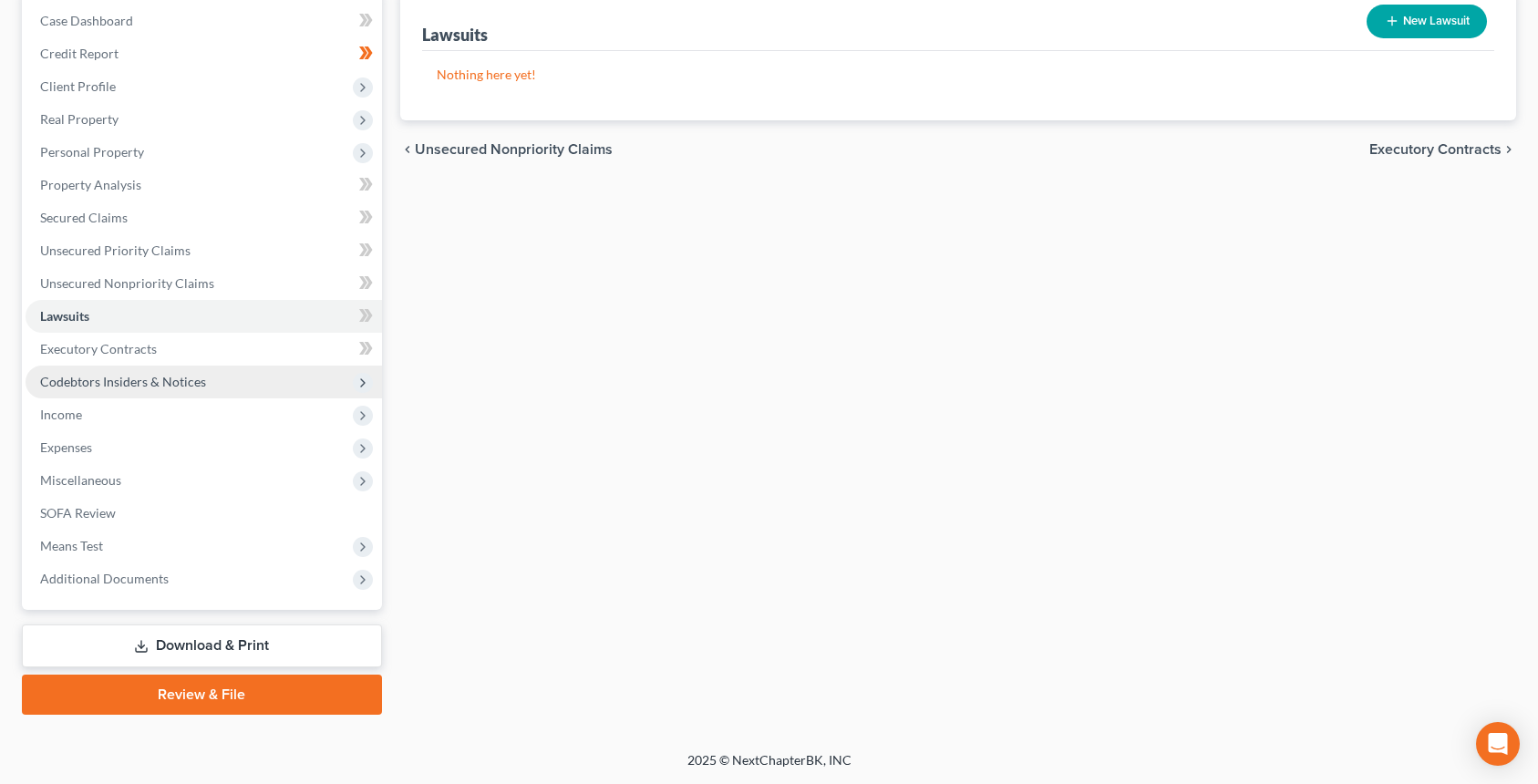
click at [172, 366] on span "Codebtors Insiders & Notices" at bounding box center [203, 382] width 357 height 33
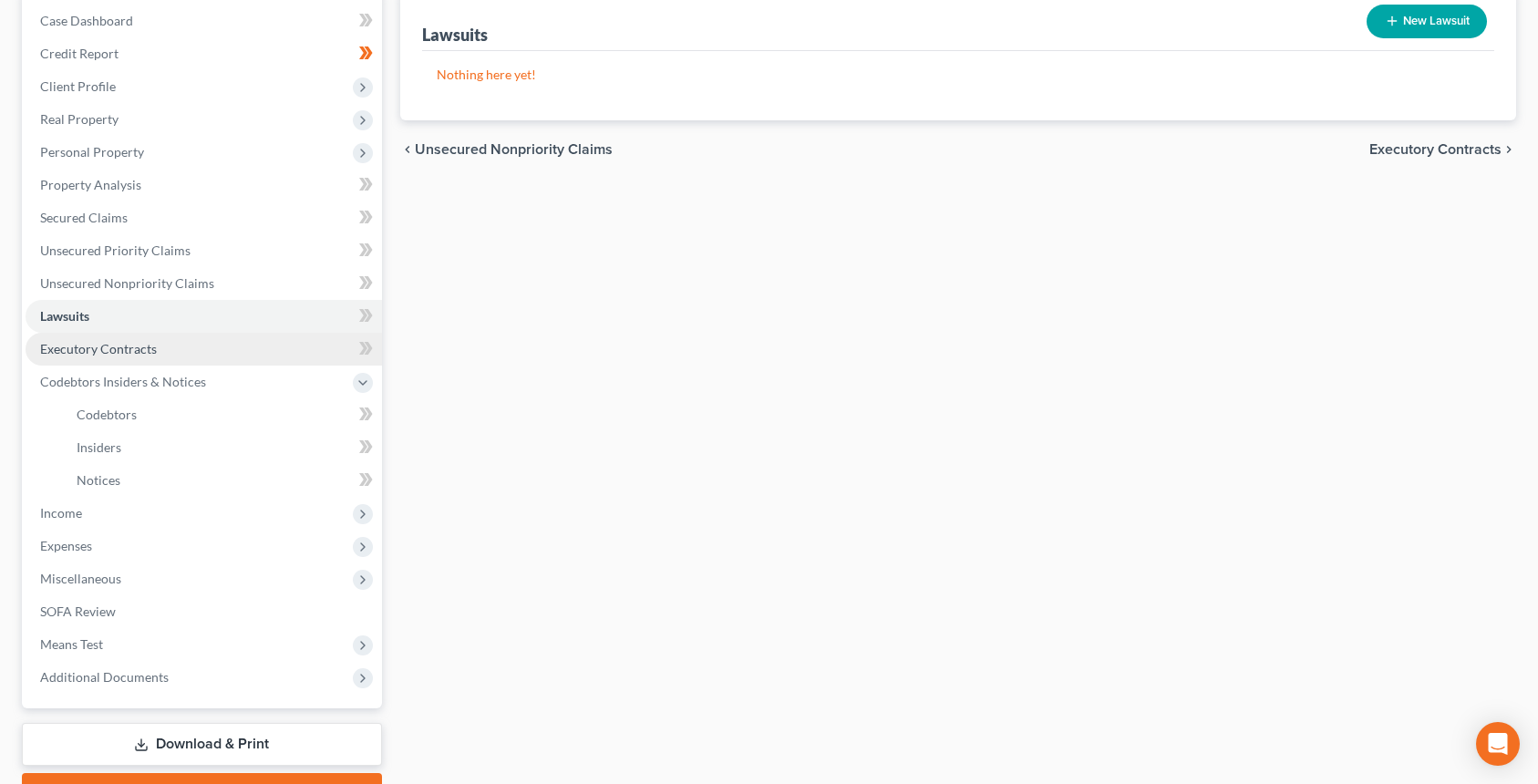
click at [153, 349] on span "Executory Contracts" at bounding box center [98, 349] width 117 height 16
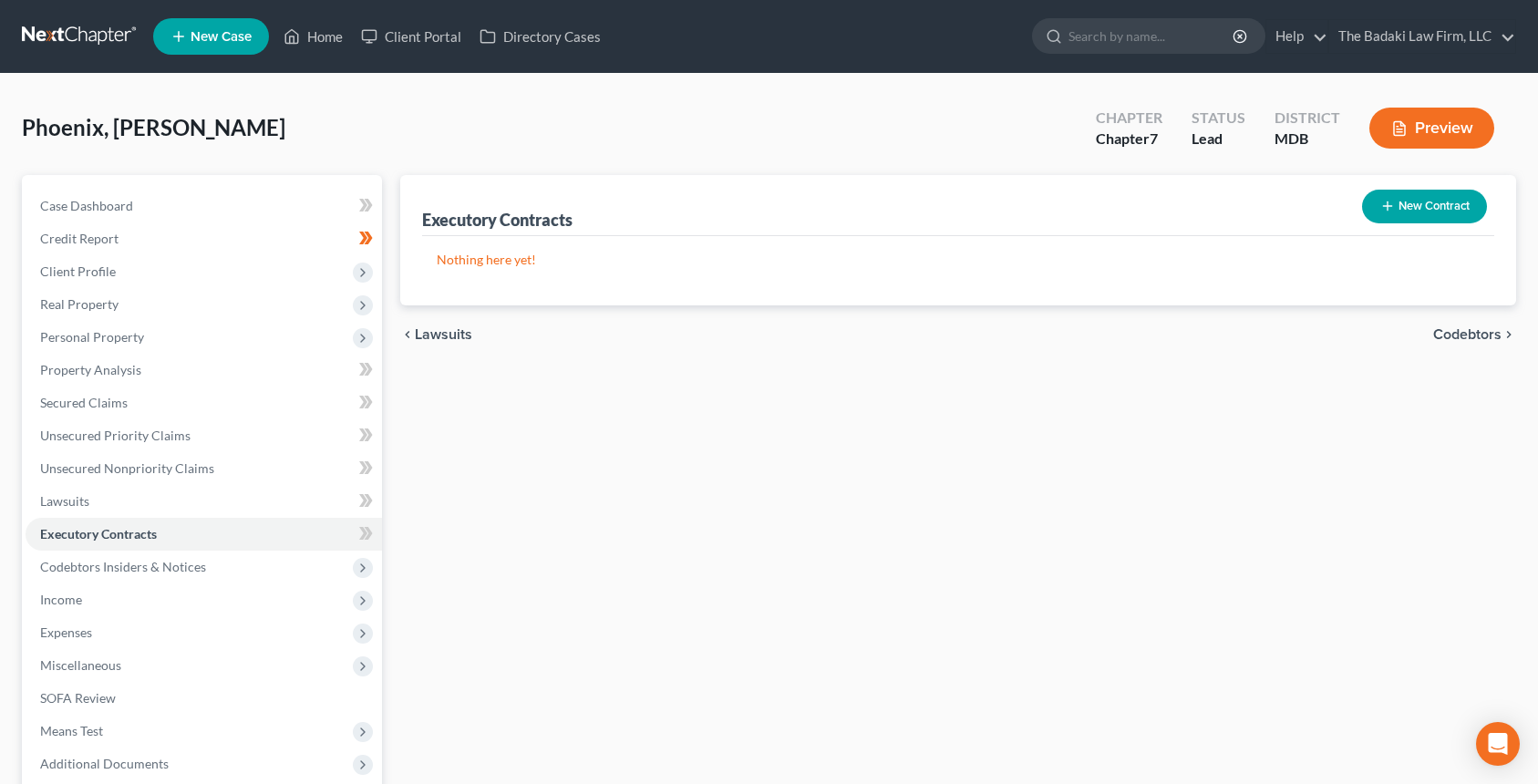
click at [673, 251] on p "Nothing here yet!" at bounding box center [959, 259] width 1043 height 18
click at [319, 35] on link "Home" at bounding box center [313, 37] width 78 height 33
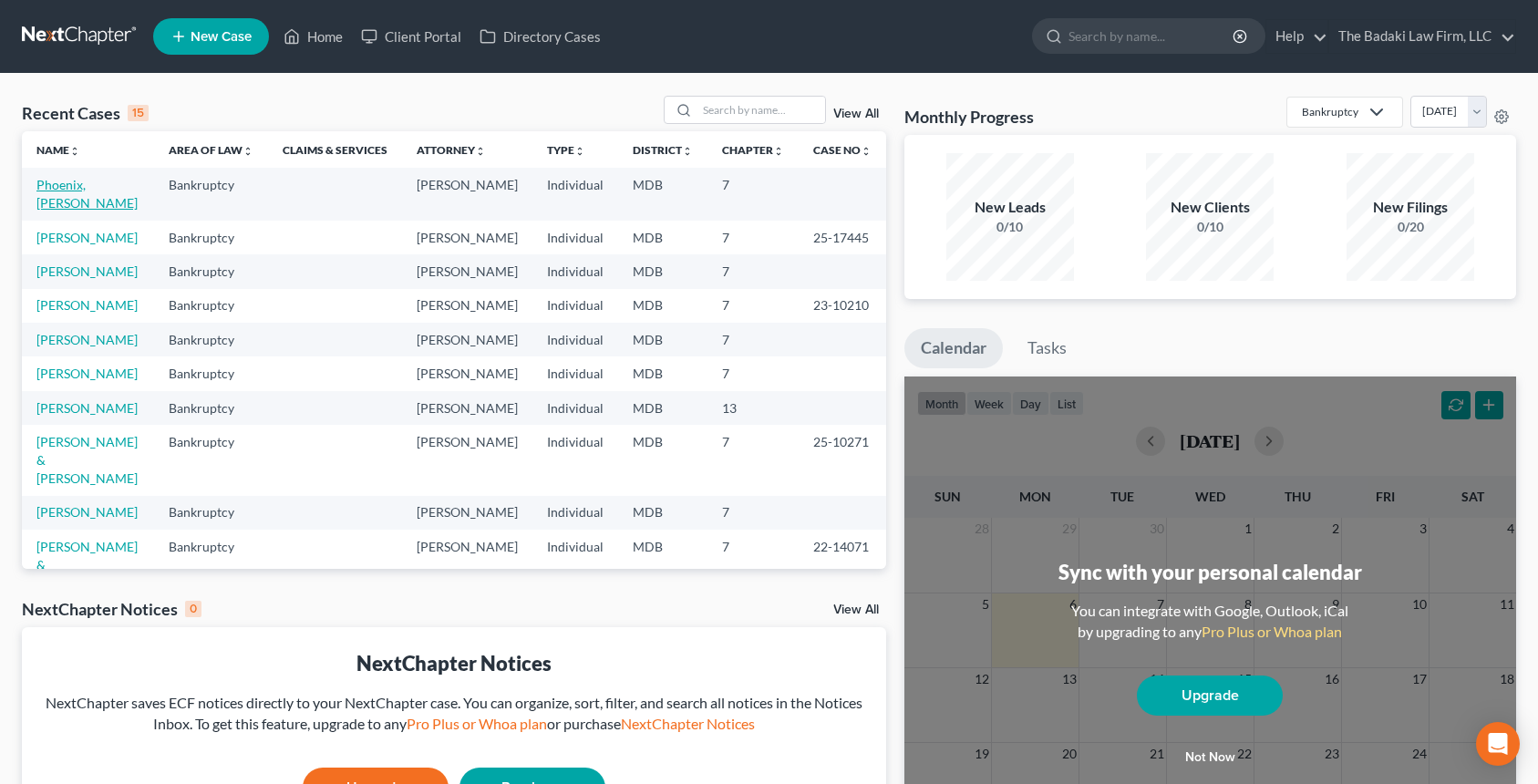
click at [86, 188] on link "Phoenix, [PERSON_NAME]" at bounding box center [87, 193] width 101 height 34
select select "4"
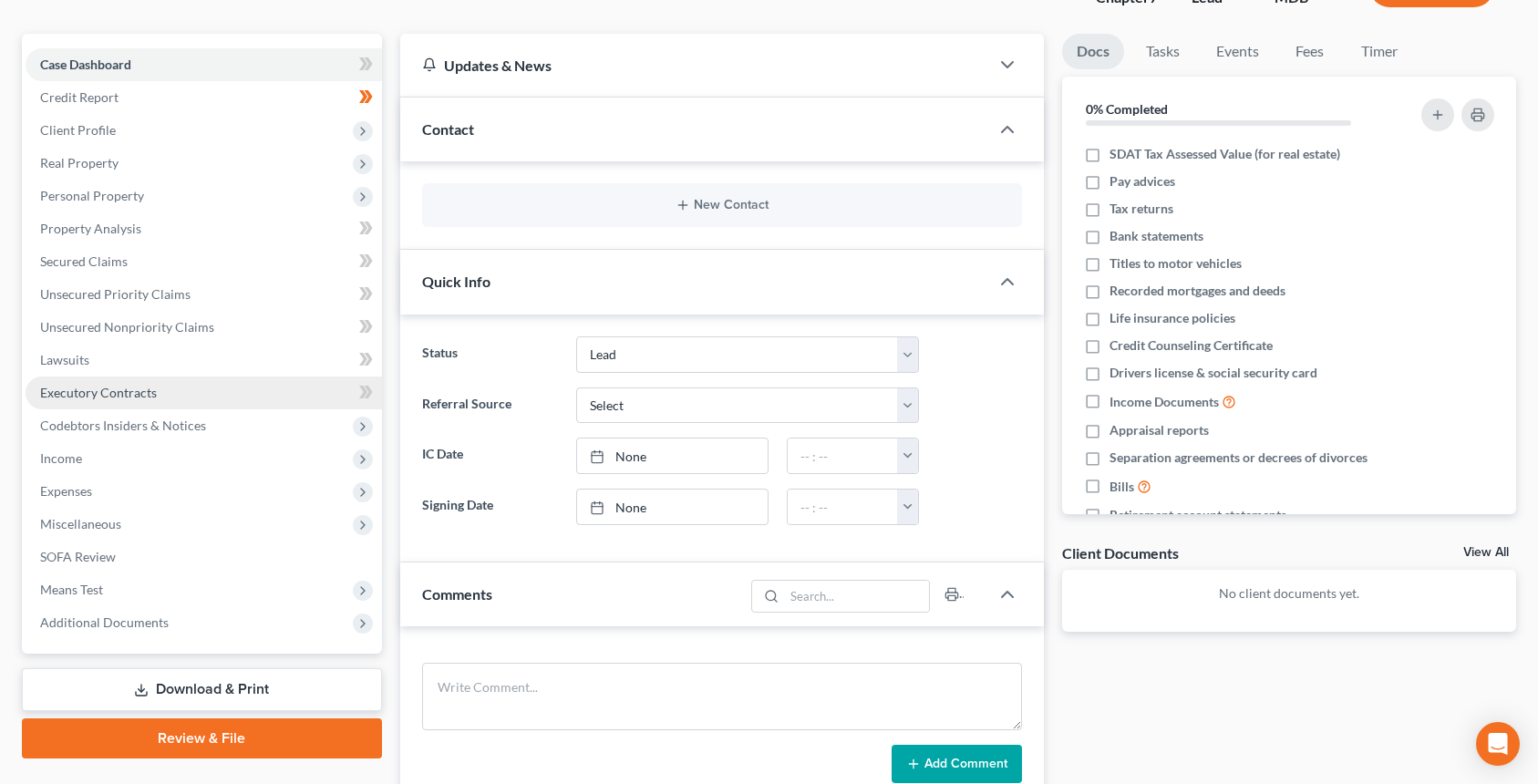
scroll to position [274, 0]
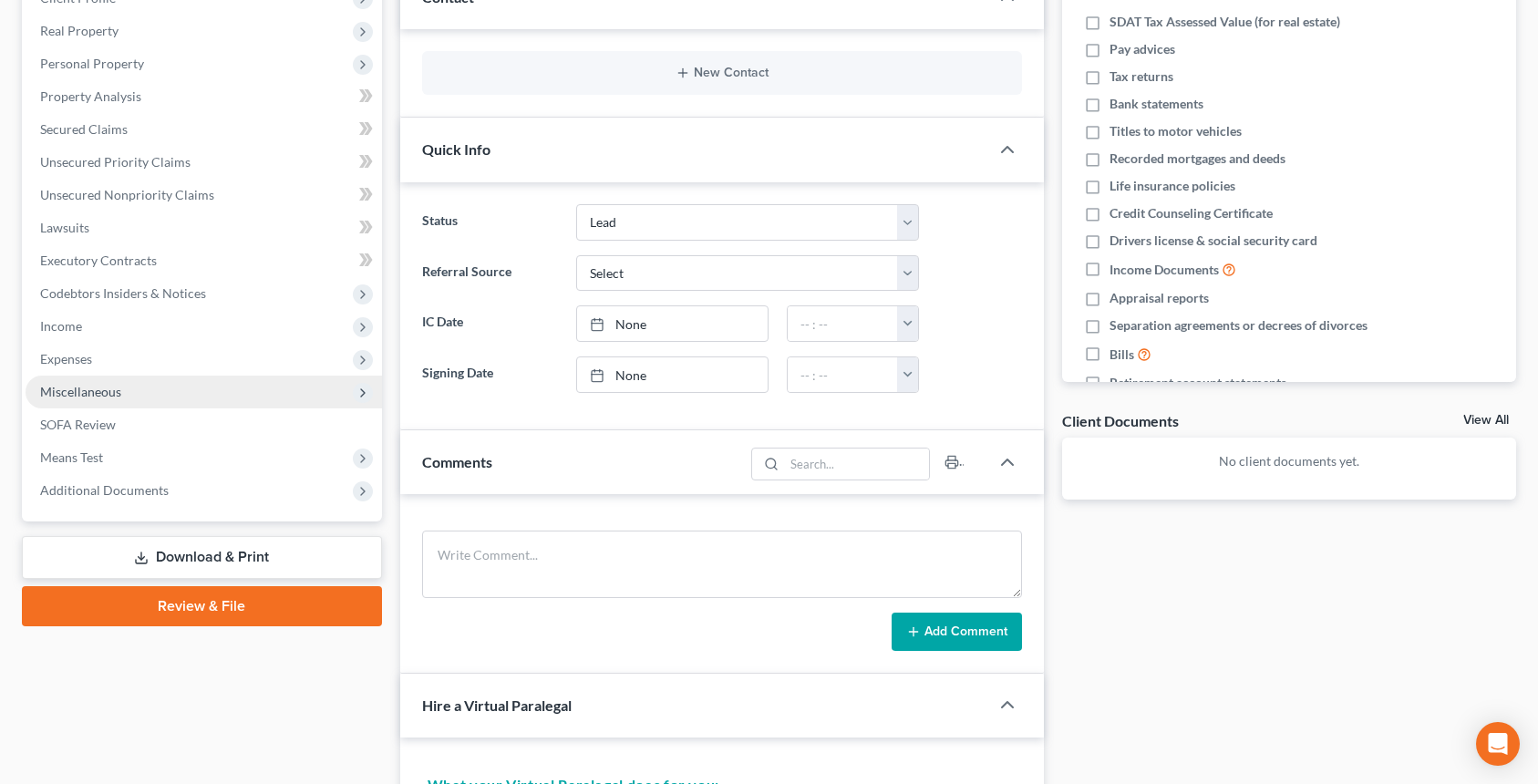
click at [123, 387] on span "Miscellaneous" at bounding box center [203, 392] width 357 height 33
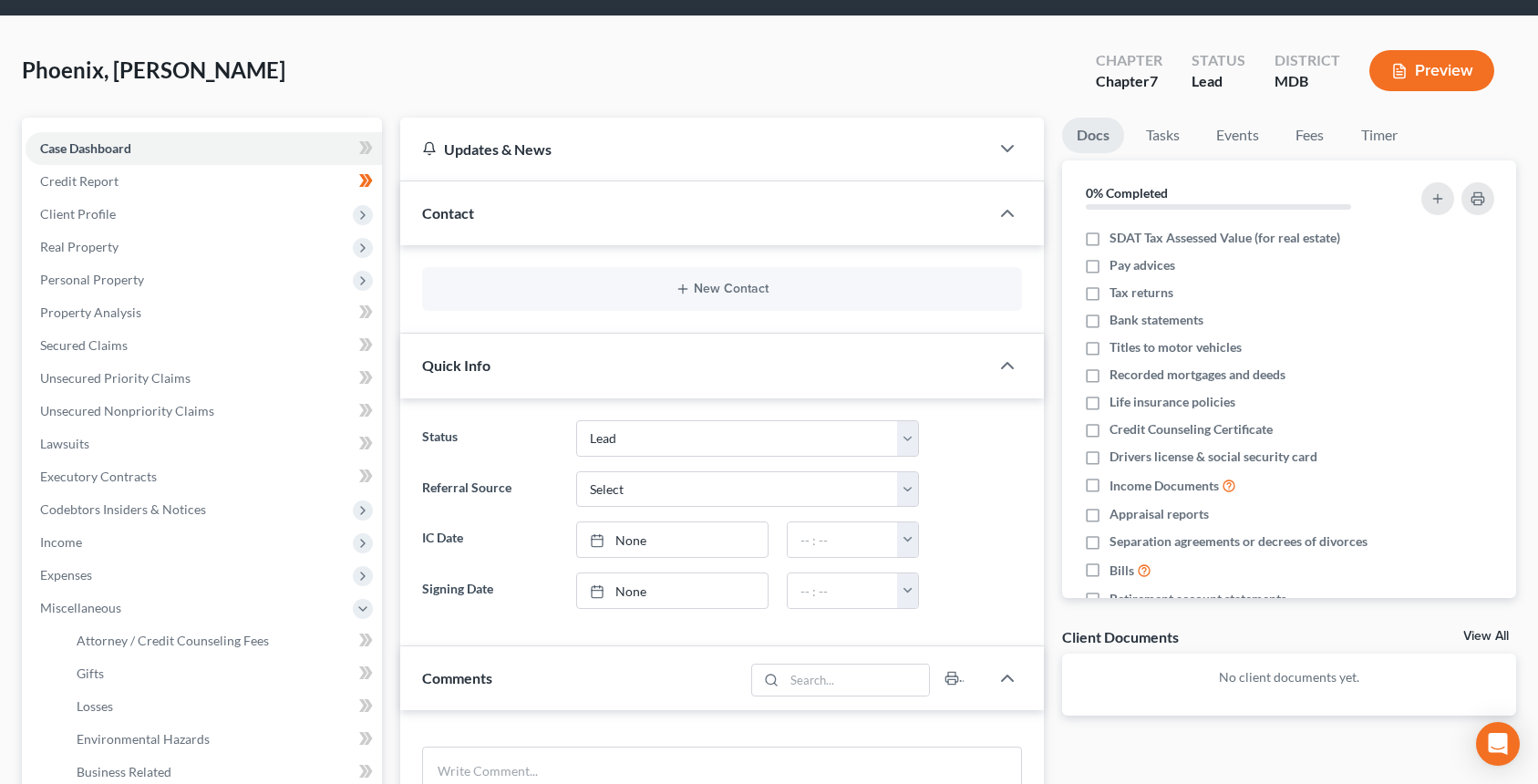
scroll to position [0, 0]
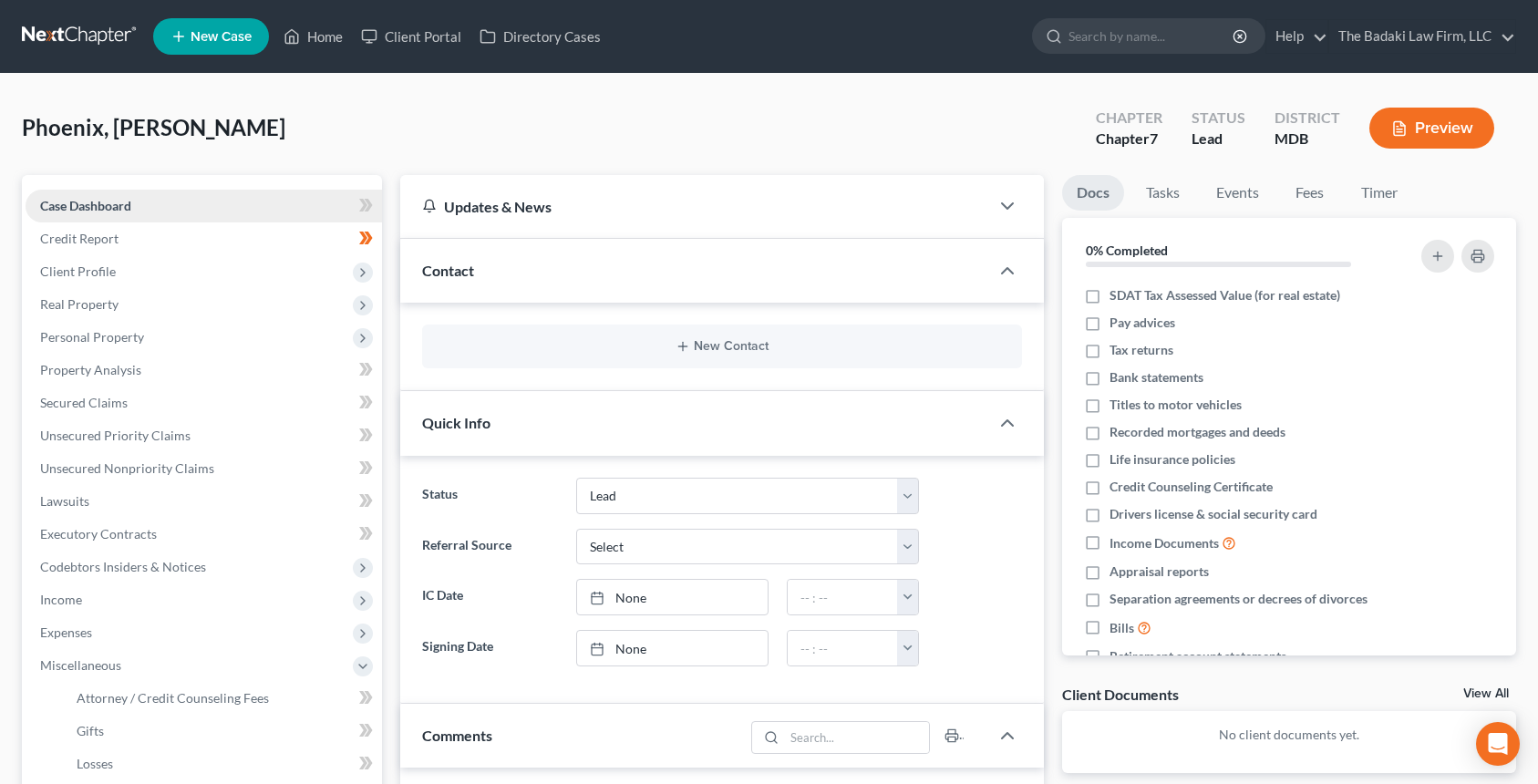
click at [169, 220] on link "Case Dashboard" at bounding box center [203, 206] width 357 height 33
click at [158, 276] on span "Client Profile" at bounding box center [203, 272] width 357 height 33
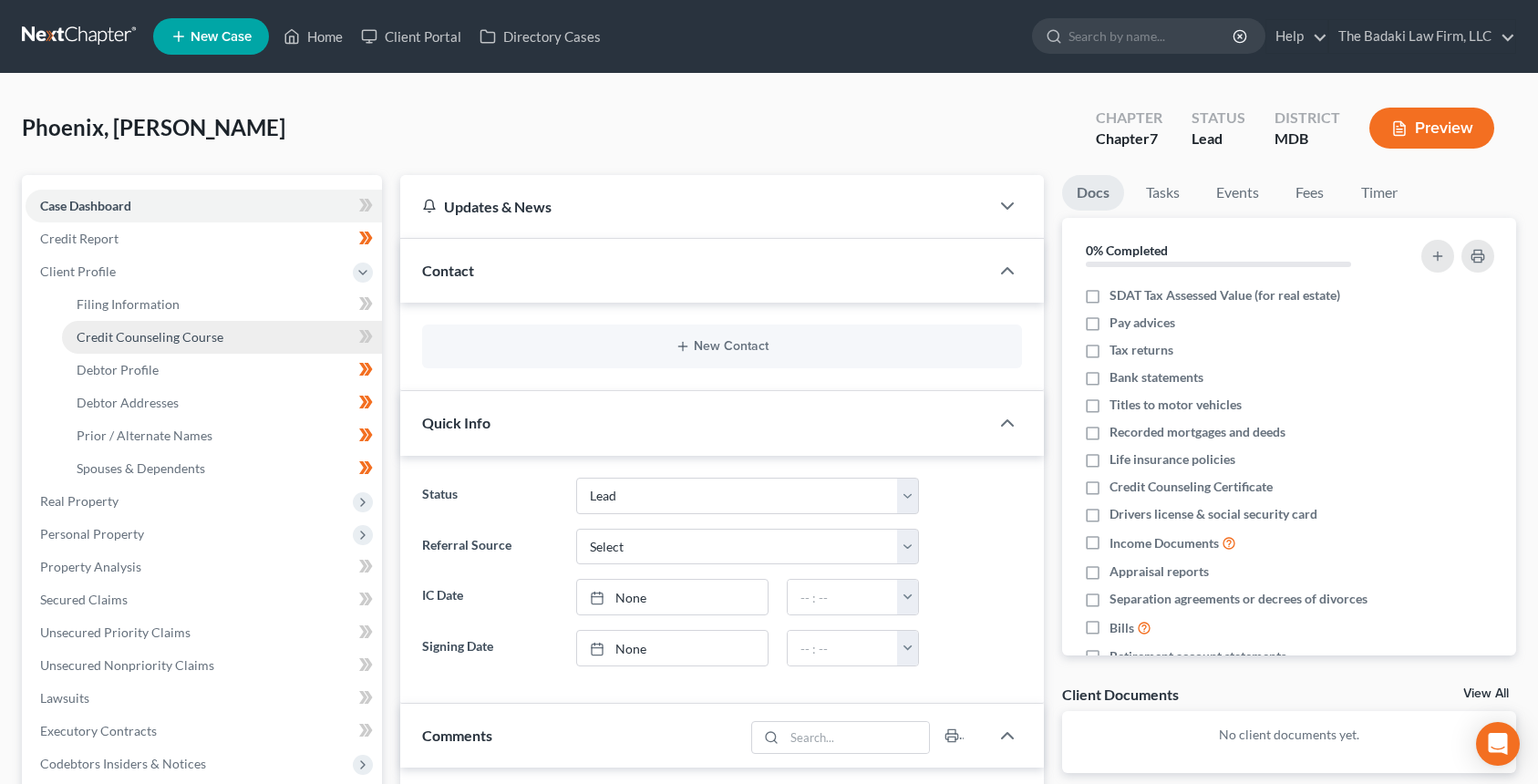
click at [222, 324] on link "Credit Counseling Course" at bounding box center [222, 337] width 320 height 33
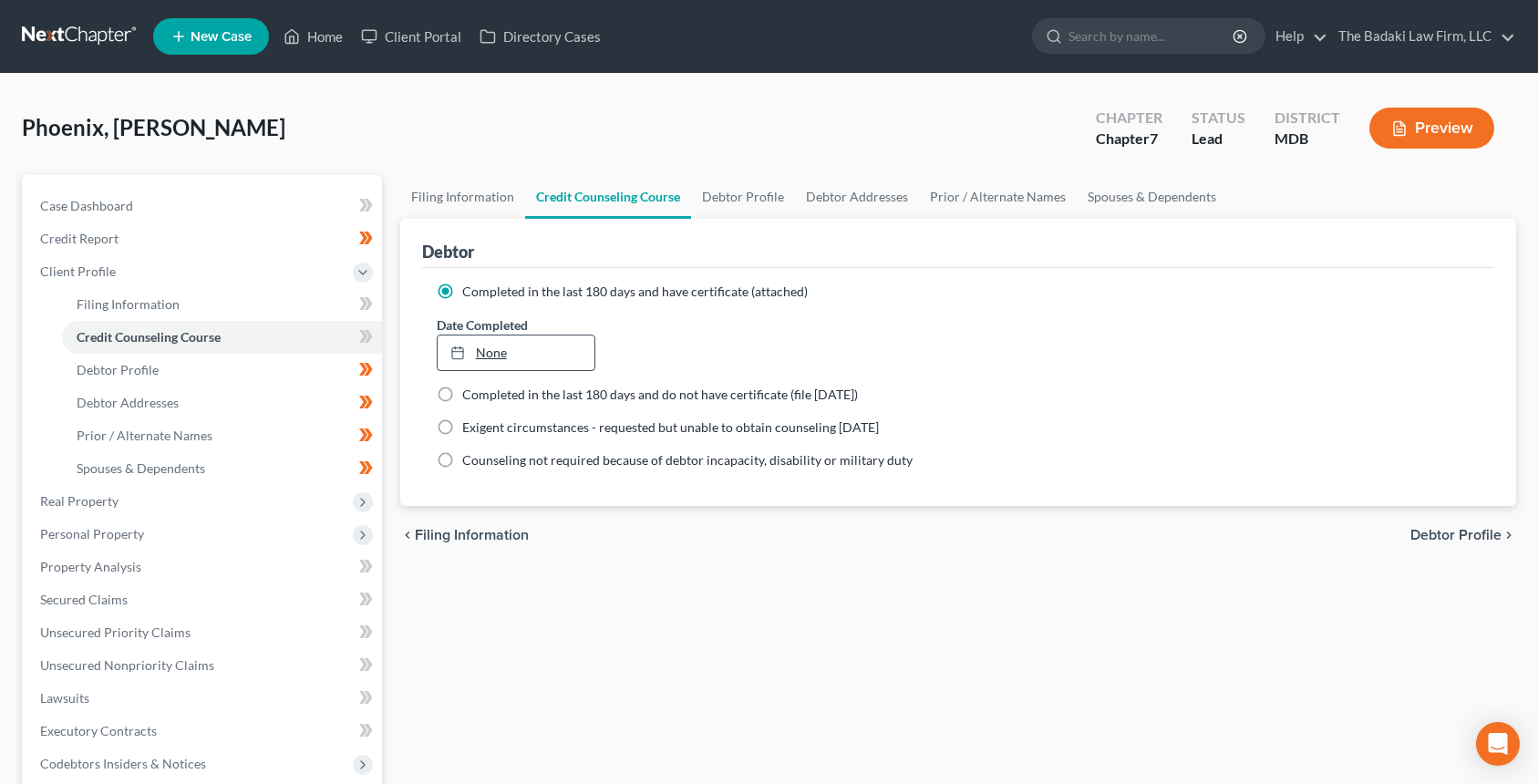
click at [554, 366] on link "None" at bounding box center [515, 353] width 156 height 35
type input "[DATE]"
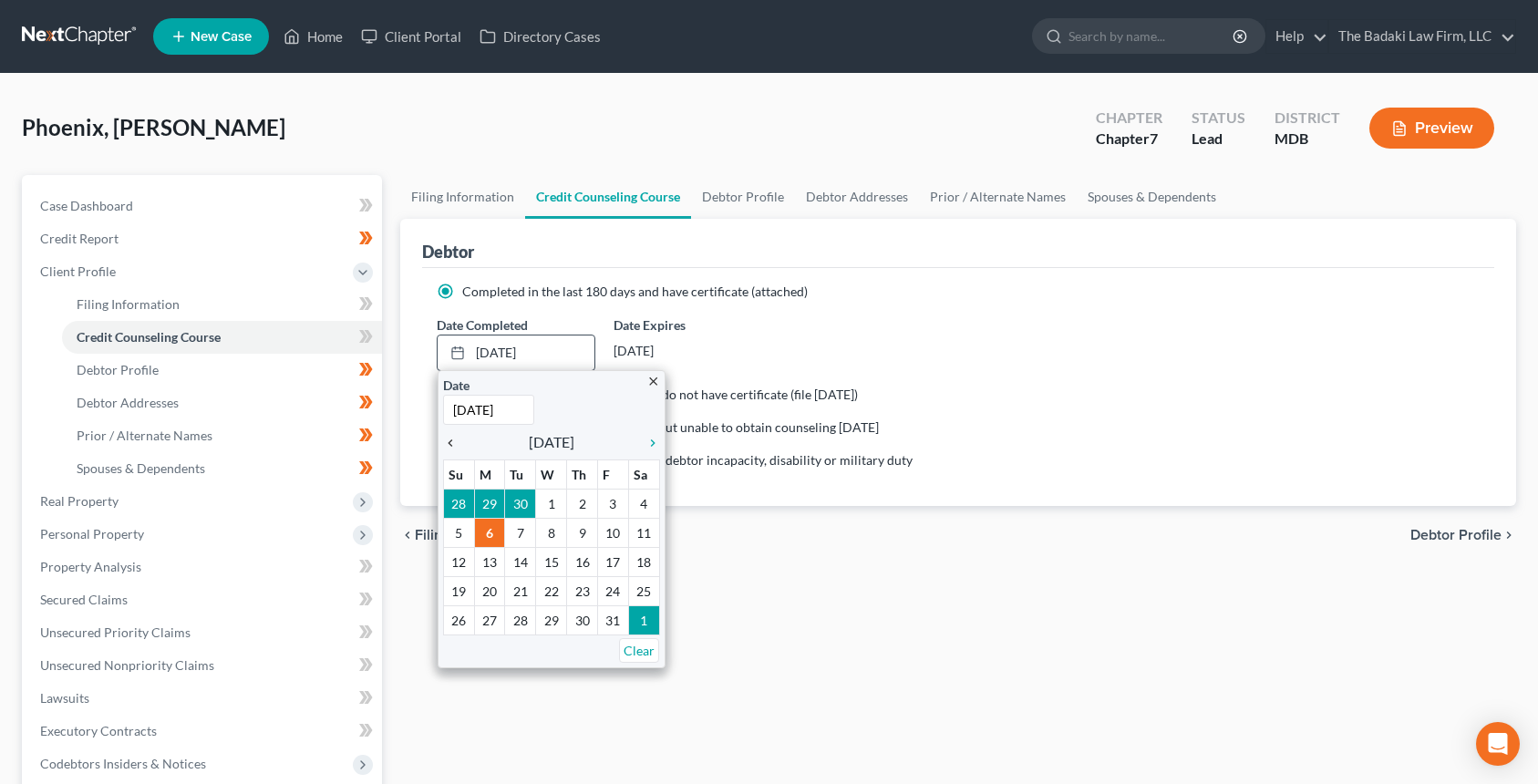
click at [454, 437] on icon "chevron_left" at bounding box center [455, 443] width 23 height 15
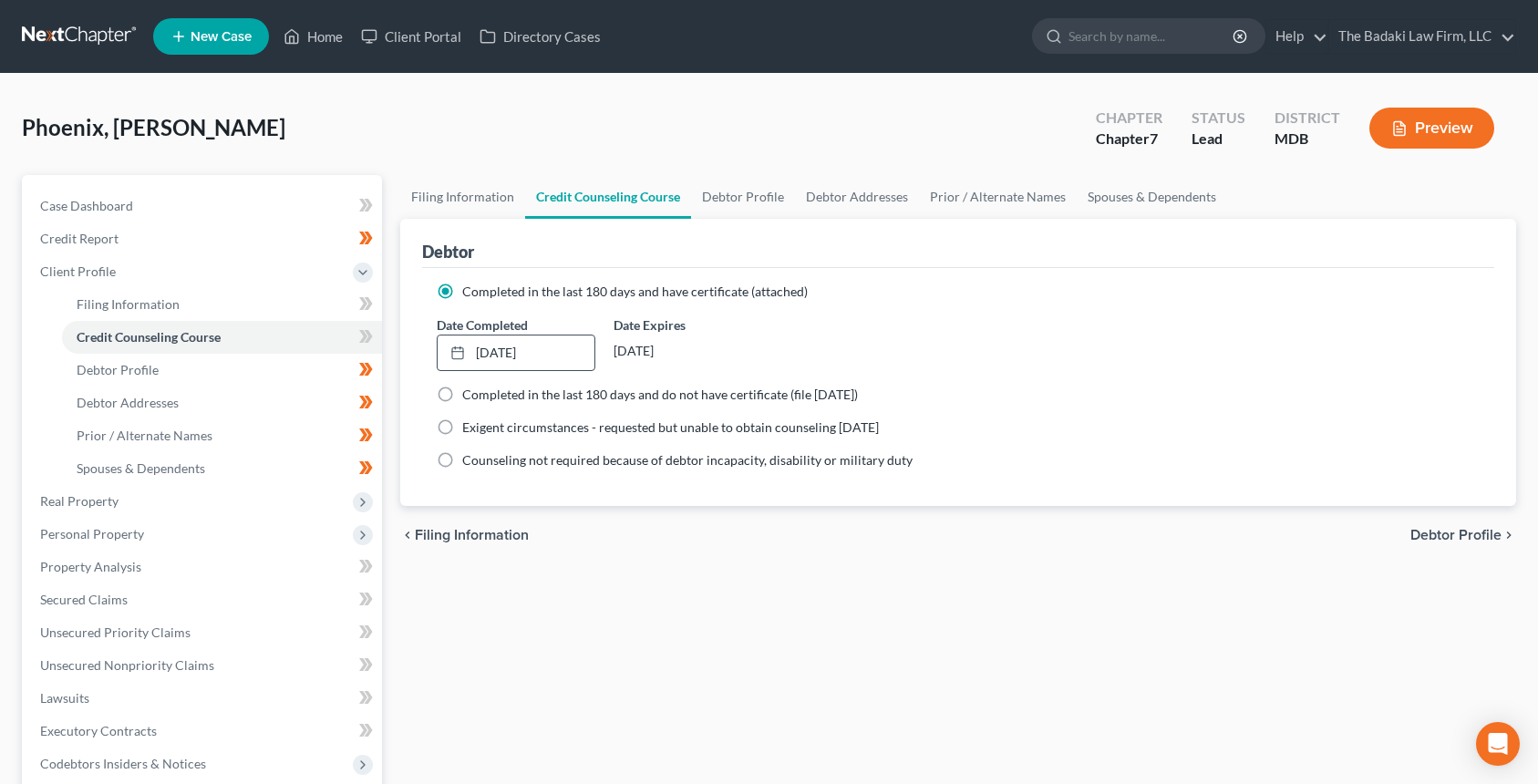
click at [475, 397] on span "Completed in the last 180 days and do not have certificate (file [DATE])" at bounding box center [660, 394] width 395 height 16
click at [475, 397] on input "Completed in the last 180 days and do not have certificate (file [DATE])" at bounding box center [475, 392] width 12 height 12
radio input "true"
radio input "false"
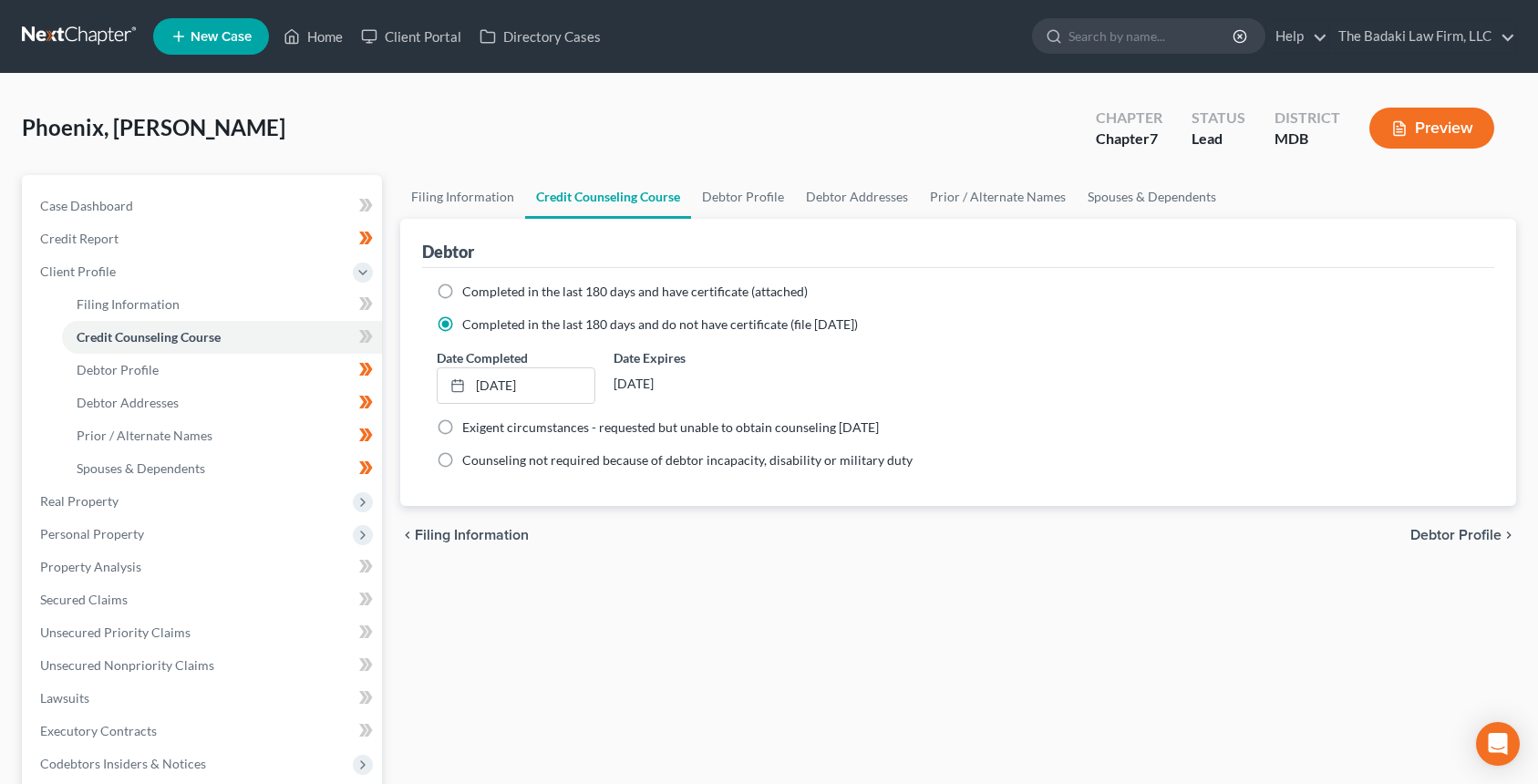
click at [1106, 590] on div "Filing Information Credit Counseling Course Debtor Profile Debtor Addresses Pri…" at bounding box center [958, 635] width 1134 height 922
click at [362, 333] on icon at bounding box center [363, 336] width 8 height 13
click at [368, 336] on icon at bounding box center [367, 336] width 8 height 13
click at [296, 314] on link "Filing Information" at bounding box center [222, 305] width 320 height 33
select select "1"
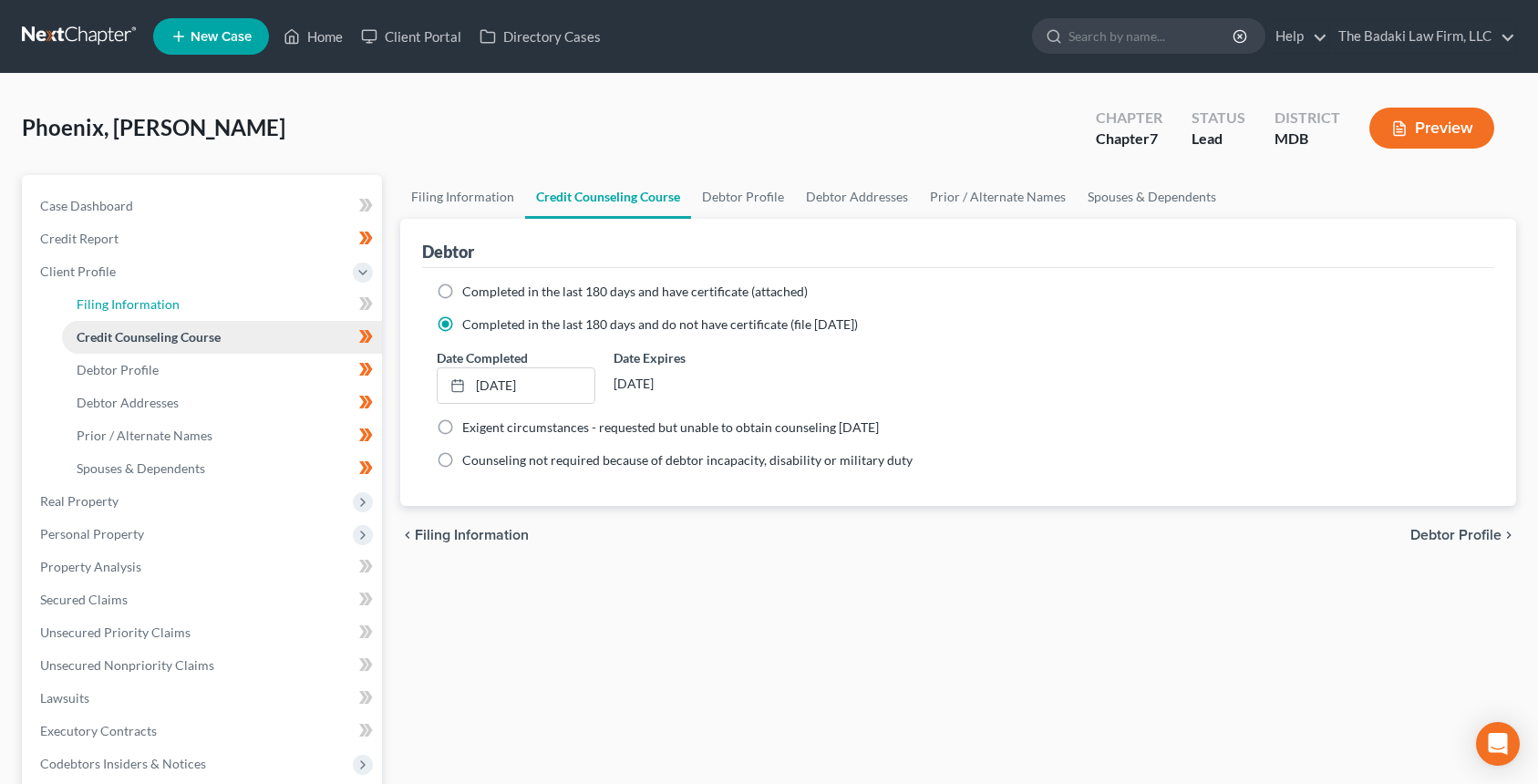
select select "0"
select select "21"
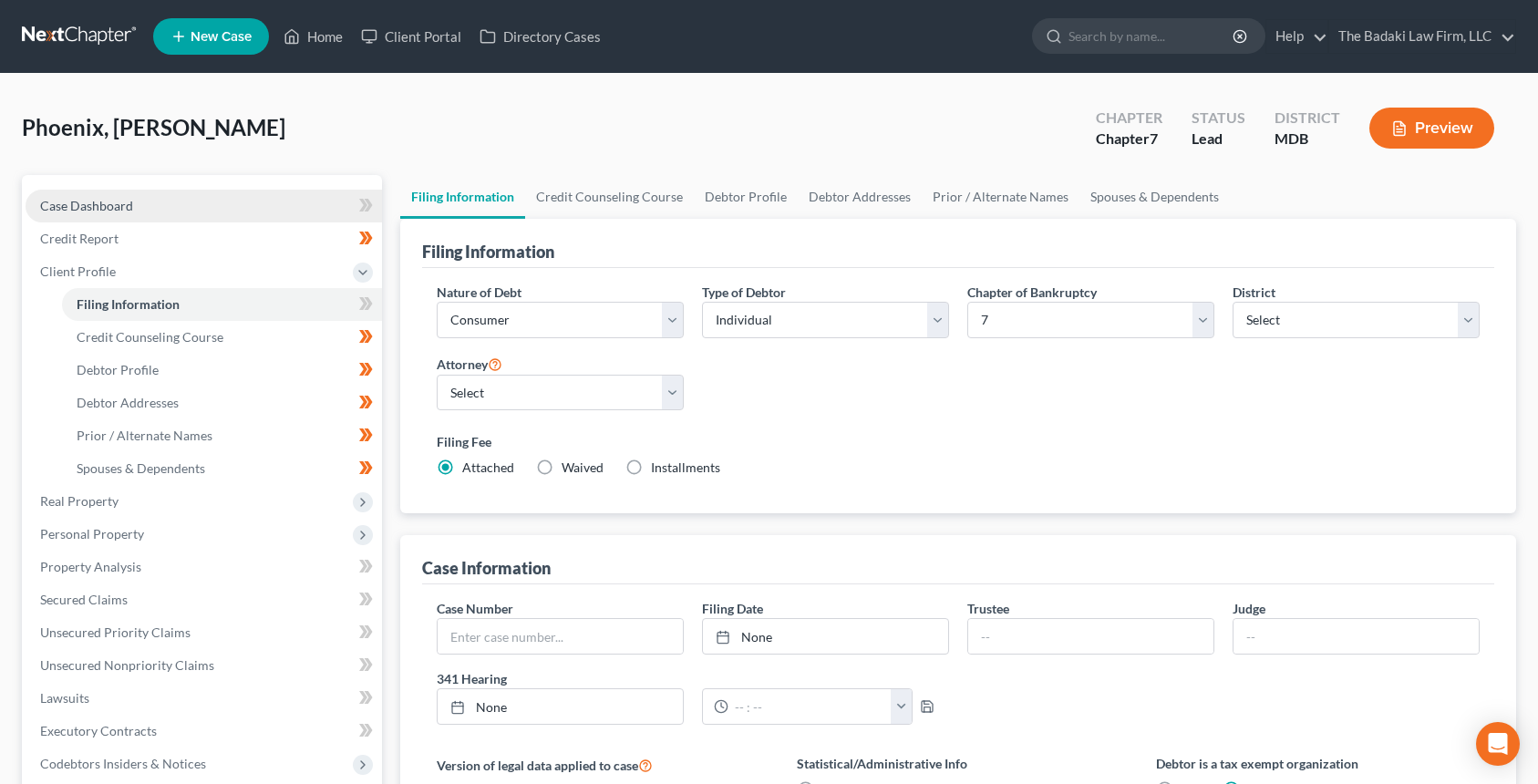
click at [141, 213] on link "Case Dashboard" at bounding box center [203, 206] width 357 height 33
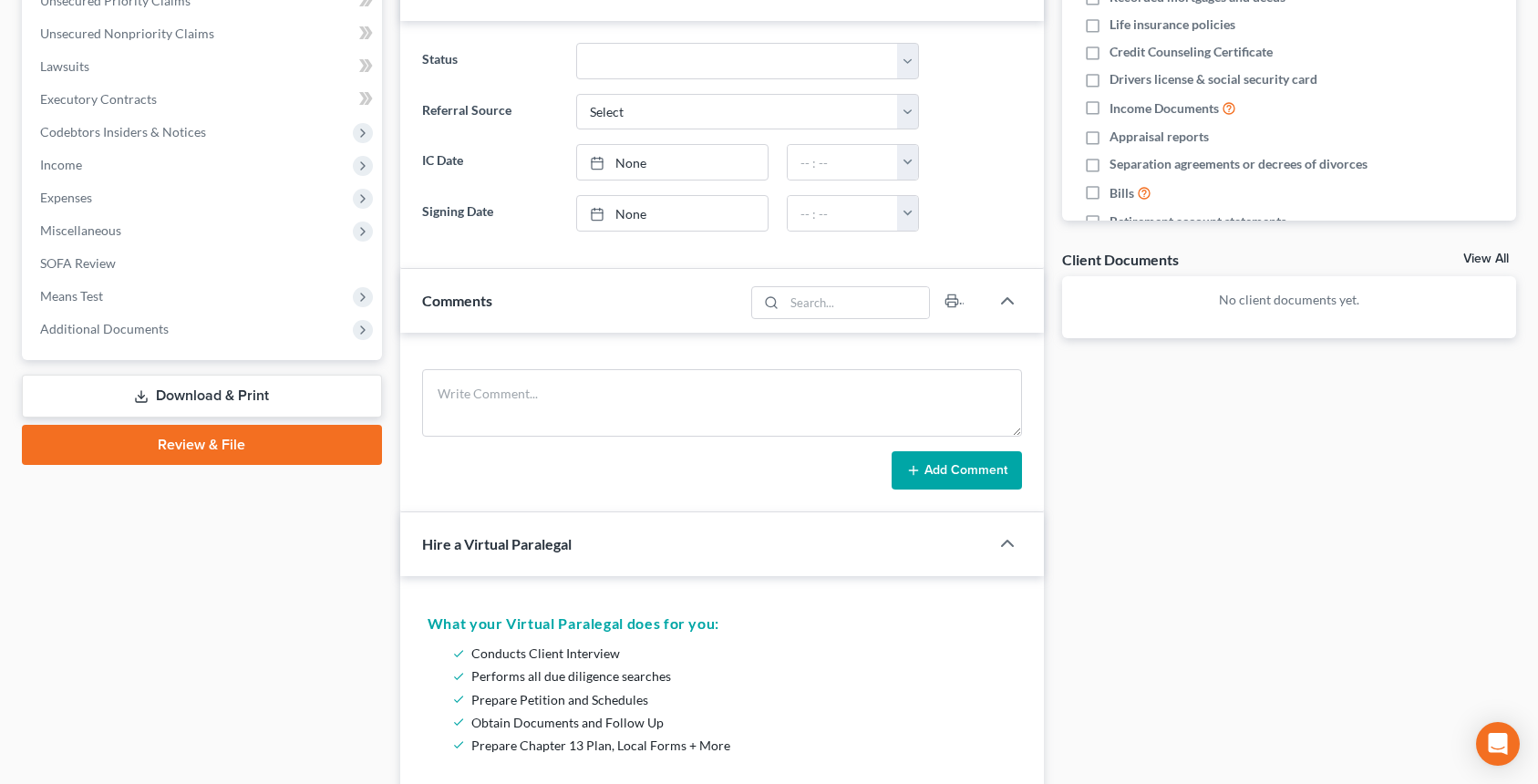
scroll to position [456, 0]
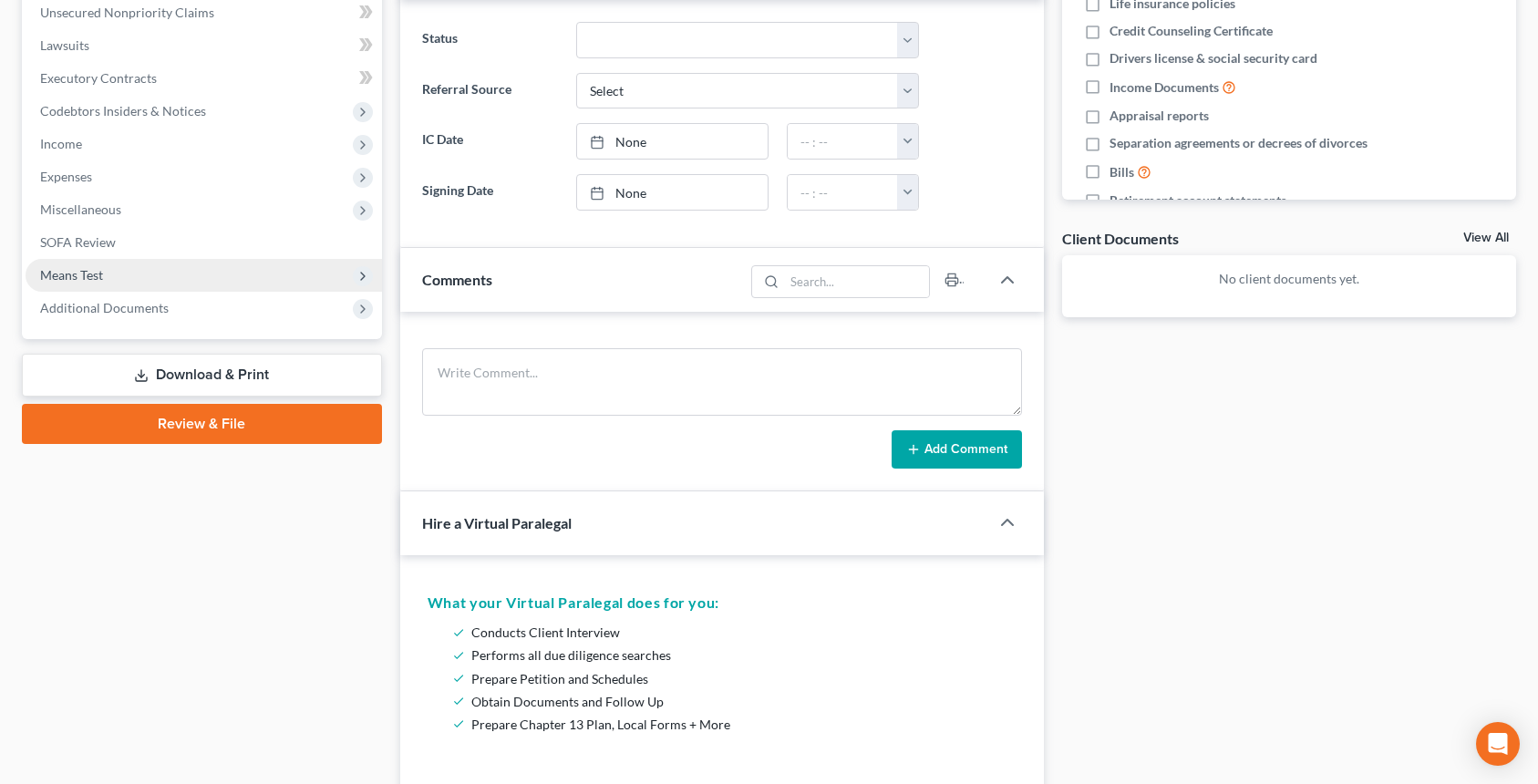
click at [103, 268] on span "Means Test" at bounding box center [71, 275] width 63 height 16
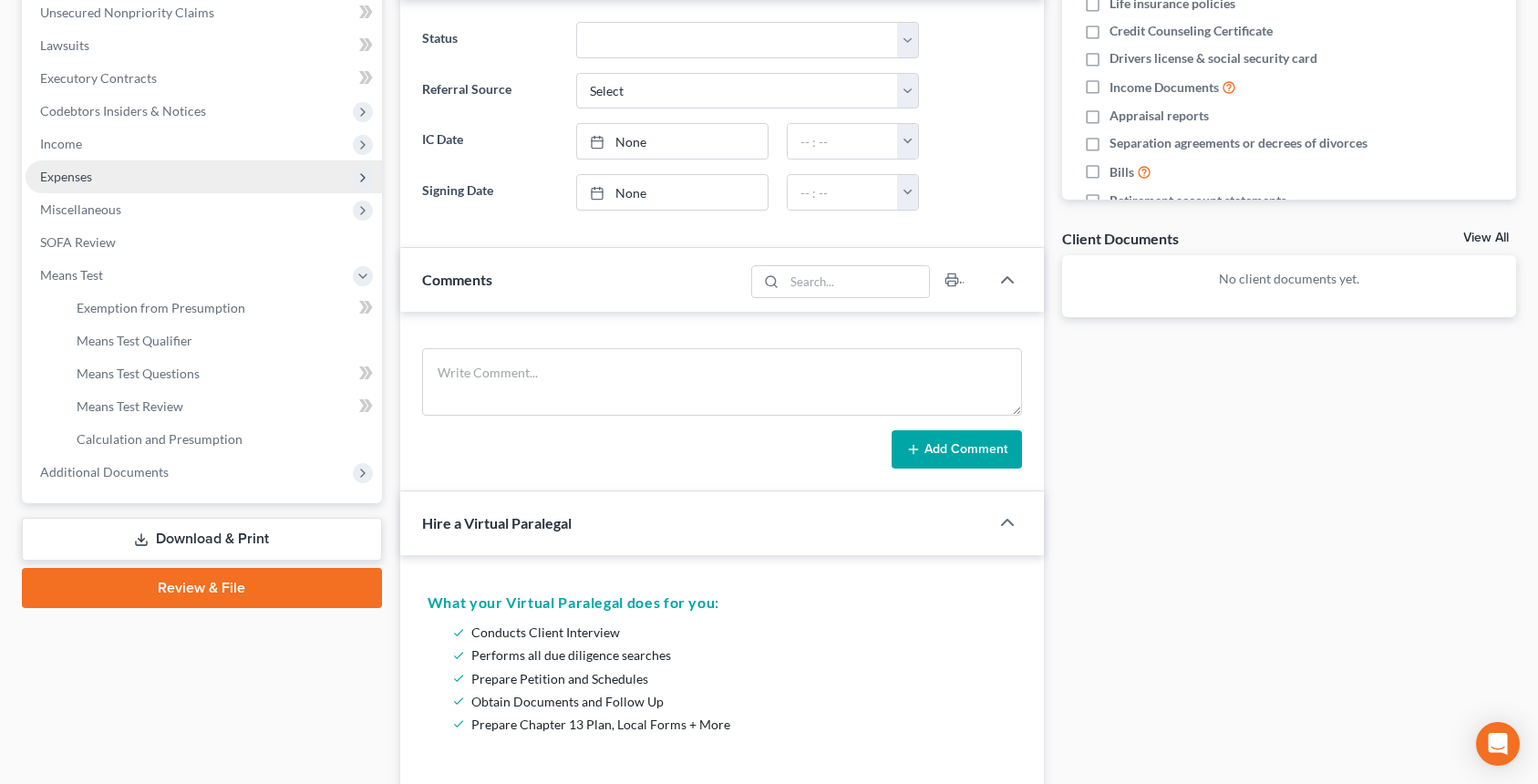
click at [131, 180] on span "Expenses" at bounding box center [203, 177] width 357 height 33
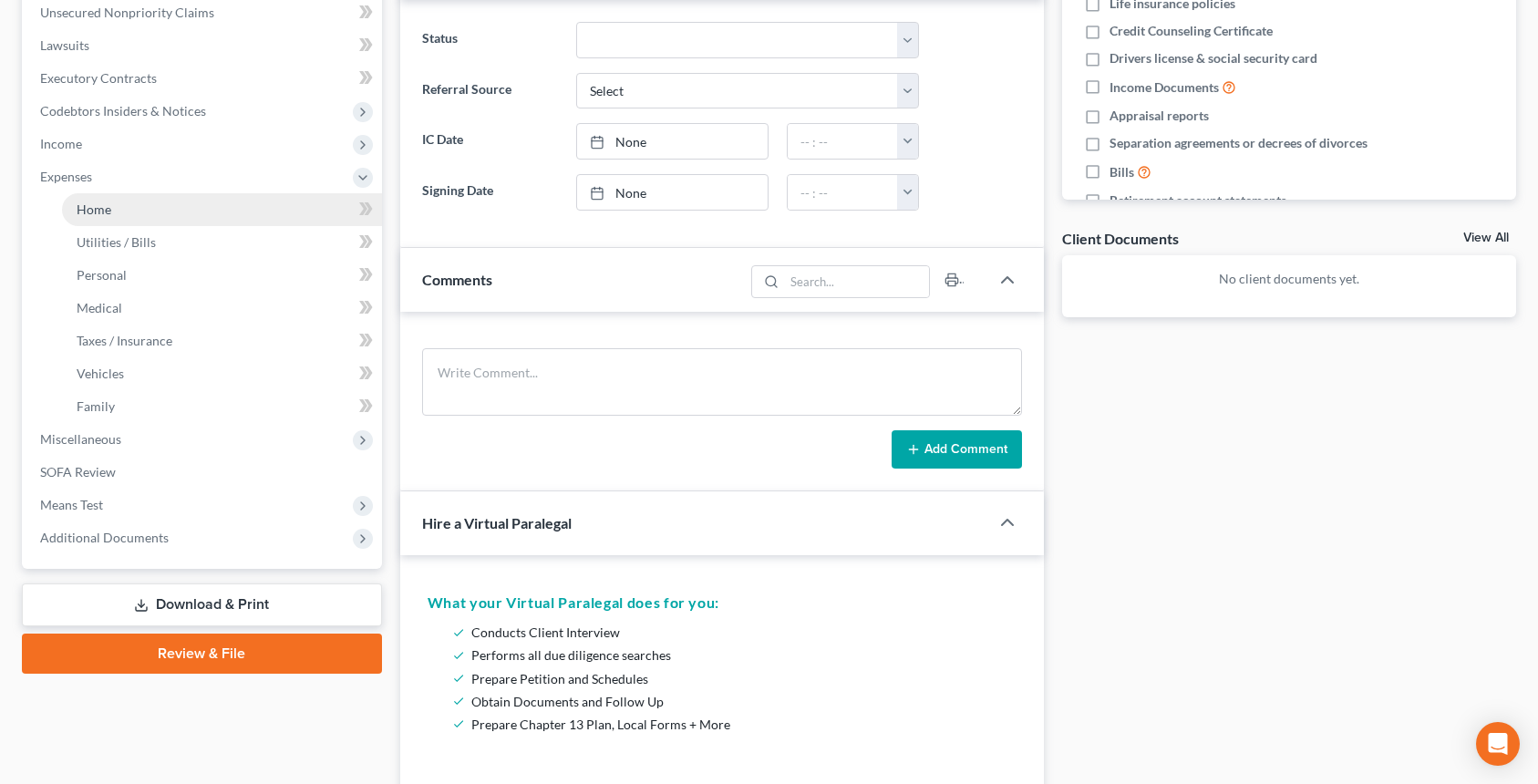
click at [197, 215] on link "Home" at bounding box center [222, 210] width 320 height 33
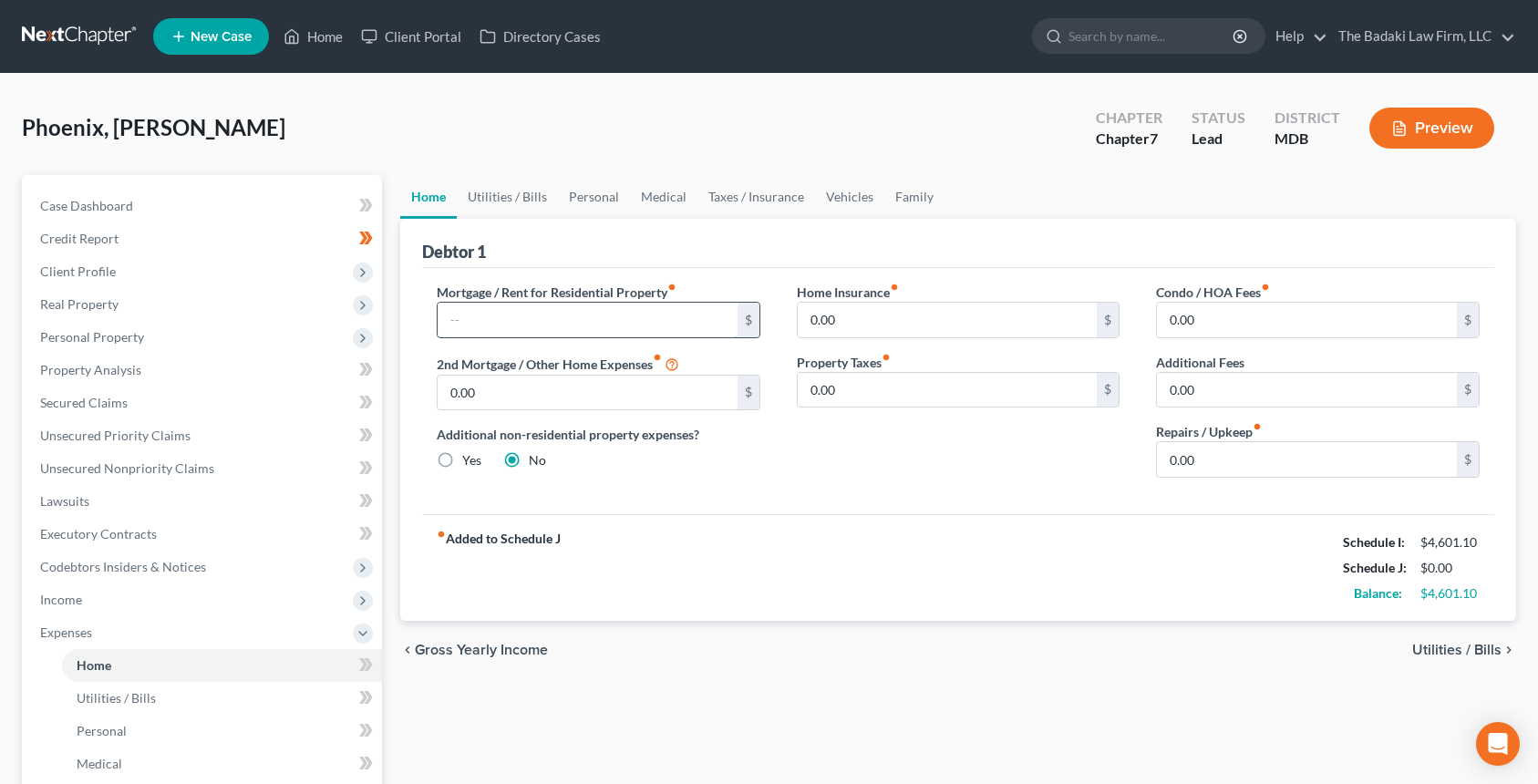
click at [540, 327] on input "text" at bounding box center [587, 321] width 300 height 35
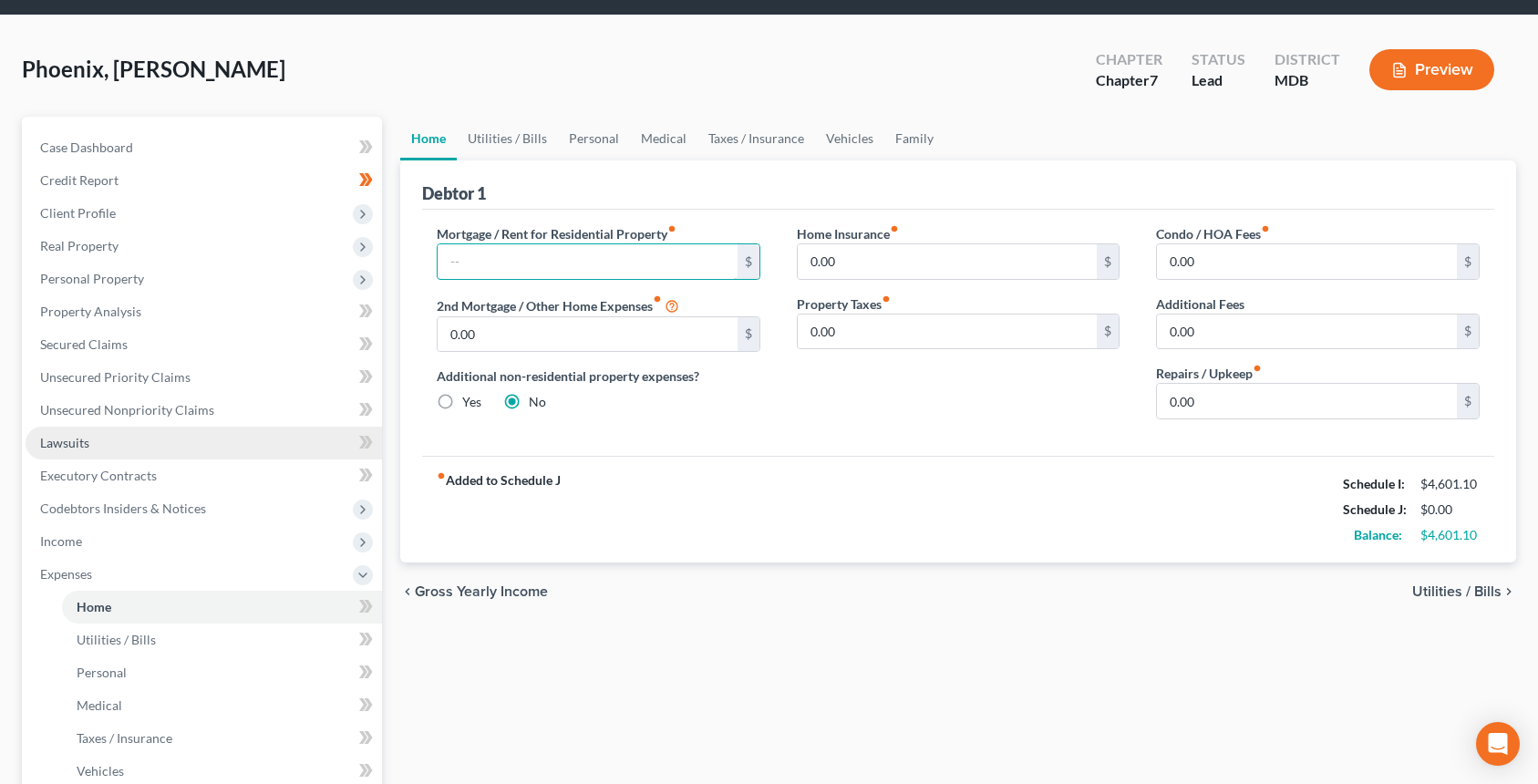
scroll to position [91, 0]
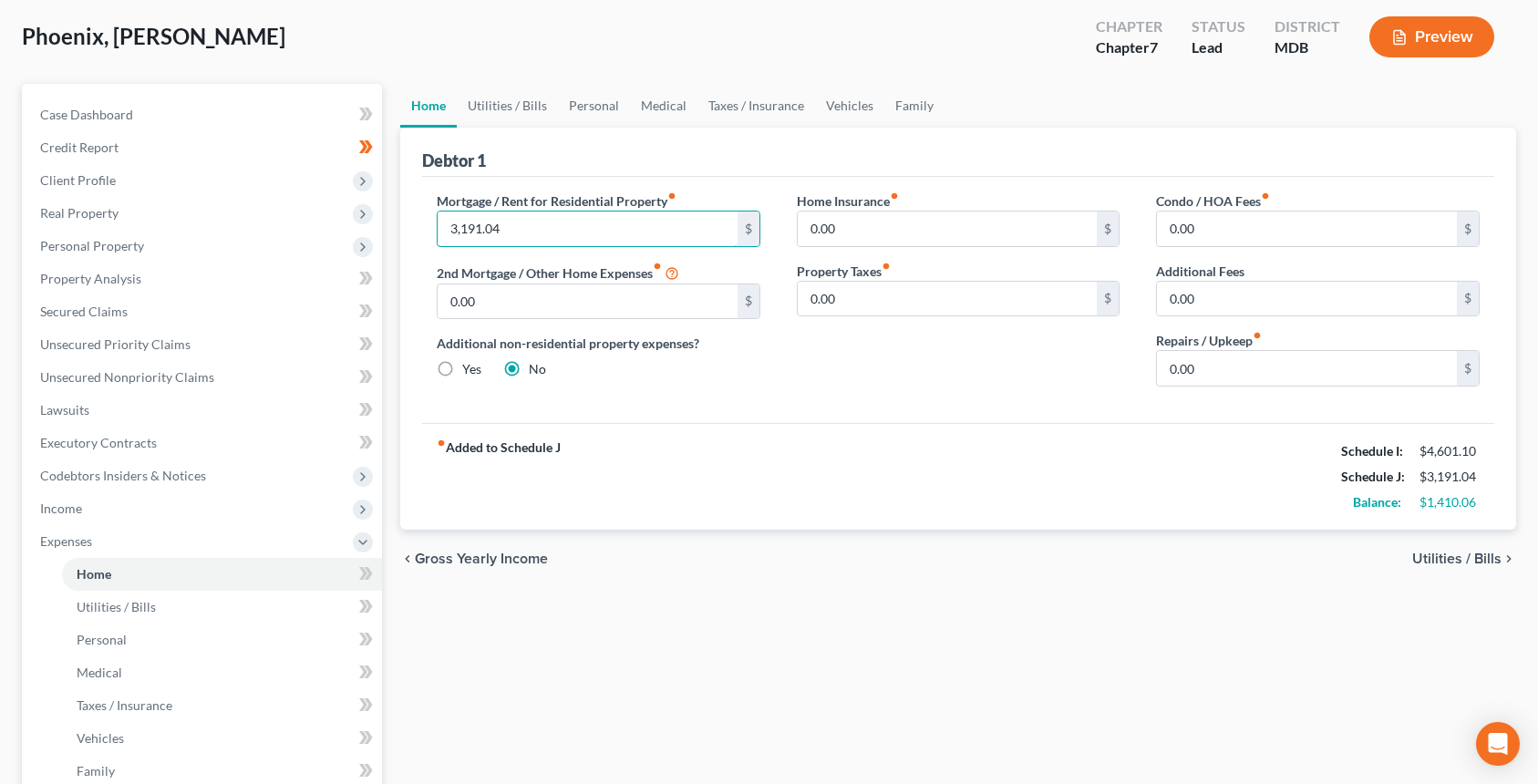
type input "3,191.04"
click at [1127, 698] on div "Home Utilities / Bills Personal Medical Taxes / Insurance Vehicles Family Debto…" at bounding box center [958, 561] width 1134 height 955
click at [491, 103] on link "Utilities / Bills" at bounding box center [507, 105] width 101 height 44
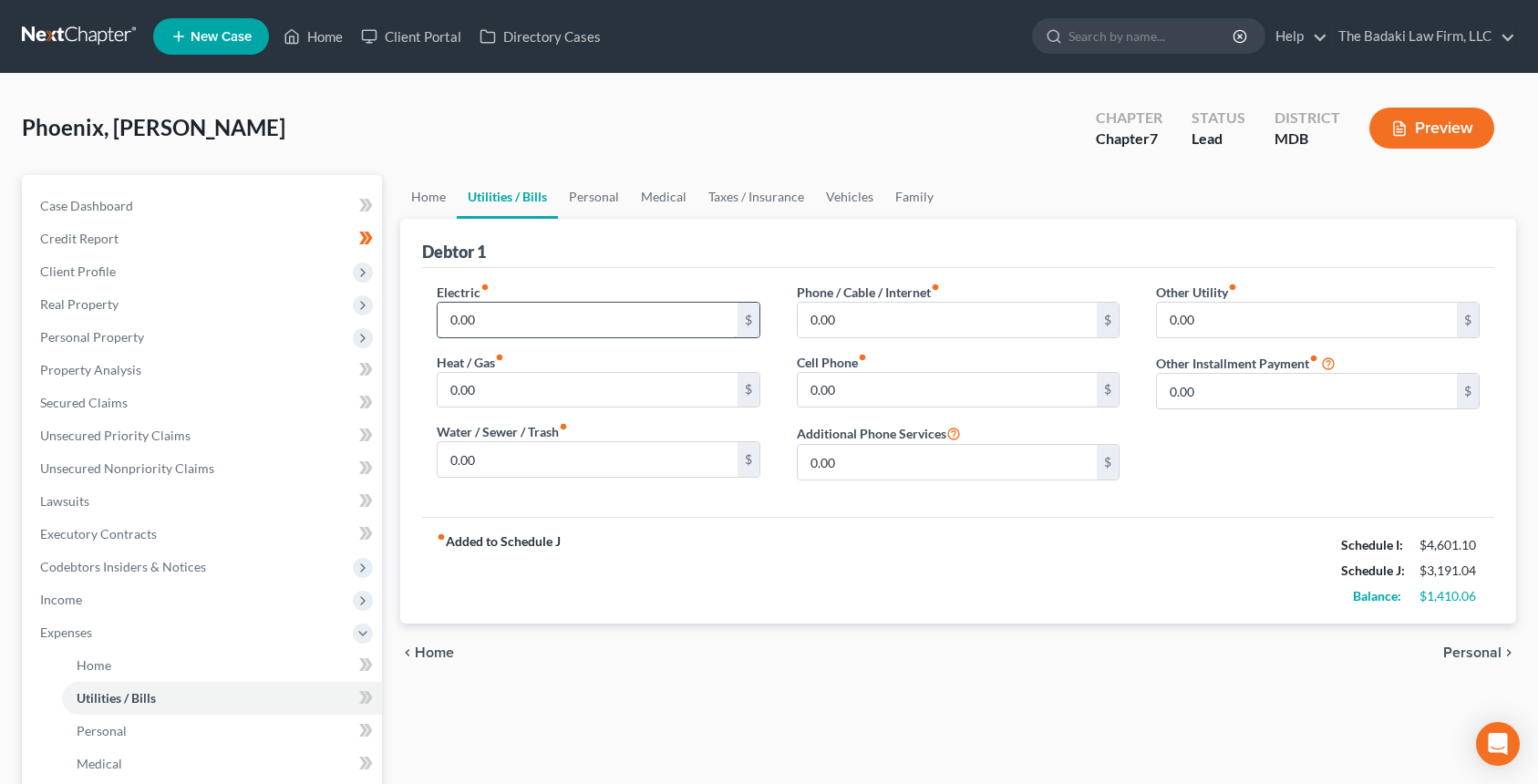
click at [560, 303] on input "0.00" at bounding box center [587, 321] width 300 height 35
click at [525, 321] on input "0.00" at bounding box center [587, 321] width 300 height 35
click at [888, 309] on input "0.00" at bounding box center [947, 321] width 300 height 35
click at [1258, 318] on input "0.00" at bounding box center [1307, 321] width 300 height 35
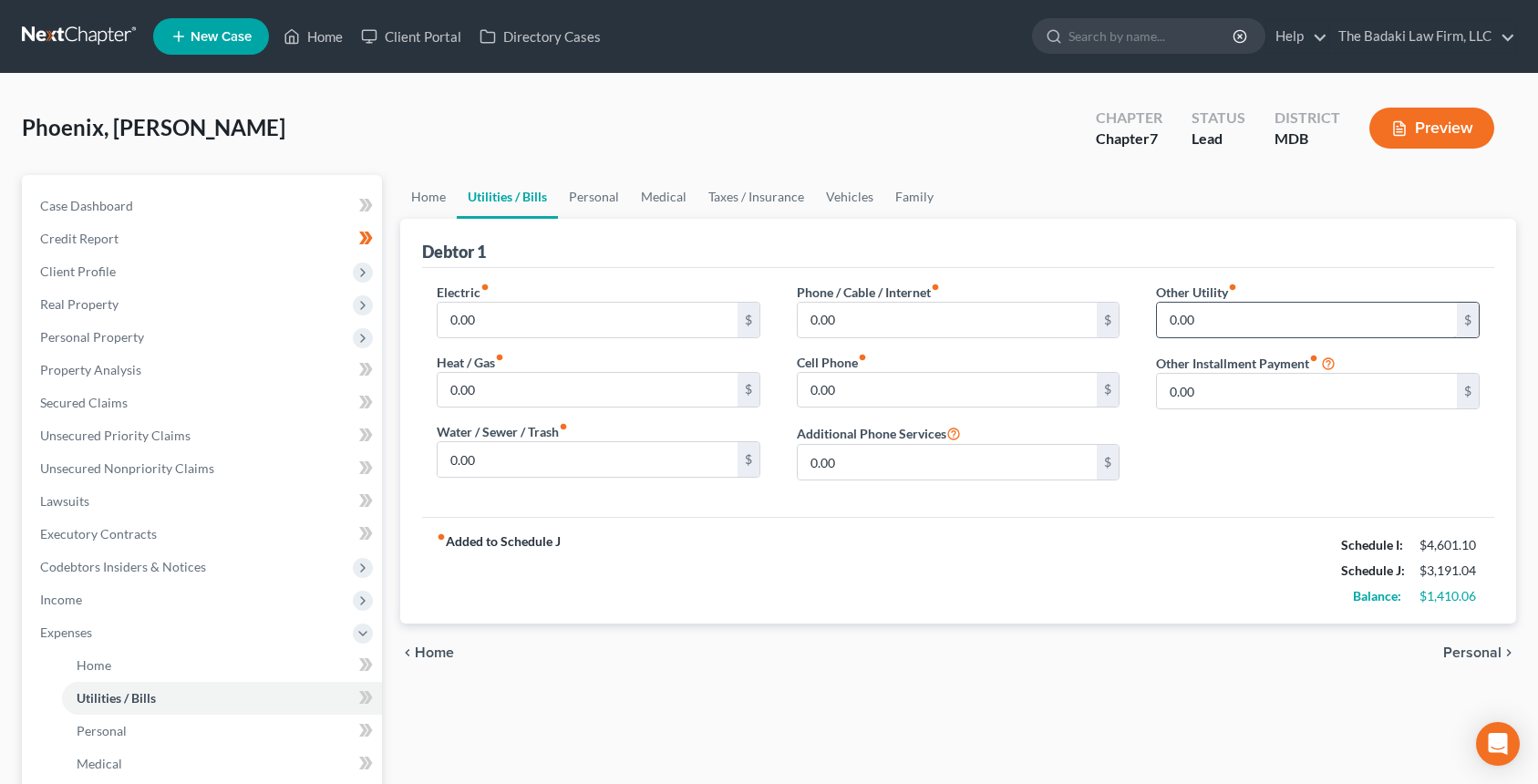
click at [1221, 328] on input "0.00" at bounding box center [1307, 321] width 300 height 35
click at [1232, 394] on input "0.00" at bounding box center [1307, 392] width 300 height 35
click at [1201, 331] on input "0.00" at bounding box center [1307, 321] width 300 height 35
type input "1"
click at [603, 200] on link "Personal" at bounding box center [594, 196] width 72 height 44
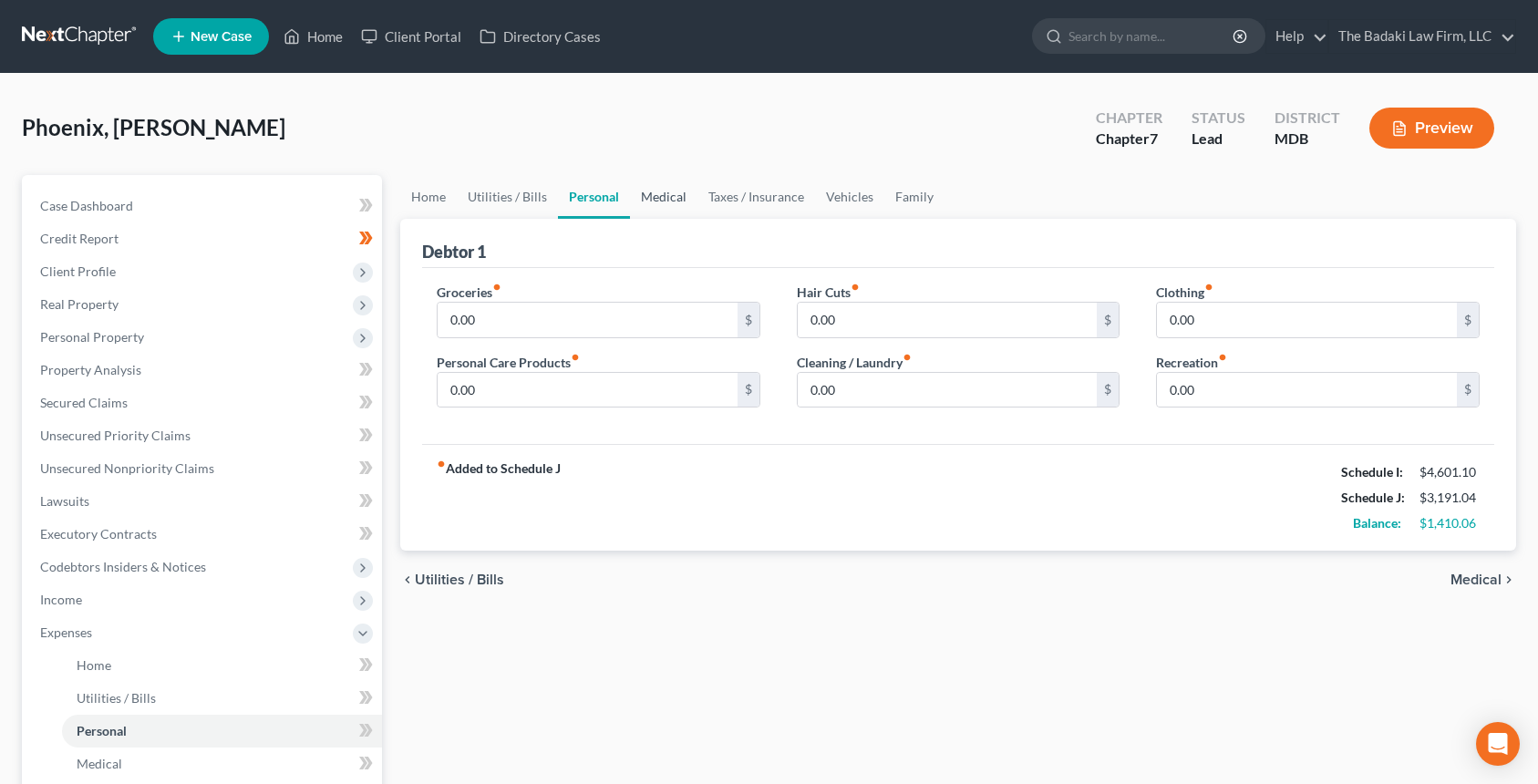
click at [641, 191] on link "Medical" at bounding box center [663, 196] width 67 height 44
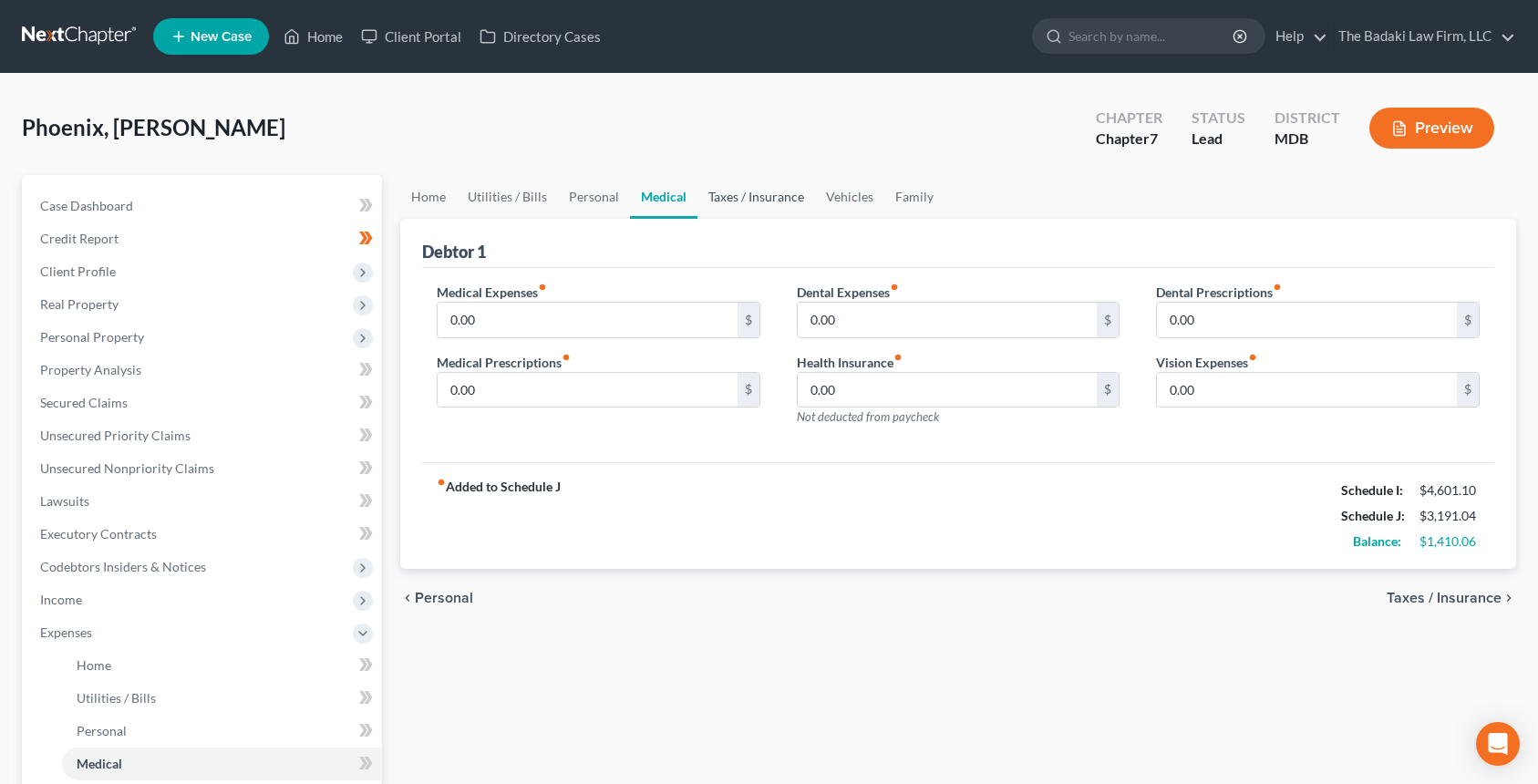
click at [746, 192] on link "Taxes / Insurance" at bounding box center [756, 196] width 118 height 44
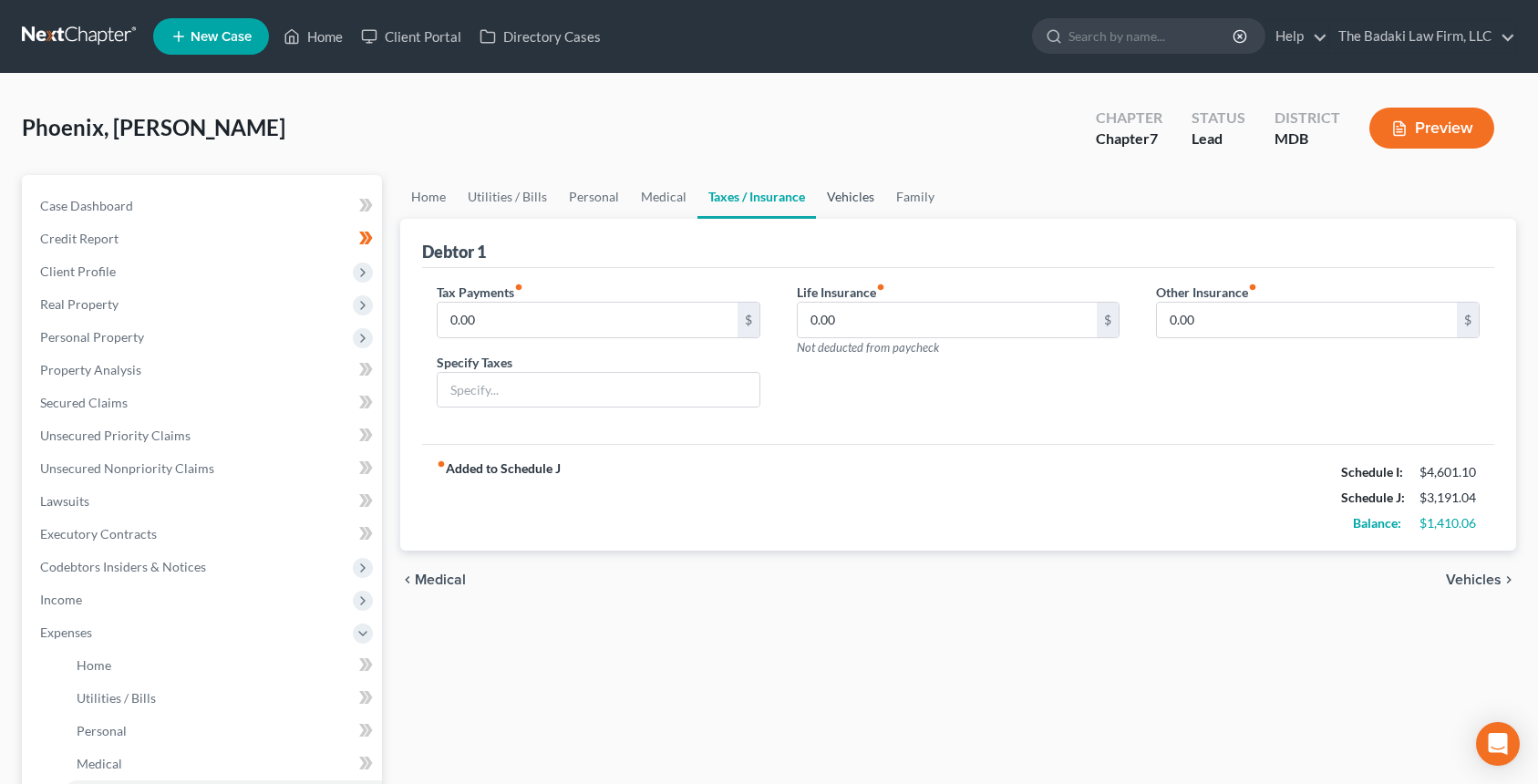
click at [853, 205] on link "Vehicles" at bounding box center [850, 196] width 69 height 44
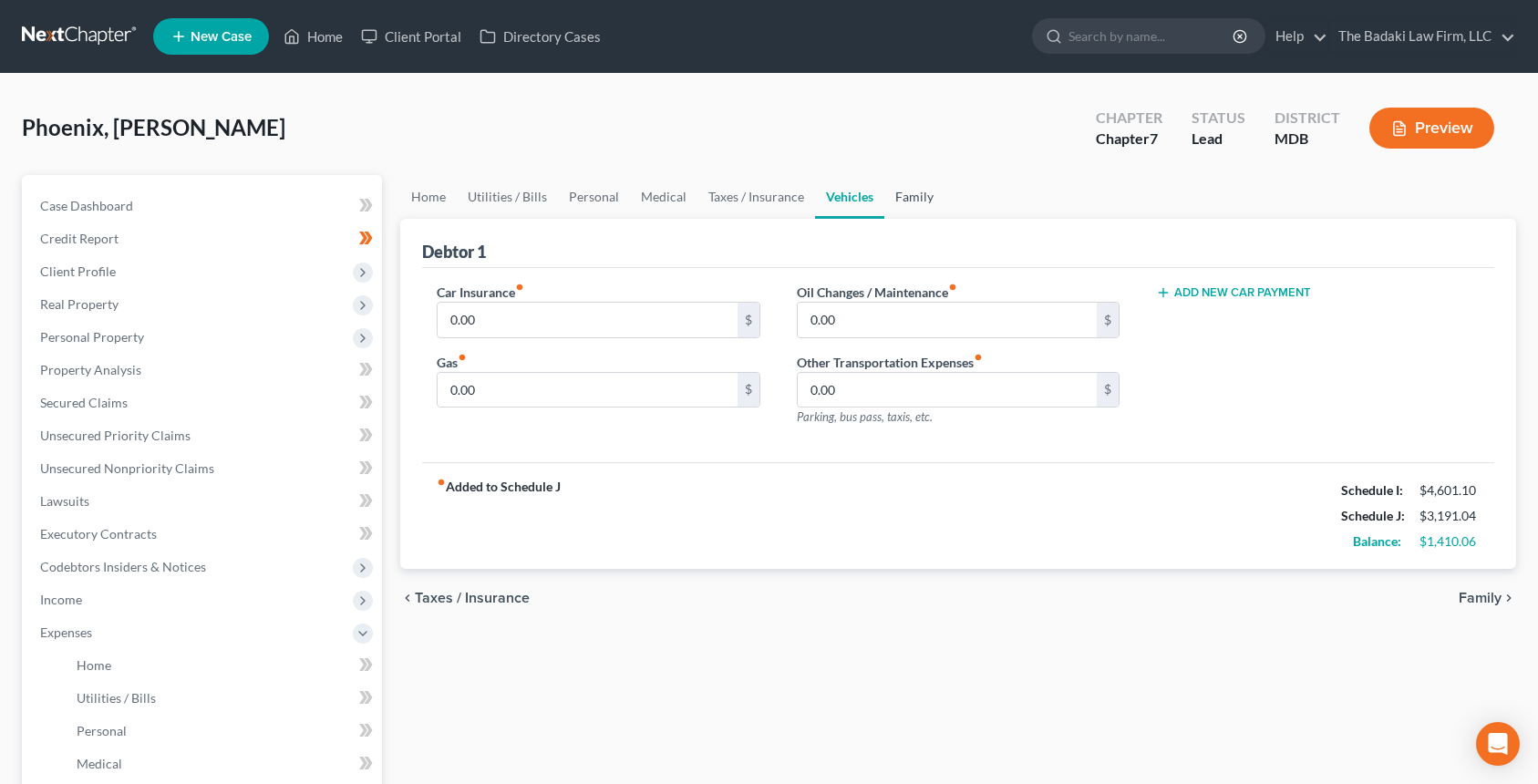
click at [905, 210] on link "Family" at bounding box center [914, 196] width 60 height 44
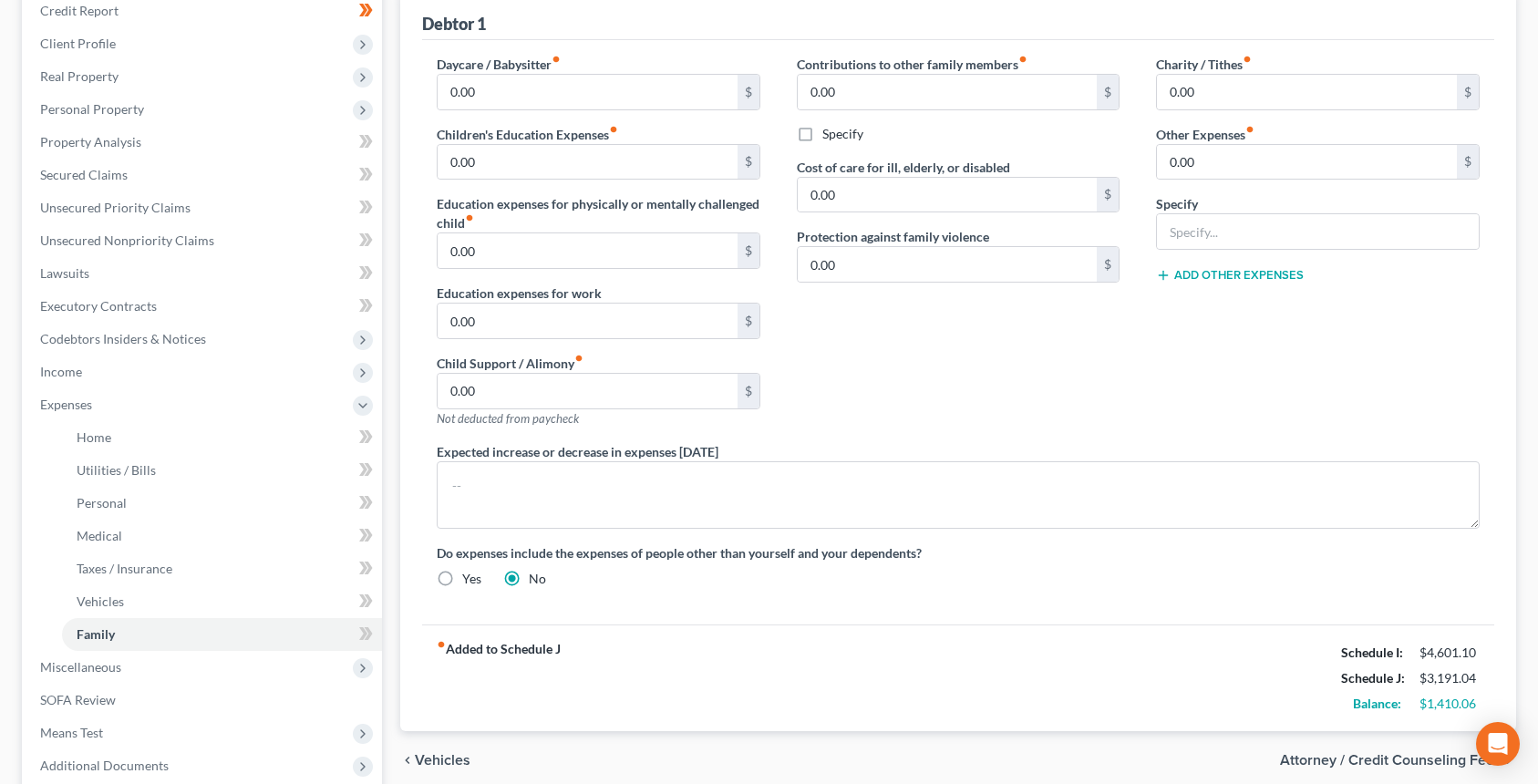
scroll to position [51, 0]
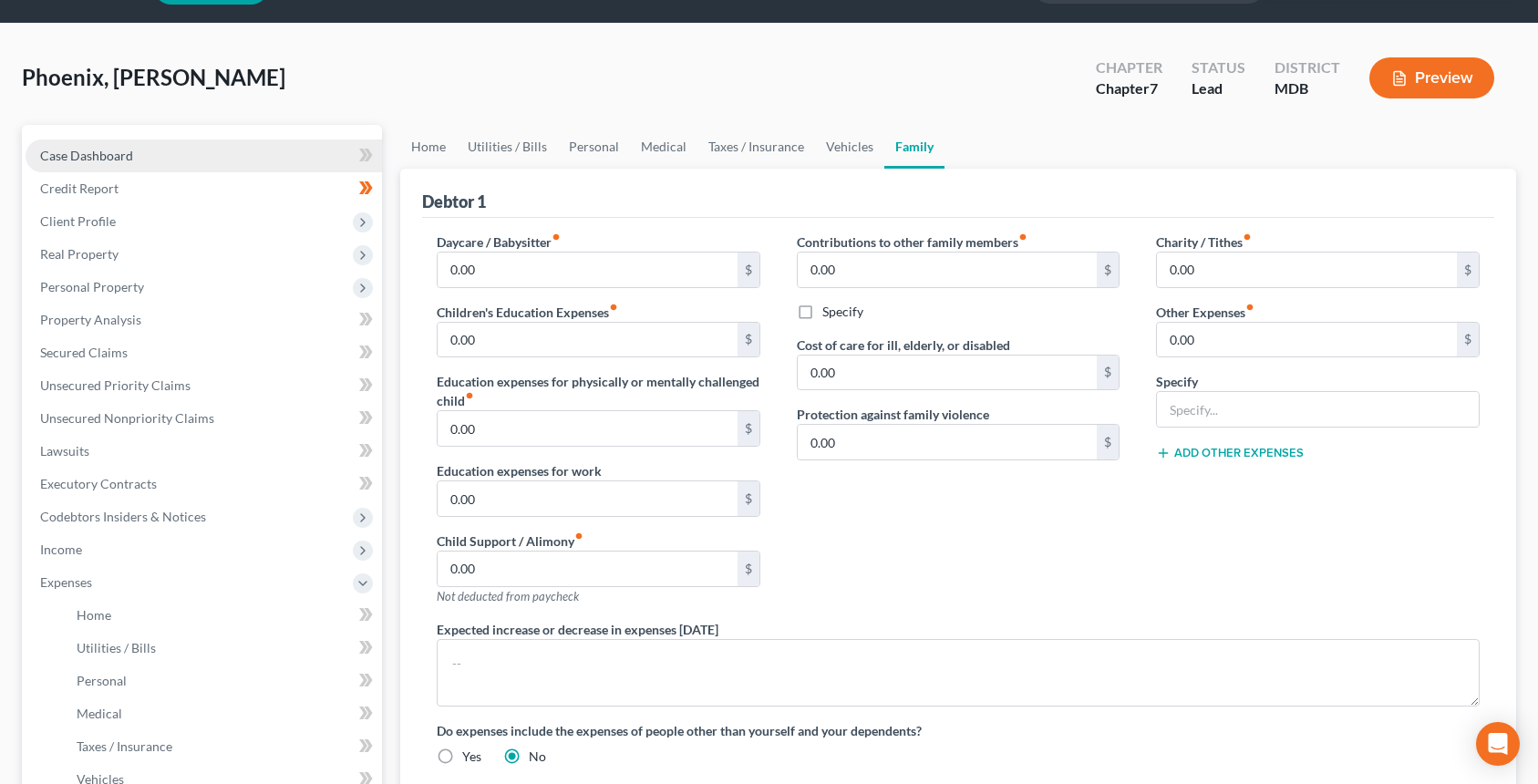
click at [247, 168] on link "Case Dashboard" at bounding box center [203, 156] width 357 height 33
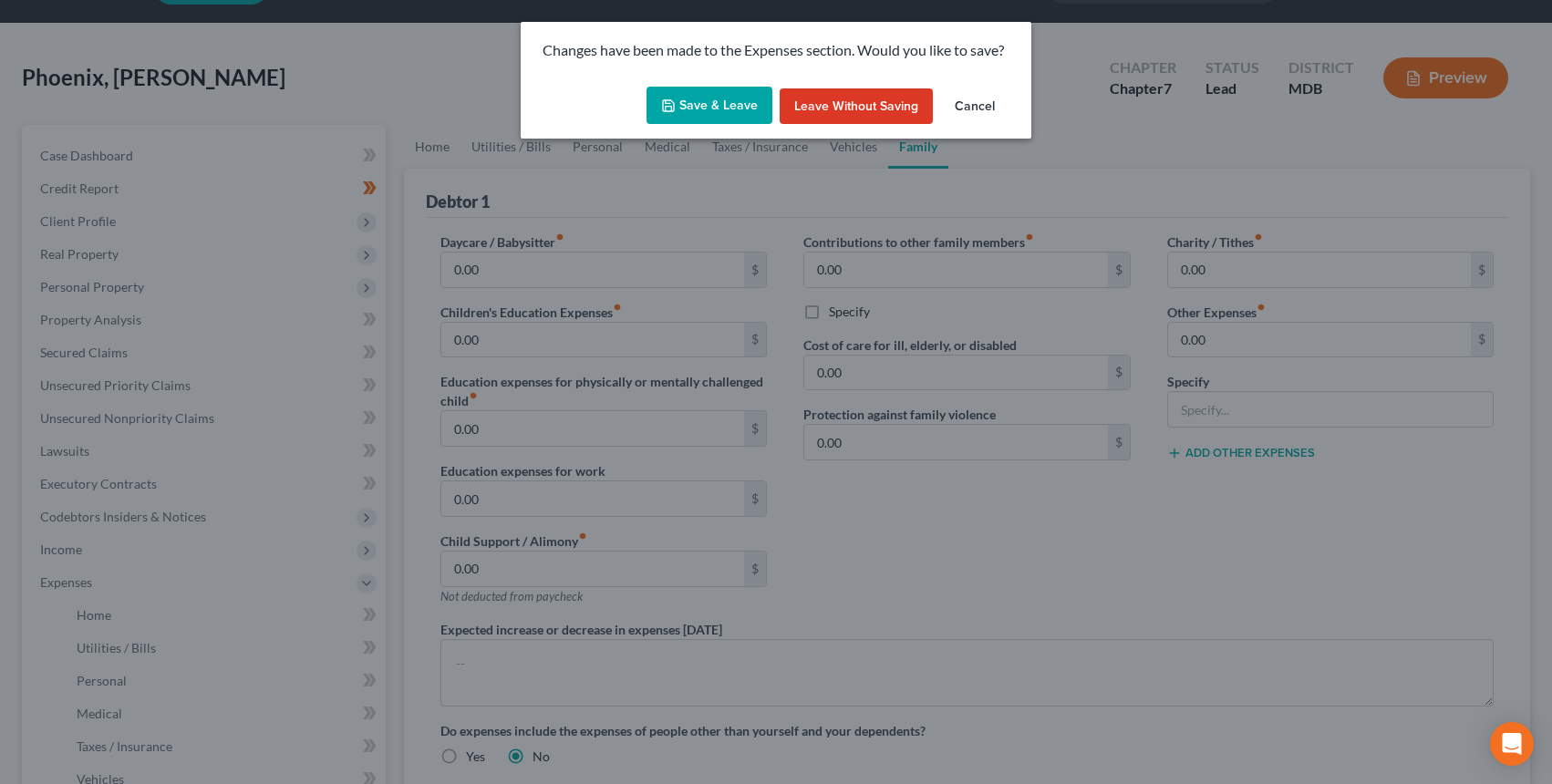
click at [978, 123] on button "Cancel" at bounding box center [975, 107] width 69 height 37
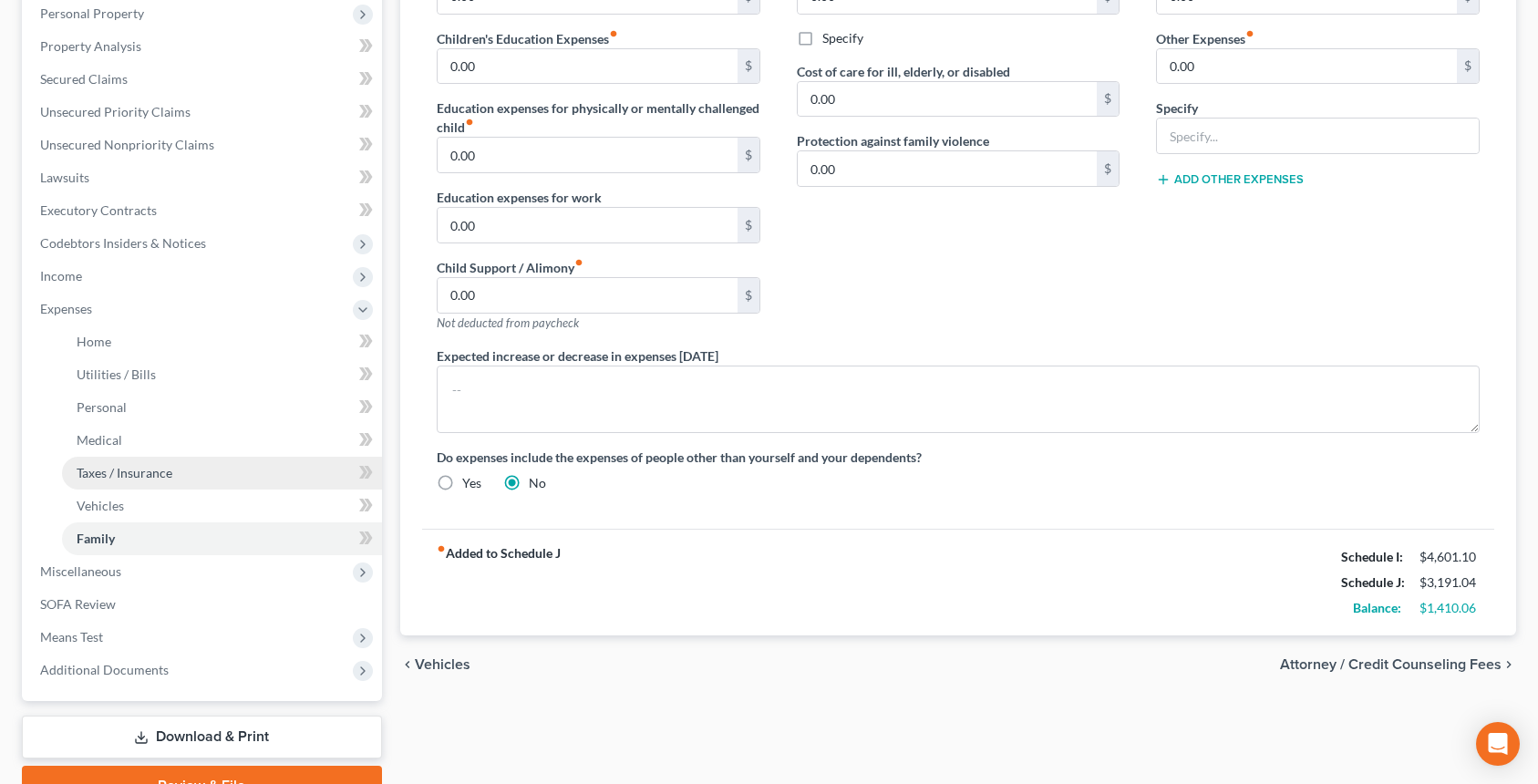
click at [178, 468] on link "Taxes / Insurance" at bounding box center [222, 473] width 320 height 33
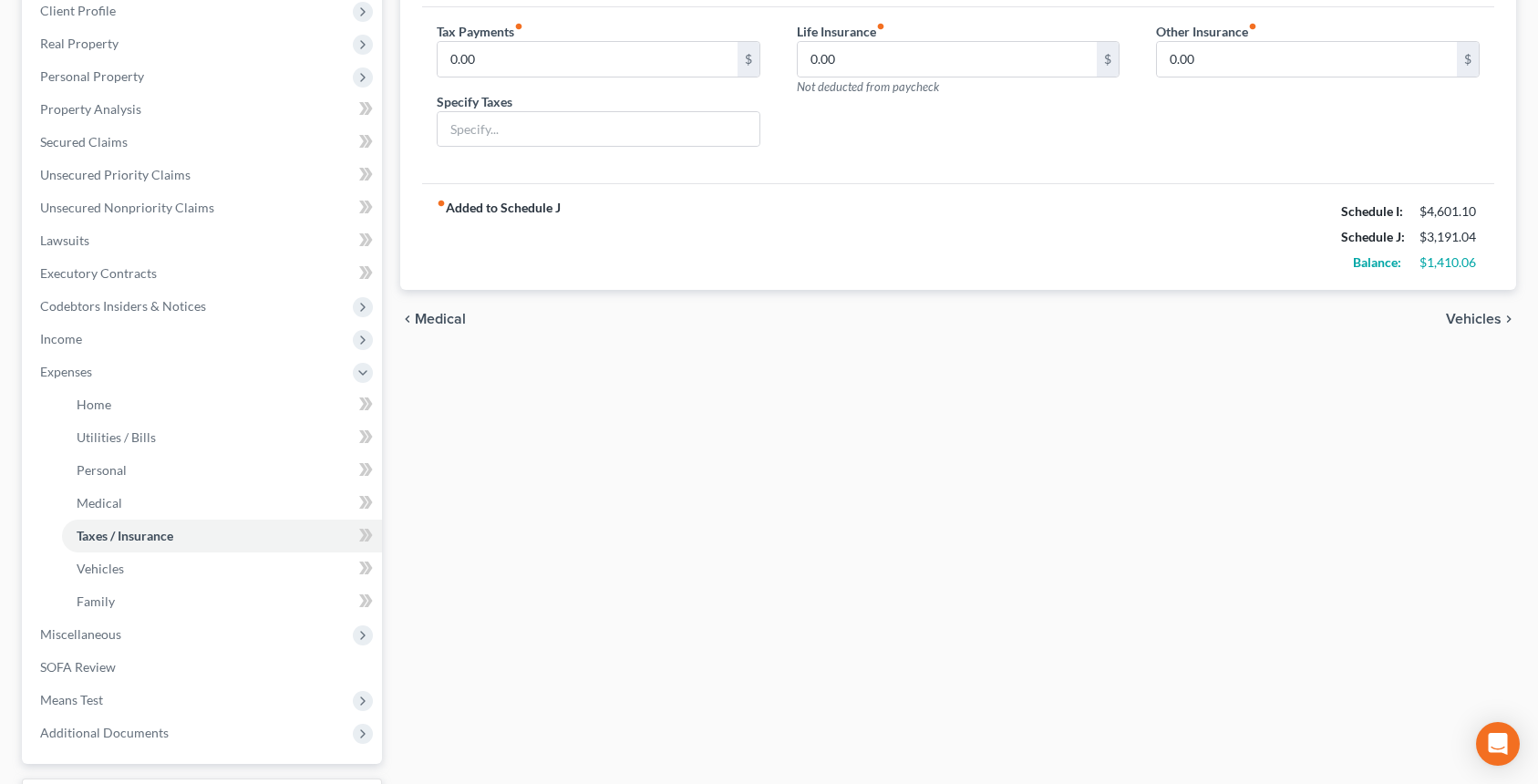
scroll to position [274, 0]
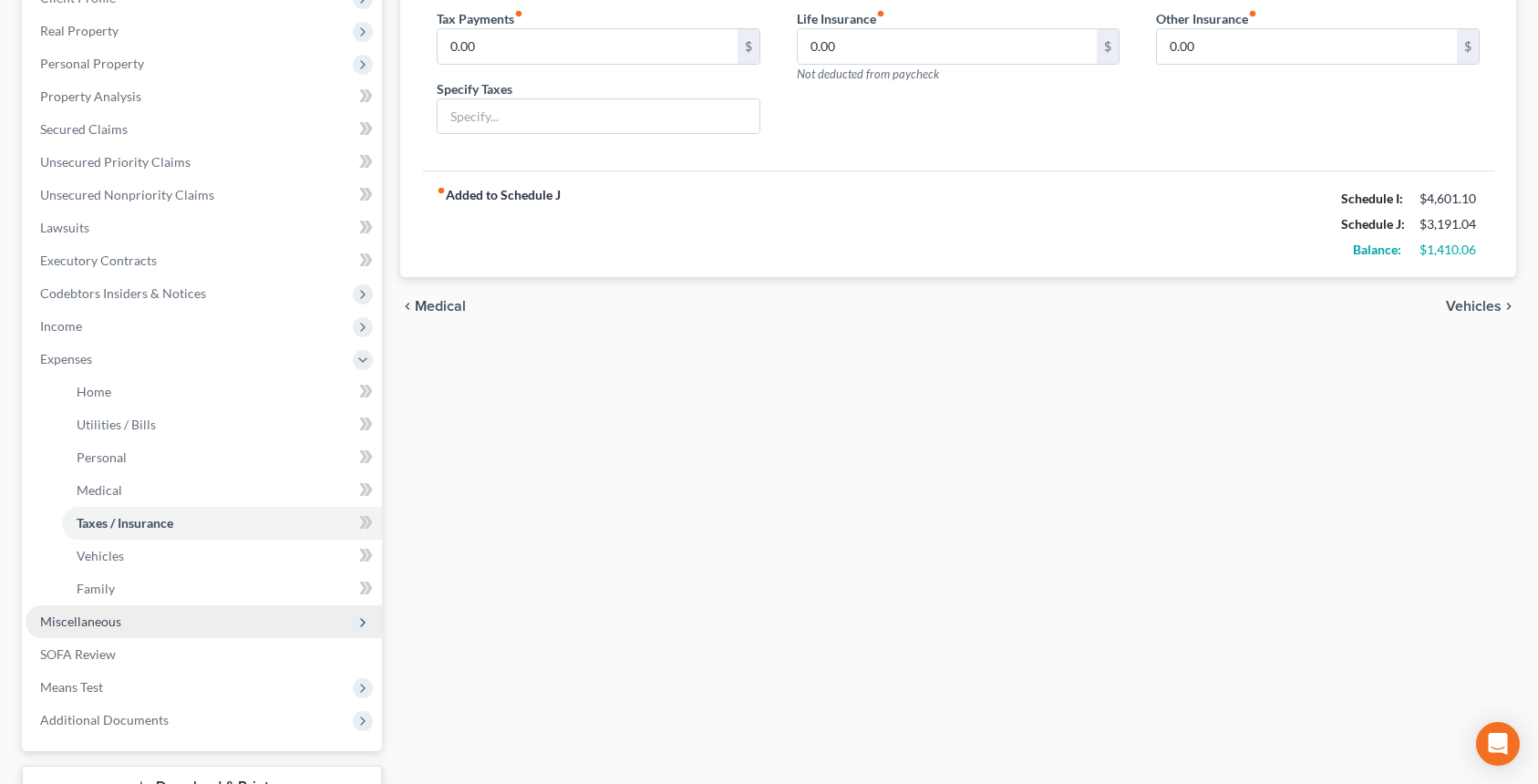
click at [193, 608] on span "Miscellaneous" at bounding box center [203, 622] width 357 height 33
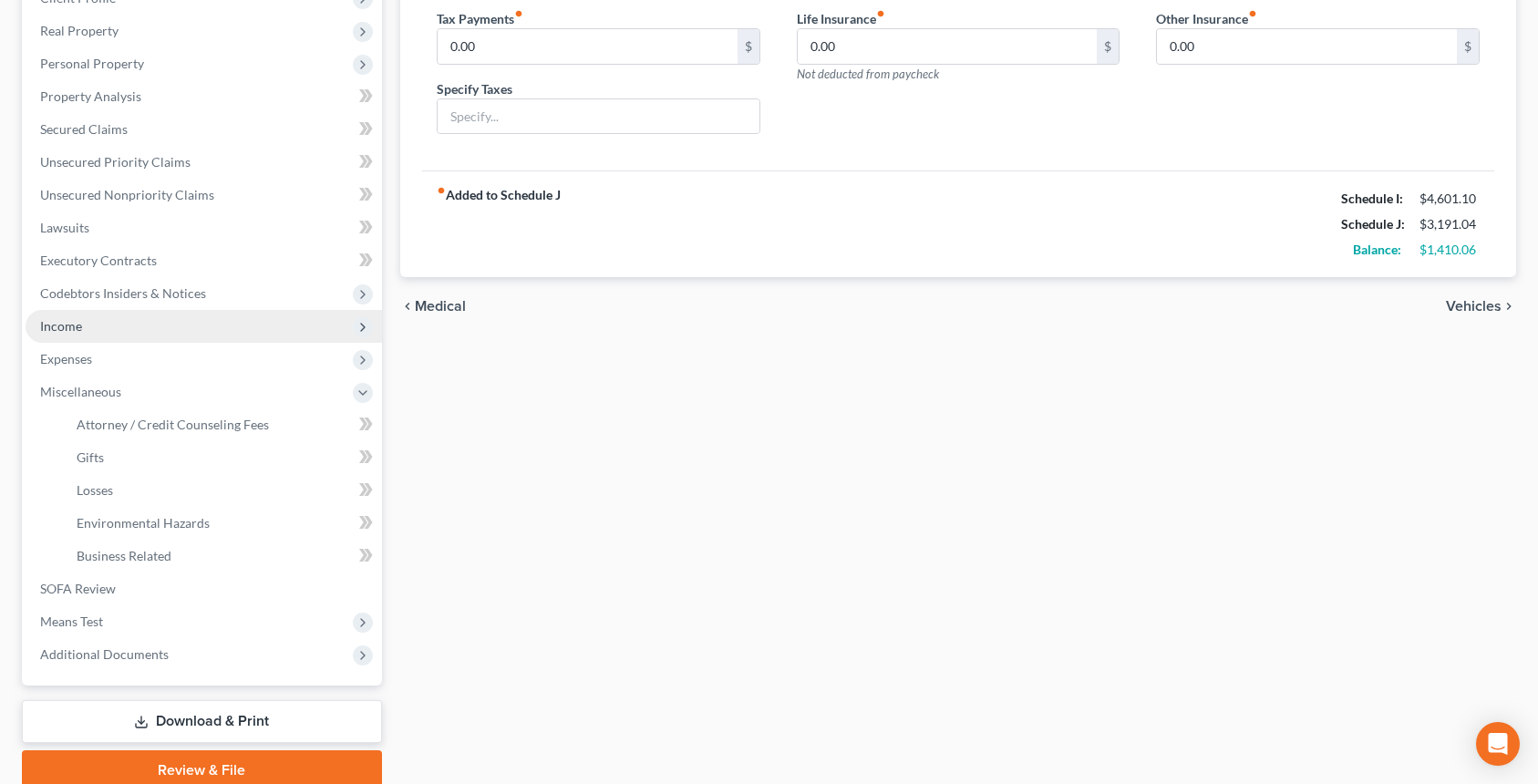
click at [164, 329] on span "Income" at bounding box center [203, 326] width 357 height 33
